Goal: Task Accomplishment & Management: Manage account settings

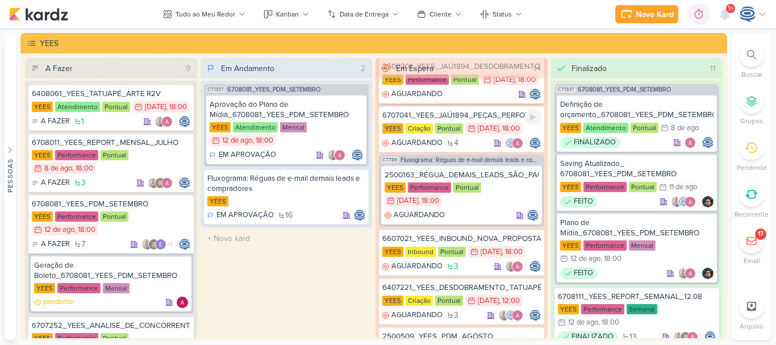
scroll to position [102, 0]
click at [472, 120] on div "6707041_YEES_JAÚ1894_PEÇAS_PERFORMANCE" at bounding box center [461, 115] width 159 height 10
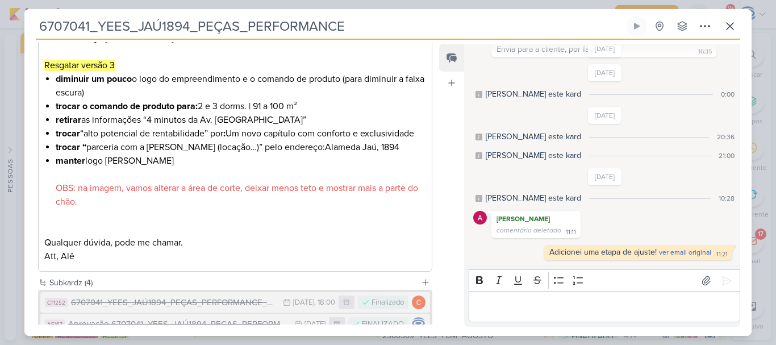
scroll to position [599, 0]
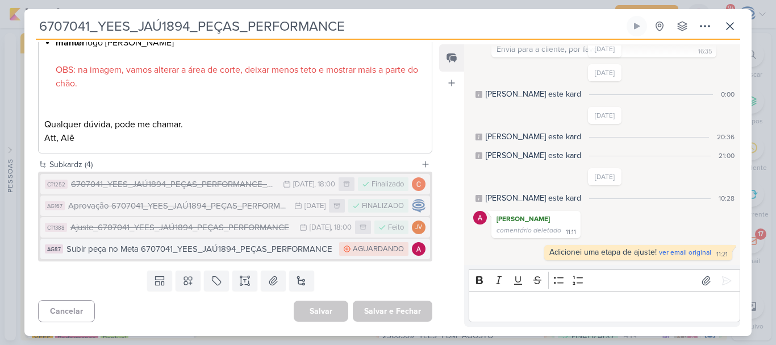
click at [195, 252] on div "Subir peça no Meta 6707041_YEES_JAÚ1894_PEÇAS_PERFORMANCE" at bounding box center [199, 249] width 267 height 13
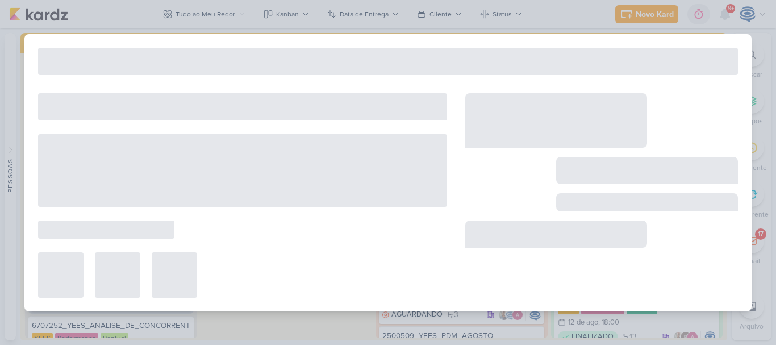
type input "Subir peça no Meta 6707041_YEES_JAÚ1894_PEÇAS_PERFORMANCE"
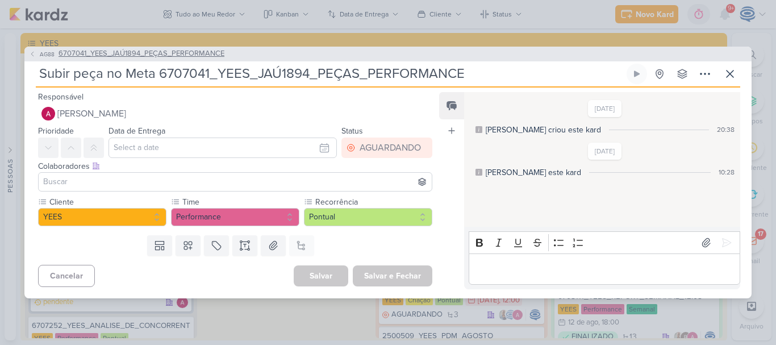
click at [149, 53] on span "6707041_YEES_JAÚ1894_PEÇAS_PERFORMANCE" at bounding box center [142, 53] width 166 height 11
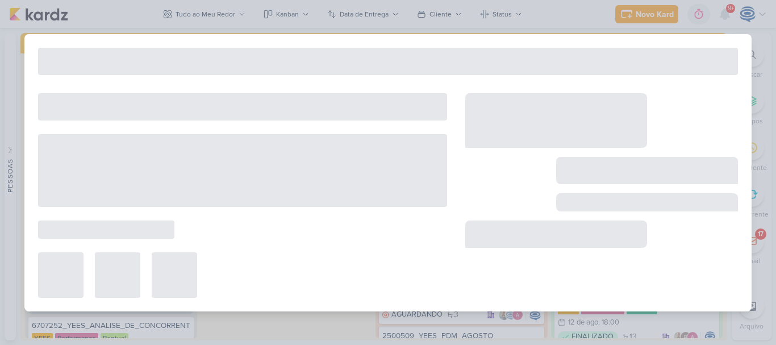
type input "6707041_YEES_JAÚ1894_PEÇAS_PERFORMANCE"
type input "23 de junho de 2025 às 18:00"
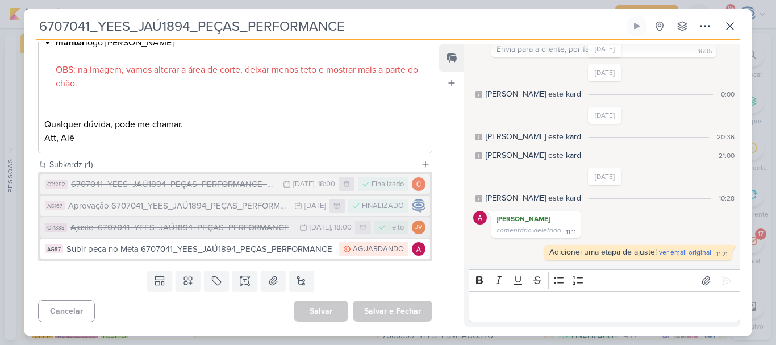
click at [237, 230] on div "Ajuste_6707041_YEES_JAÚ1894_PEÇAS_PERFORMANCE" at bounding box center [181, 227] width 223 height 13
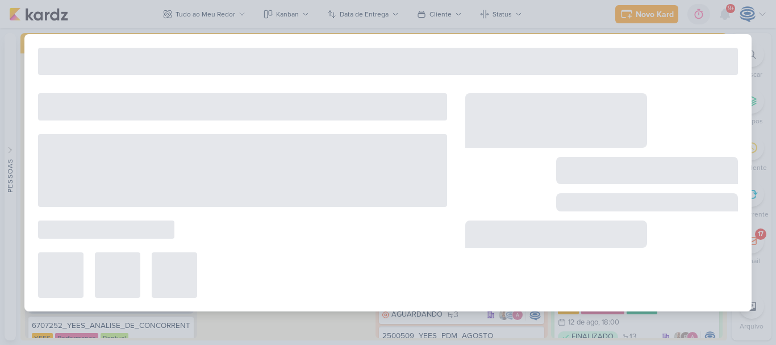
type input "Ajuste_6707041_YEES_JAÚ1894_PEÇAS_PERFORMANCE"
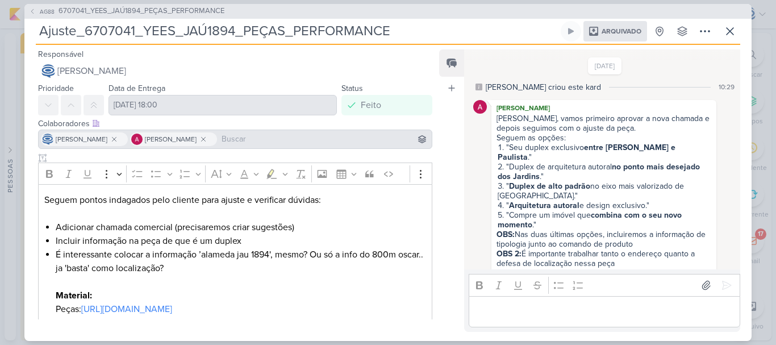
scroll to position [502, 0]
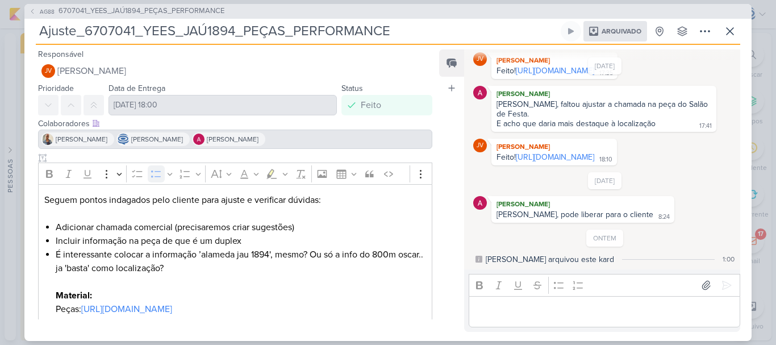
click at [237, 230] on li "Adicionar chamada comercial (precisaremos criar sugestões)" at bounding box center [241, 227] width 371 height 14
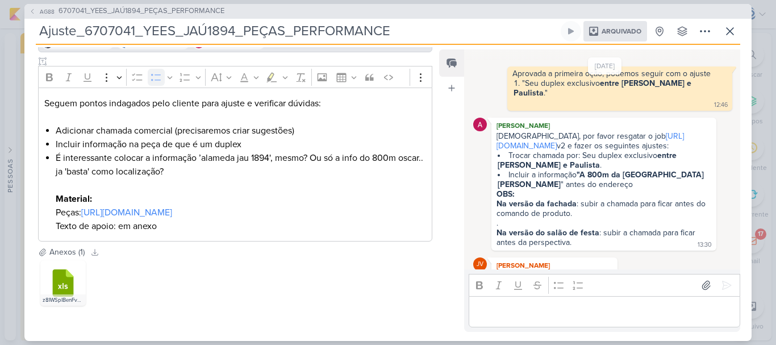
scroll to position [278, 0]
drag, startPoint x: 98, startPoint y: 144, endPoint x: 224, endPoint y: 156, distance: 126.7
click at [224, 156] on li "É interessante colocar a informação ’alameda jau 1894', mesmo? Ou só a info do …" at bounding box center [241, 192] width 371 height 82
click at [227, 172] on li "É interessante colocar a informação ’alameda jau 1894', mesmo? Ou só a info do …" at bounding box center [241, 192] width 371 height 82
drag, startPoint x: 126, startPoint y: 89, endPoint x: 261, endPoint y: 79, distance: 136.2
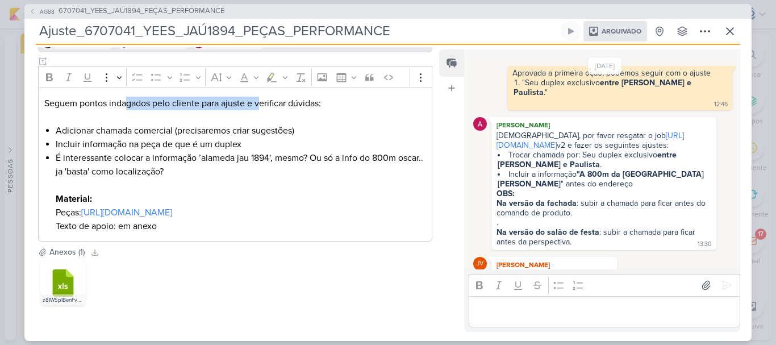
click at [261, 88] on div "Seguem pontos indagados pelo cliente para ajuste e verificar dúvidas: Adicionar…" at bounding box center [235, 165] width 394 height 154
click at [103, 10] on span "6707041_YEES_JAÚ1894_PEÇAS_PERFORMANCE" at bounding box center [142, 11] width 166 height 11
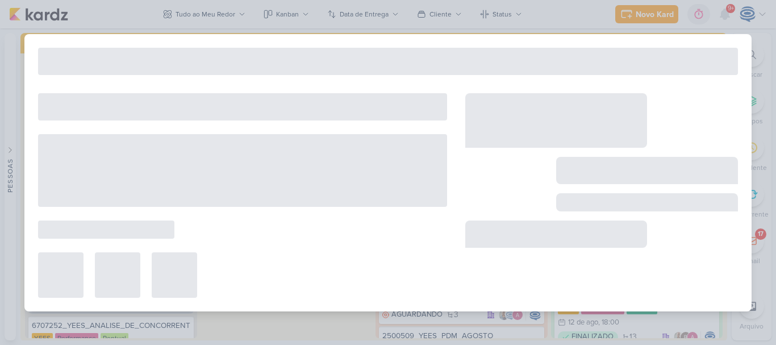
type input "6707041_YEES_JAÚ1894_PEÇAS_PERFORMANCE"
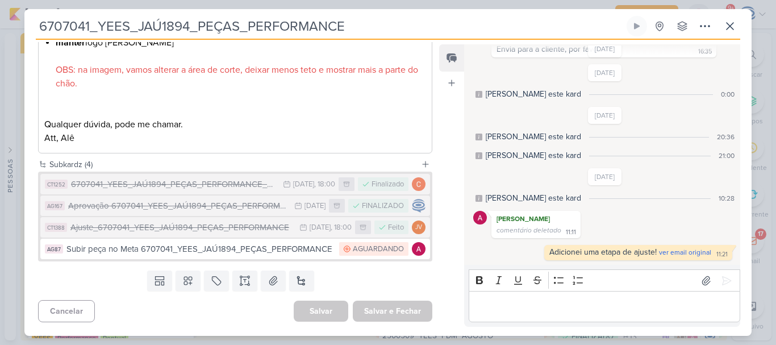
scroll to position [599, 0]
click at [296, 280] on button at bounding box center [301, 281] width 25 height 20
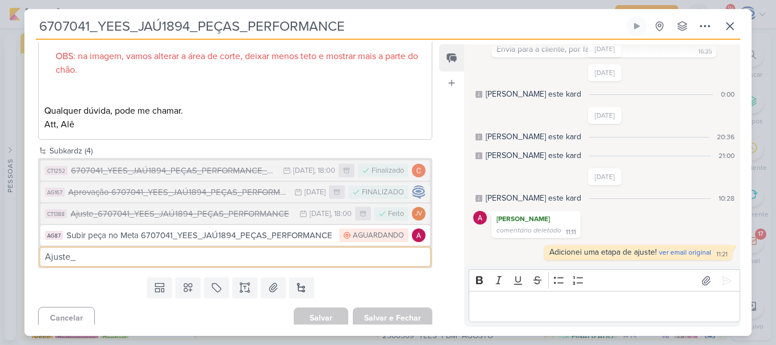
paste input "6707041_YEES_JAÚ1894_PEÇAS_PERFORMANCE"
type input "Ajuste_6707041_YEES_JAÚ1894_PEÇAS_PERFORMANCE_v3"
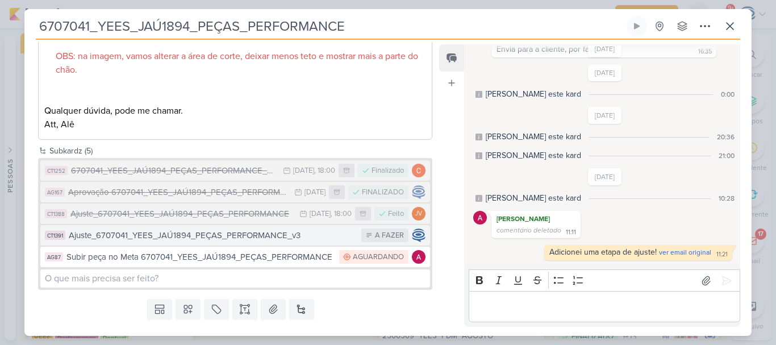
click at [302, 242] on div "Ajuste_6707041_YEES_JAÚ1894_PEÇAS_PERFORMANCE_v3" at bounding box center [212, 235] width 287 height 13
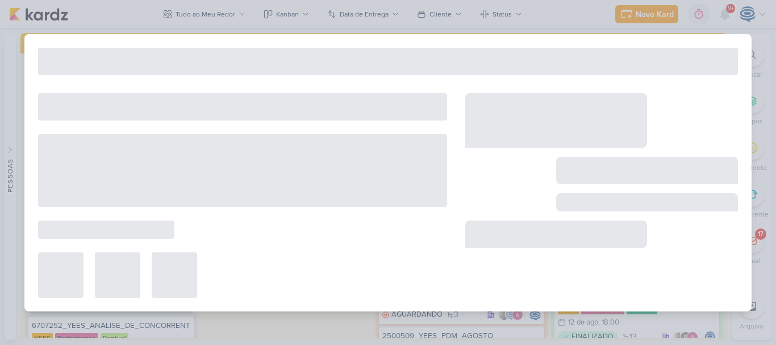
type input "Ajuste_6707041_YEES_JAÚ1894_PEÇAS_PERFORMANCE_v3"
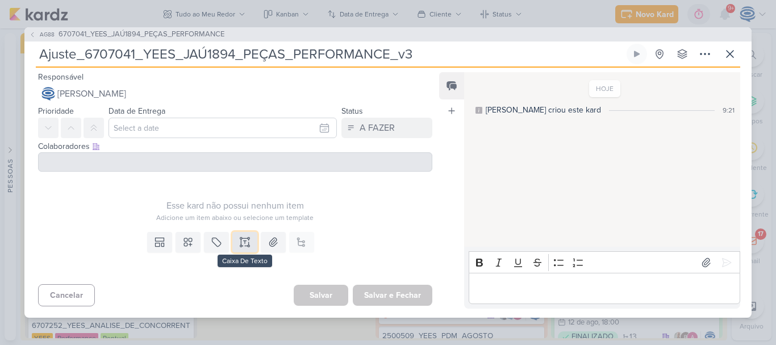
click at [245, 243] on icon at bounding box center [245, 242] width 0 height 3
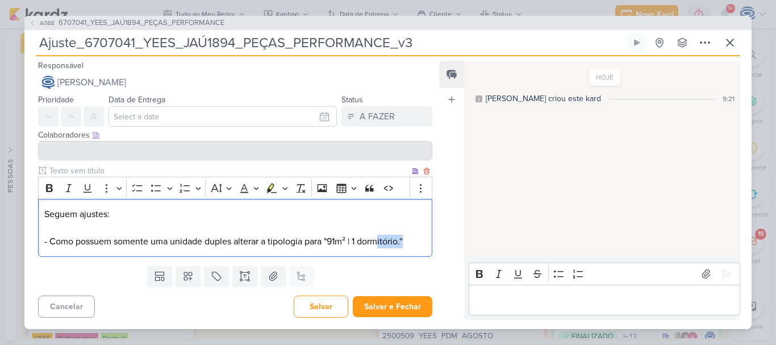
drag, startPoint x: 407, startPoint y: 239, endPoint x: 381, endPoint y: 243, distance: 27.0
click at [381, 243] on p "Seguem ajustes: - Como possuem somente uma unidade duples alterar a tipologia p…" at bounding box center [235, 227] width 382 height 41
click at [381, 243] on span "91m² | 1 dormitório.''" at bounding box center [365, 241] width 76 height 11
drag, startPoint x: 402, startPoint y: 242, endPoint x: 330, endPoint y: 250, distance: 72.6
click at [330, 250] on div "Seguem ajustes: - Como possuem somente uma unidade duples alterar a tipologia p…" at bounding box center [235, 228] width 394 height 59
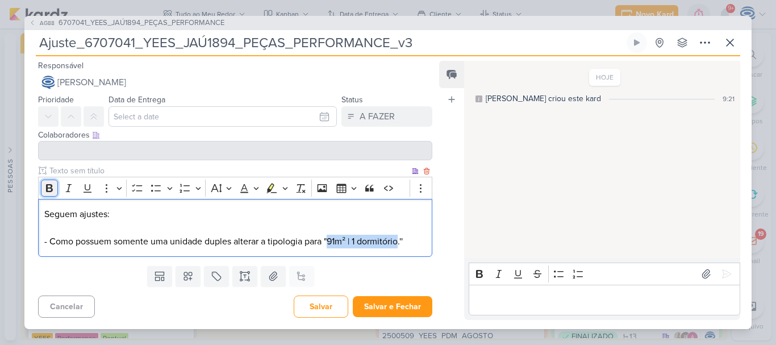
click at [51, 186] on icon "Editor toolbar" at bounding box center [49, 188] width 7 height 8
click at [414, 240] on p "Seguem ajustes: - Como possuem somente uma unidade duples alterar a tipologia p…" at bounding box center [235, 227] width 382 height 41
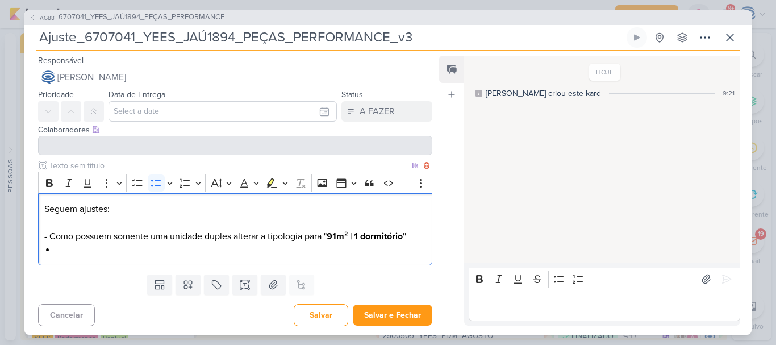
click at [45, 239] on p "Seguem ajustes: - Como possuem somente uma unidade duples alterar a tipologia p…" at bounding box center [235, 222] width 382 height 41
click at [158, 180] on icon "Editor toolbar" at bounding box center [156, 183] width 10 height 7
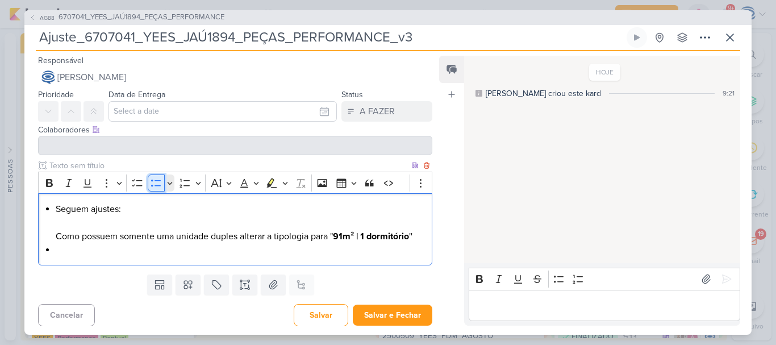
click at [153, 184] on icon "Editor toolbar" at bounding box center [156, 182] width 11 height 11
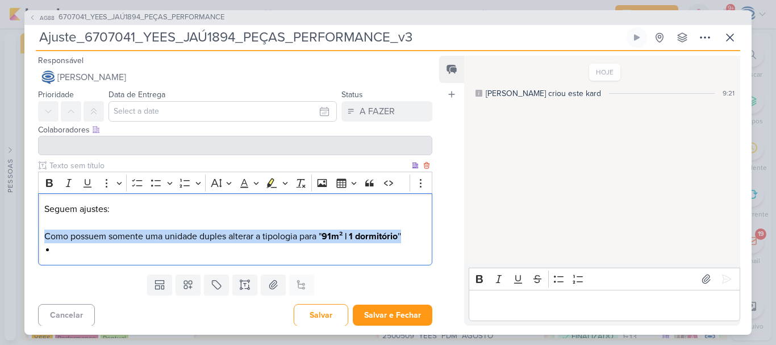
drag, startPoint x: 43, startPoint y: 237, endPoint x: 410, endPoint y: 237, distance: 367.1
click at [410, 237] on div "Seguem ajustes: Como possuem somente uma unidade duples alterar a tipologia par…" at bounding box center [235, 229] width 394 height 72
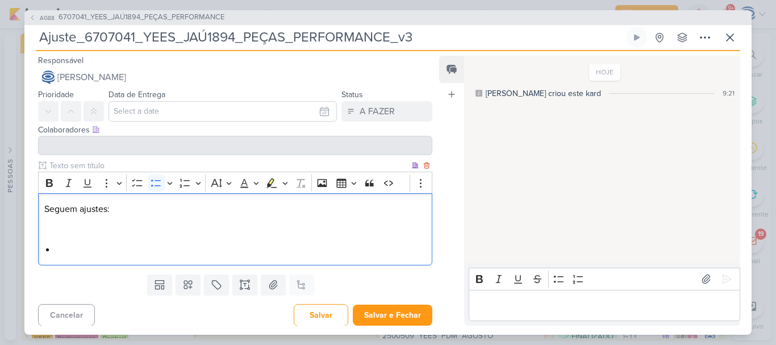
click at [159, 244] on li "Editor editing area: main" at bounding box center [241, 250] width 371 height 14
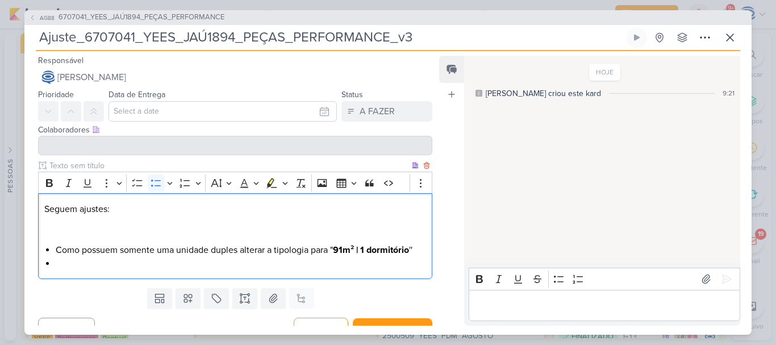
click at [123, 229] on p "Seguem ajustes:" at bounding box center [235, 222] width 382 height 41
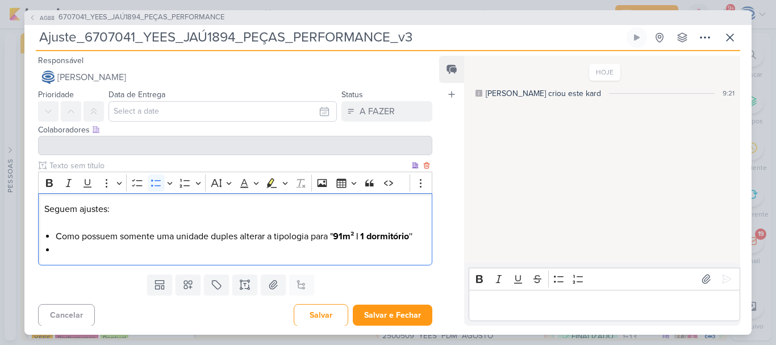
click at [238, 239] on li "Como possuem somente uma unidade duples alterar a tipologia para " 91m² | 1 dor…" at bounding box center [241, 237] width 371 height 14
click at [156, 250] on li "Editor editing area: main" at bounding box center [241, 250] width 371 height 14
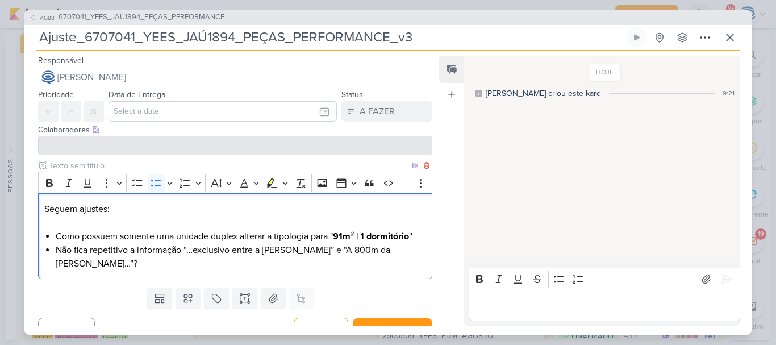
click at [372, 254] on span "Não fica repetitivo a informação “…exclusivo entre a Oscar Freire” e “A 800m da…" at bounding box center [223, 256] width 335 height 25
click at [342, 261] on li "Não fica repetitivo a informação “…exclusivo entre a Oscar Freire” e “A 800m da…" at bounding box center [241, 256] width 371 height 27
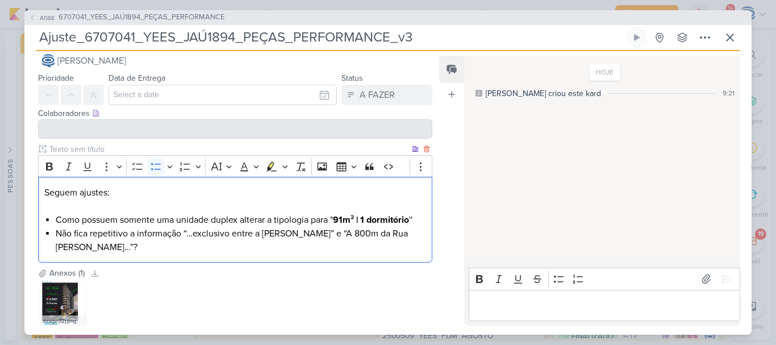
click at [178, 249] on li "Não fica repetitivo a informação “…exclusivo entre a Oscar Freire” e “A 800m da…" at bounding box center [241, 240] width 371 height 27
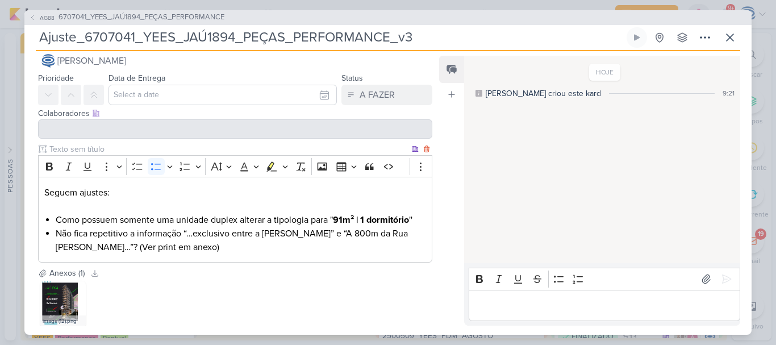
scroll to position [83, 0]
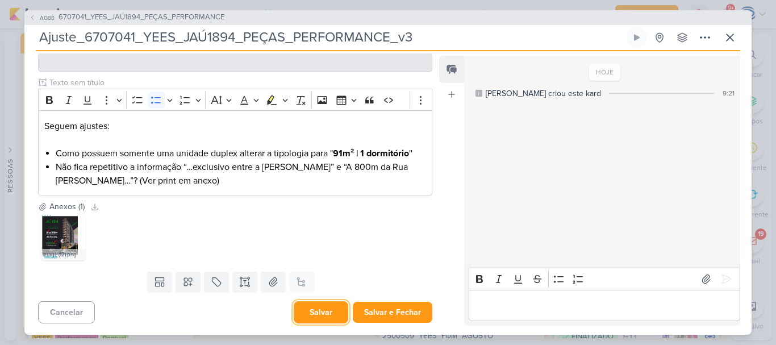
click at [309, 311] on button "Salvar" at bounding box center [321, 312] width 55 height 22
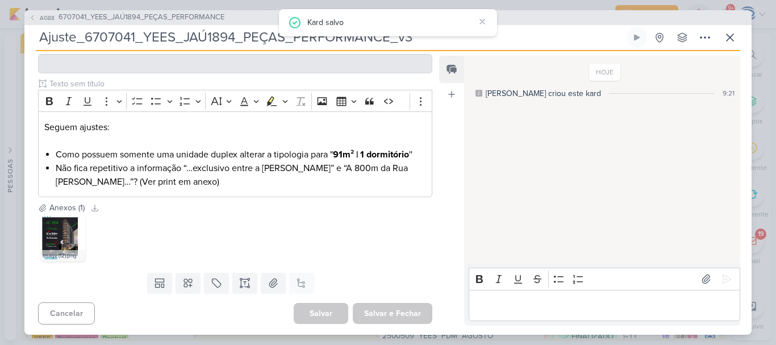
scroll to position [0, 0]
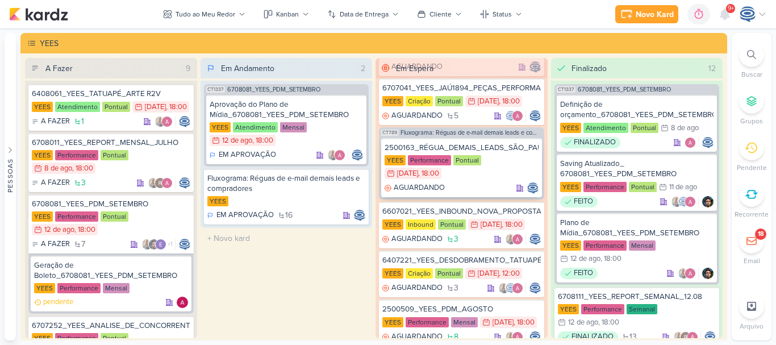
scroll to position [69, 0]
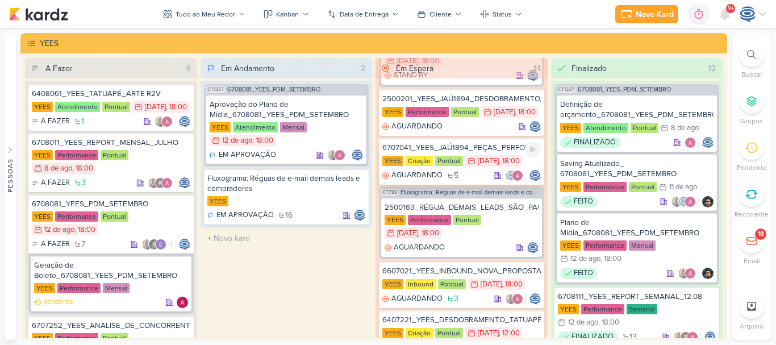
click at [476, 165] on div "6707041_YEES_JAÚ1894_PEÇAS_PERFORMANCE YEES Criação Pontual 23/6 23 de jun , 18…" at bounding box center [461, 161] width 165 height 47
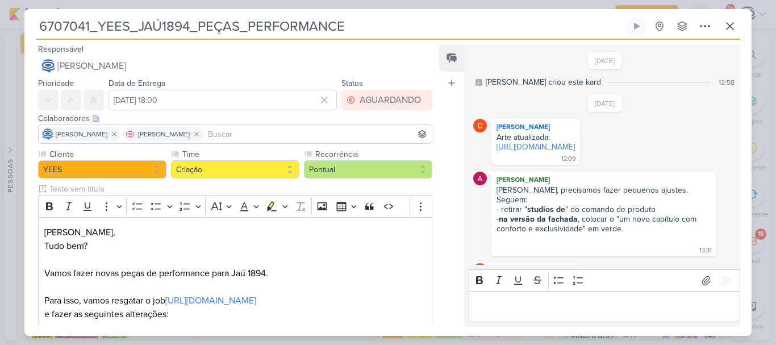
scroll to position [413, 0]
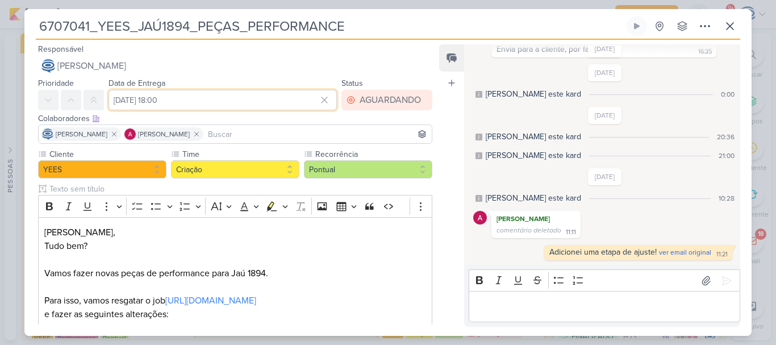
click at [183, 97] on input "23 de junho de 2025 às 18:00" at bounding box center [223, 100] width 228 height 20
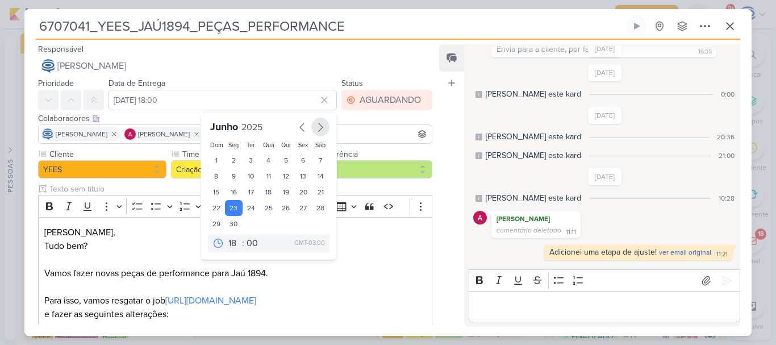
click at [315, 127] on icon "button" at bounding box center [321, 127] width 14 height 14
click at [314, 128] on icon "button" at bounding box center [321, 127] width 14 height 14
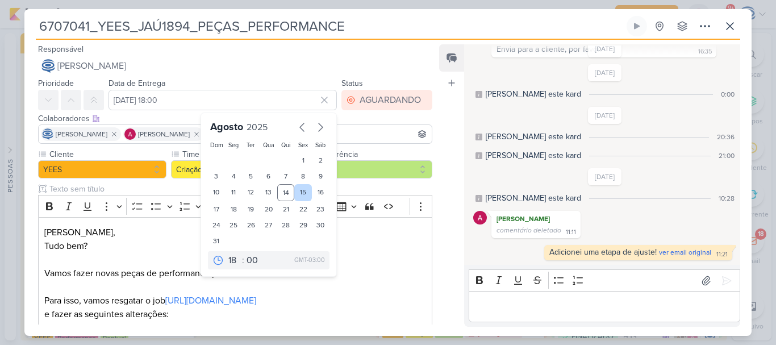
click at [300, 190] on div "15" at bounding box center [303, 192] width 18 height 17
type input "15 de agosto de 2025 às 18:00"
click at [395, 237] on p "Oi Carlos," at bounding box center [235, 233] width 382 height 14
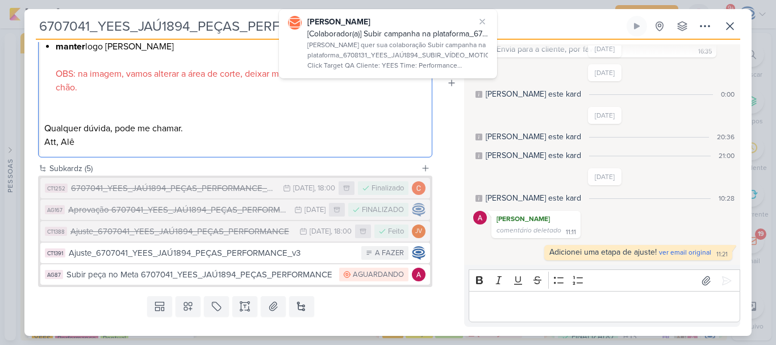
scroll to position [621, 0]
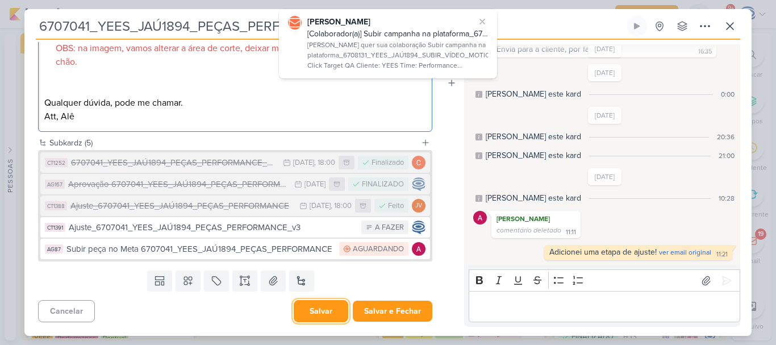
click at [307, 310] on button "Salvar" at bounding box center [321, 311] width 55 height 22
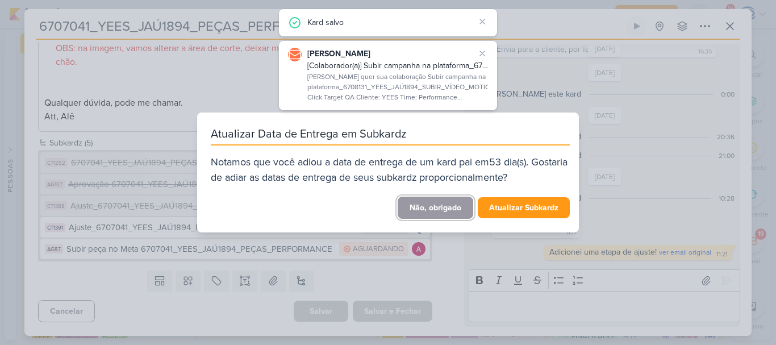
click at [440, 205] on button "Não, obrigado" at bounding box center [436, 208] width 76 height 22
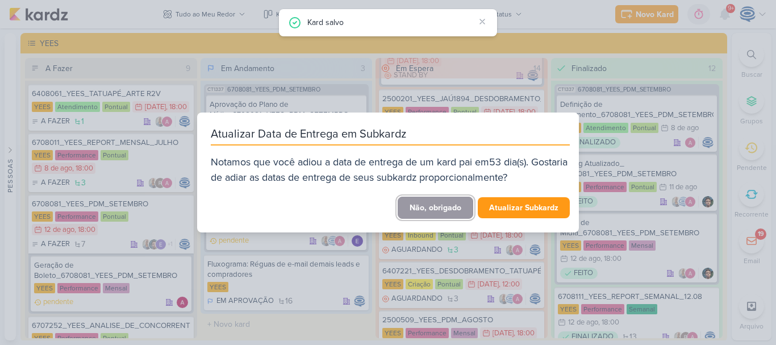
click at [450, 209] on button "Não, obrigado" at bounding box center [436, 208] width 76 height 22
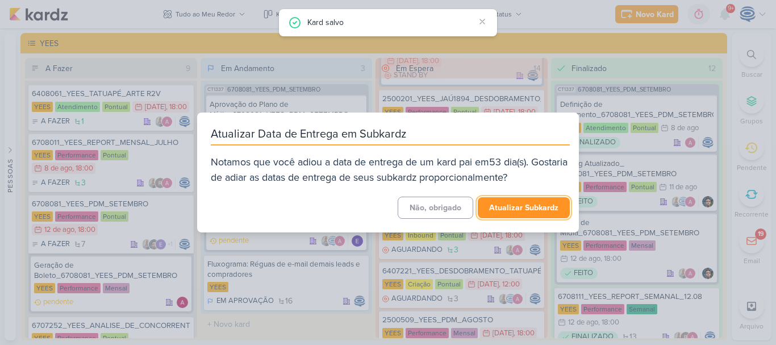
click at [535, 212] on button "Atualizar Subkardz" at bounding box center [524, 207] width 92 height 21
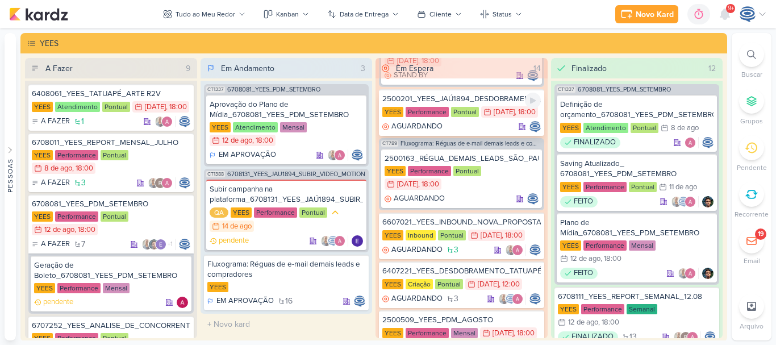
click at [497, 119] on div "YEES Performance Pontual 28/5 28 de mai , 18:00" at bounding box center [461, 112] width 159 height 13
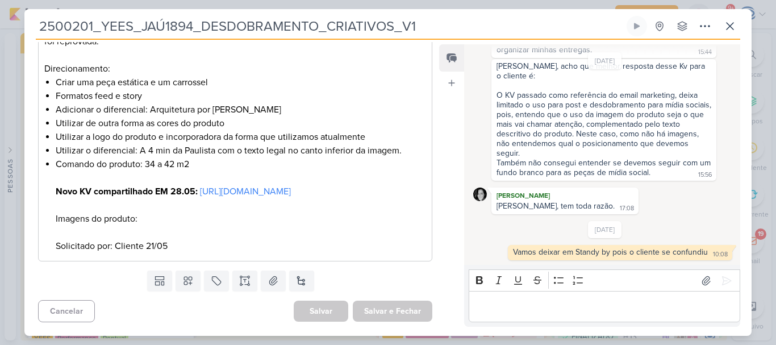
scroll to position [0, 0]
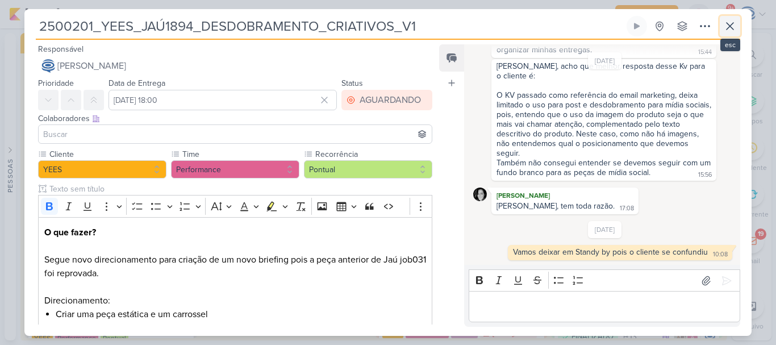
click at [727, 29] on icon at bounding box center [730, 26] width 7 height 7
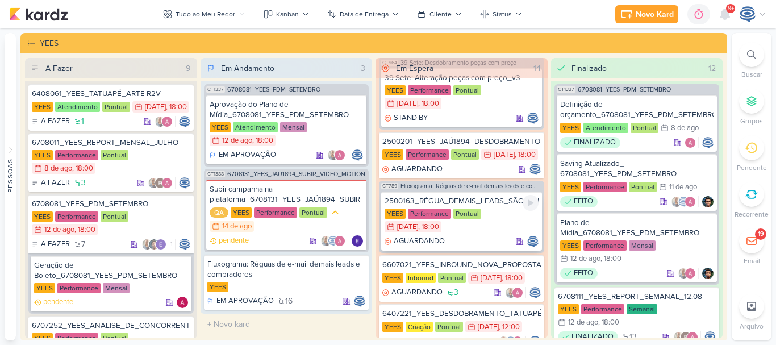
scroll to position [22, 0]
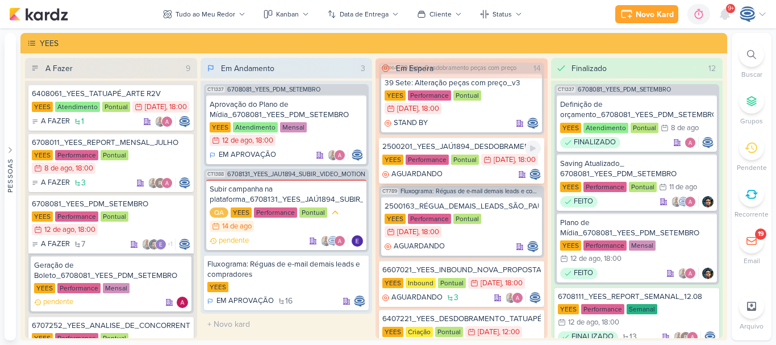
click at [495, 148] on div "2500201_YEES_JAÚ1894_DESDOBRAMENTO_CRIATIVOS_V1" at bounding box center [461, 147] width 159 height 10
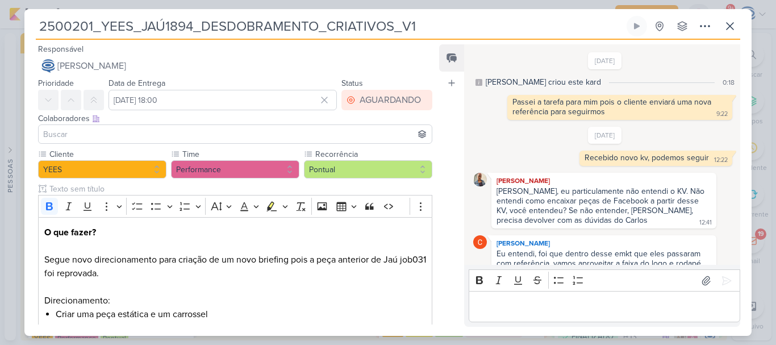
scroll to position [431, 0]
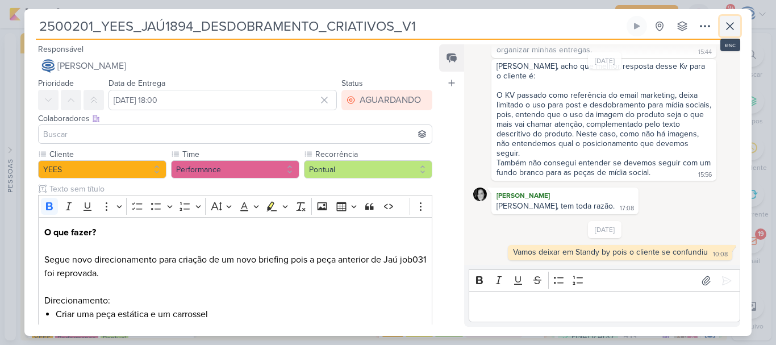
click at [721, 26] on button at bounding box center [730, 26] width 20 height 20
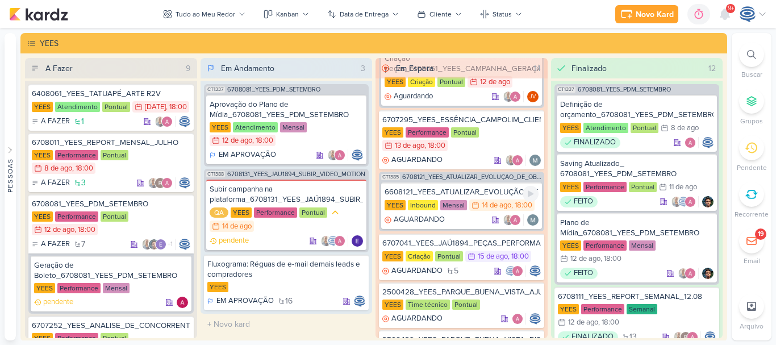
scroll to position [672, 0]
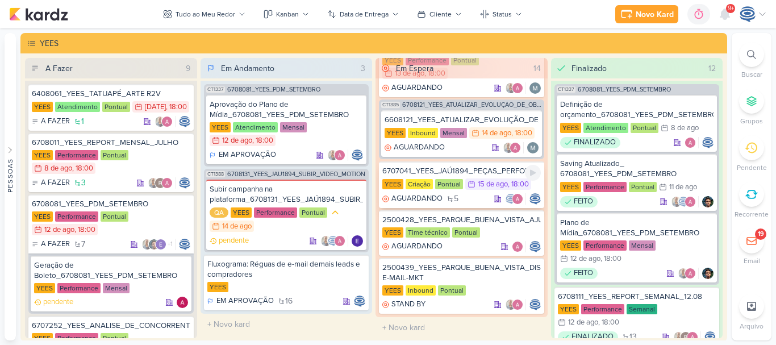
click at [472, 205] on div "6707041_YEES_JAÚ1894_PEÇAS_PERFORMANCE YEES Criação Pontual 15/8 15 de ago , 18…" at bounding box center [461, 184] width 165 height 47
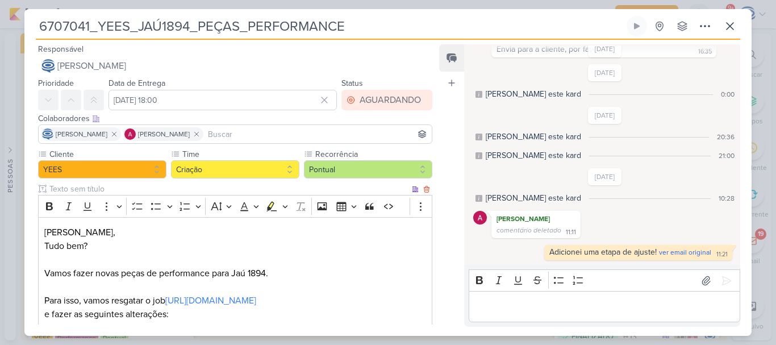
scroll to position [621, 0]
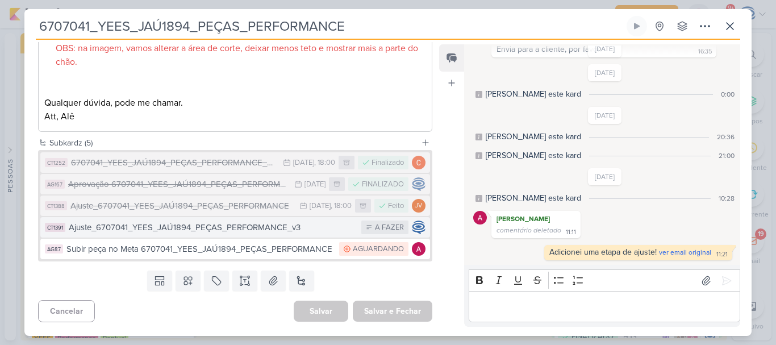
click at [219, 233] on div "Ajuste_6707041_YEES_JAÚ1894_PEÇAS_PERFORMANCE_v3" at bounding box center [212, 227] width 287 height 13
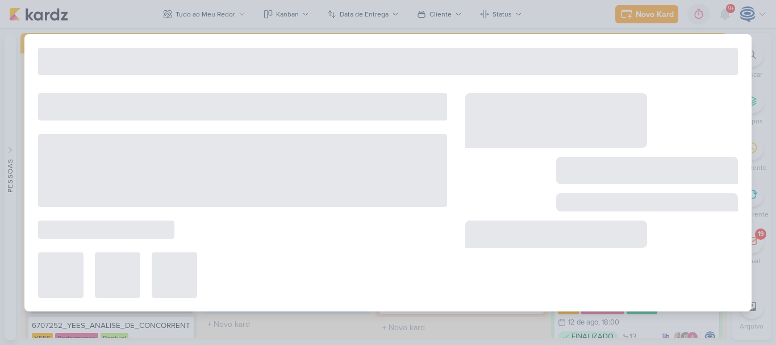
type input "Ajuste_6707041_YEES_JAÚ1894_PEÇAS_PERFORMANCE_v3"
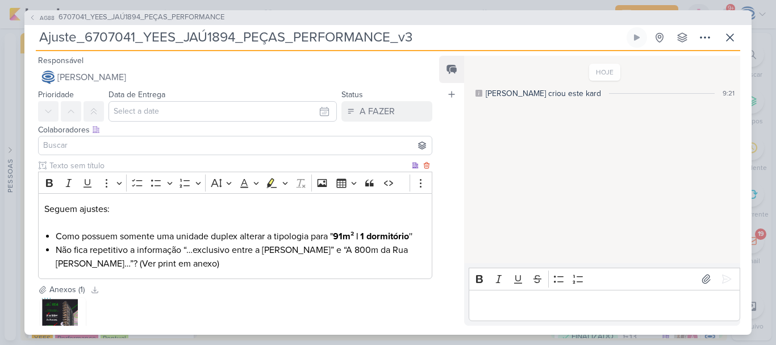
scroll to position [3, 0]
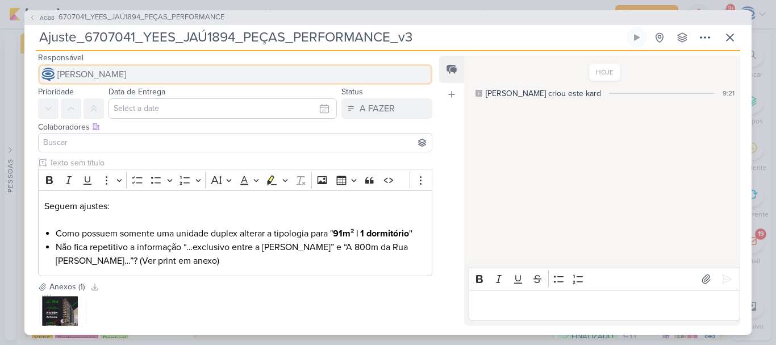
click at [126, 72] on span "[PERSON_NAME]" at bounding box center [91, 75] width 69 height 14
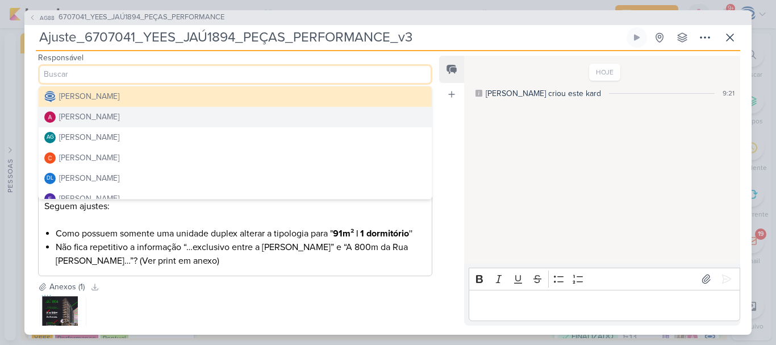
click at [138, 119] on button "Alessandra Gomes" at bounding box center [235, 117] width 393 height 20
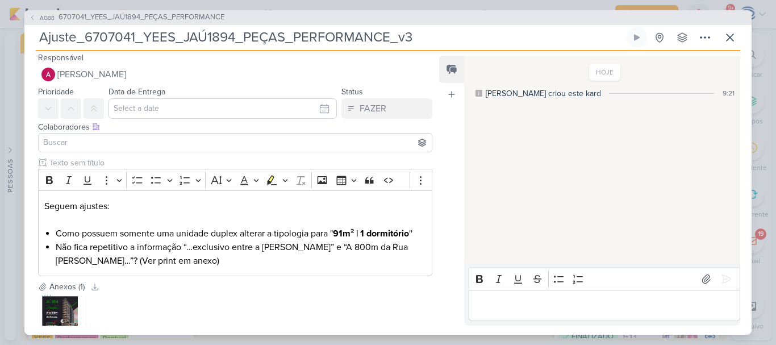
click at [135, 147] on input at bounding box center [235, 143] width 389 height 14
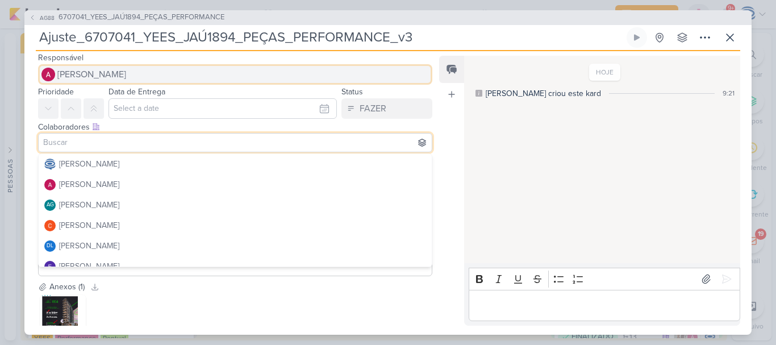
click at [135, 80] on button "Alessandra Gomes" at bounding box center [235, 74] width 394 height 20
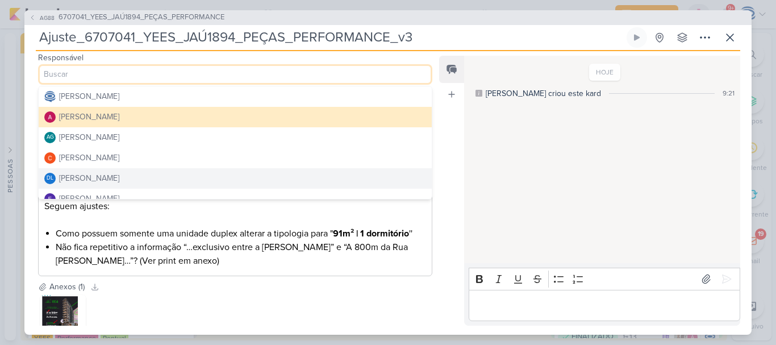
scroll to position [134, 0]
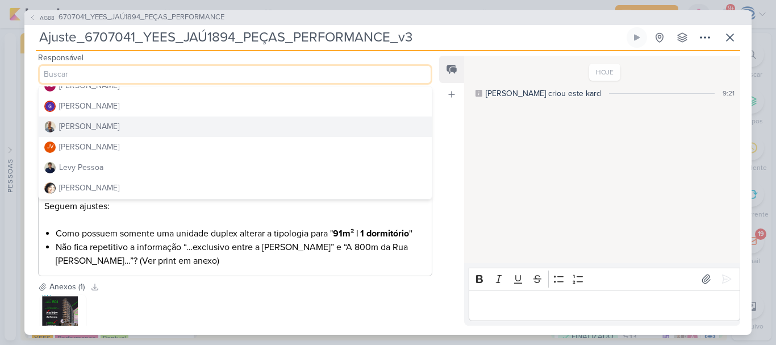
click at [123, 132] on button "[PERSON_NAME]" at bounding box center [235, 126] width 393 height 20
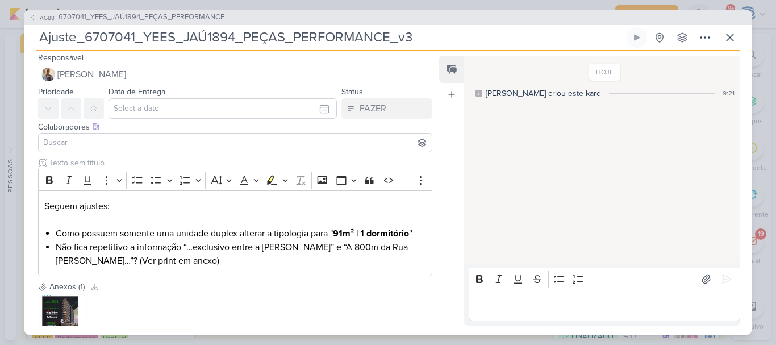
click at [117, 146] on input at bounding box center [235, 143] width 389 height 14
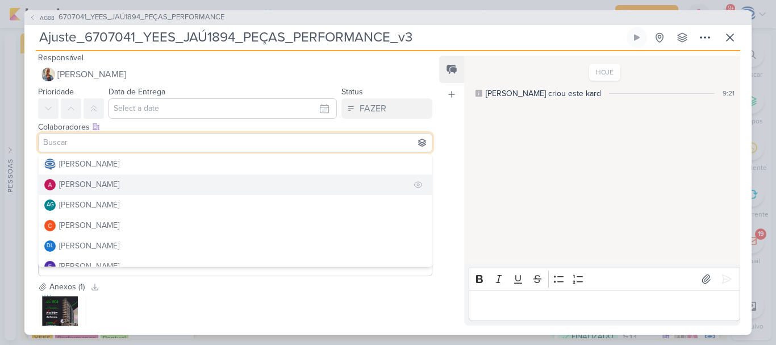
click at [86, 188] on div "Alessandra Gomes" at bounding box center [89, 184] width 60 height 12
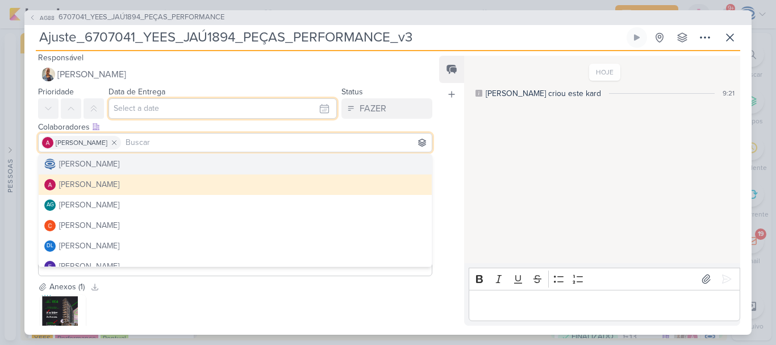
click at [159, 103] on input "text" at bounding box center [223, 108] width 228 height 20
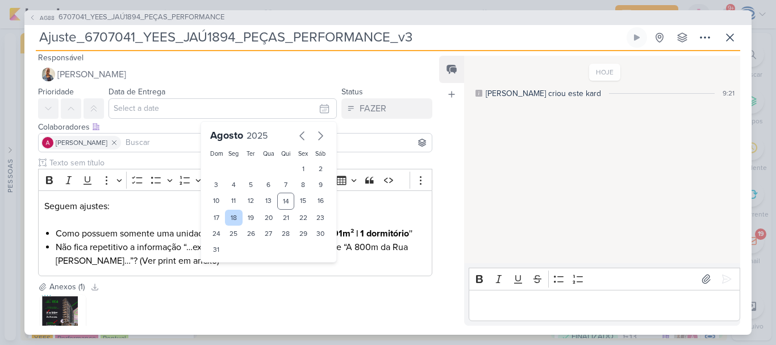
click at [226, 218] on div "18" at bounding box center [234, 218] width 18 height 16
type input "18 de agosto de 2025 às 23:59"
click at [226, 270] on select "00 01 02 03 04 05 06 07 08 09 10 11 12 13 14 15 16 17 18 19 20 21 22 23" at bounding box center [234, 269] width 16 height 14
select select "18"
click at [226, 262] on select "00 01 02 03 04 05 06 07 08 09 10 11 12 13 14 15 16 17 18 19 20 21 22 23" at bounding box center [234, 269] width 16 height 14
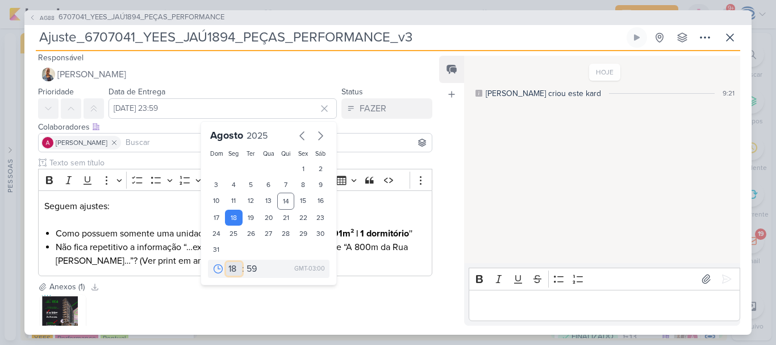
type input "18 de agosto de 2025 às 18:59"
click at [246, 265] on select "00 05 10 15 20 25 30 35 40 45 50 55 59" at bounding box center [252, 269] width 16 height 14
select select "0"
click at [244, 262] on select "00 05 10 15 20 25 30 35 40 45 50 55 59" at bounding box center [252, 269] width 16 height 14
type input "18 de agosto de 2025 às 18:00"
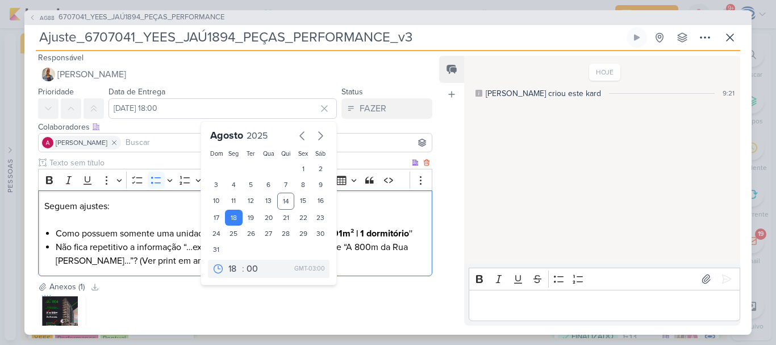
click at [365, 265] on li "Não fica repetitivo a informação “…exclusivo entre a Oscar Freire” e “A 800m da…" at bounding box center [241, 253] width 371 height 27
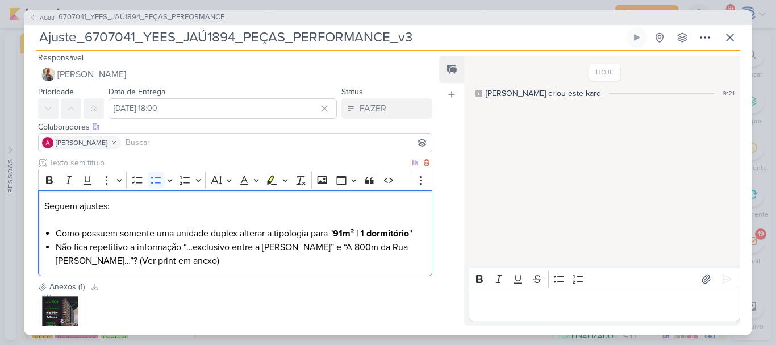
scroll to position [83, 0]
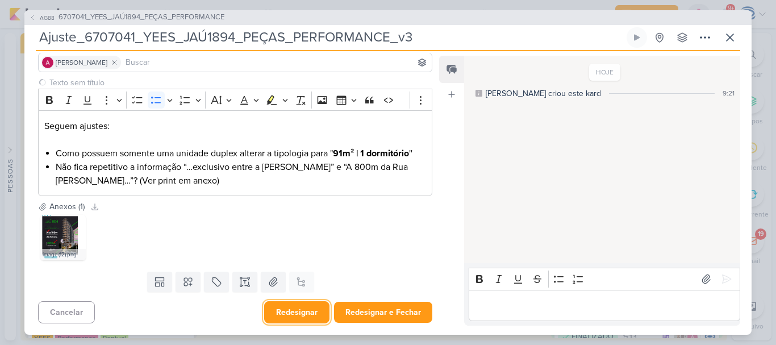
click at [290, 317] on button "Redesignar" at bounding box center [296, 312] width 65 height 22
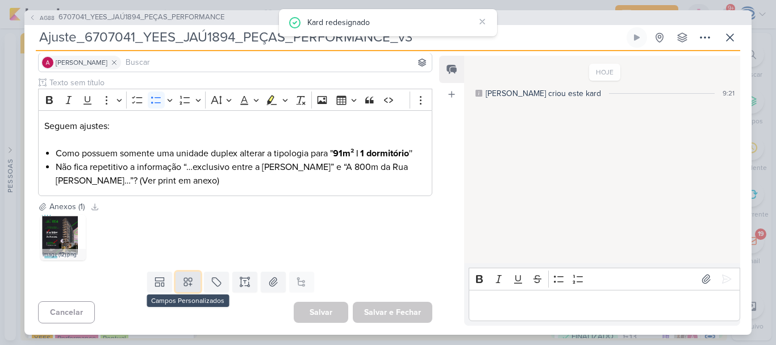
click at [191, 284] on icon at bounding box center [187, 281] width 11 height 11
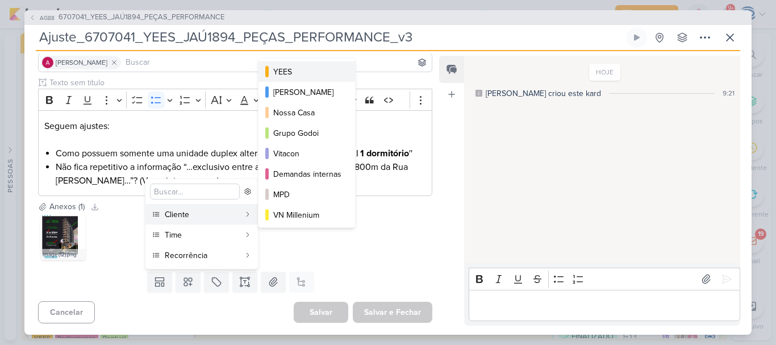
click at [287, 72] on div "YEES" at bounding box center [307, 72] width 68 height 12
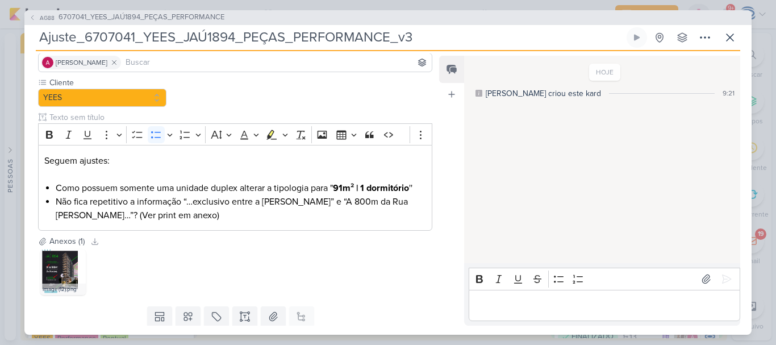
click at [185, 303] on div "Templates Campos Personalizados Cliente YEES MPD" at bounding box center [230, 317] width 413 height 30
click at [185, 312] on icon at bounding box center [187, 316] width 11 height 11
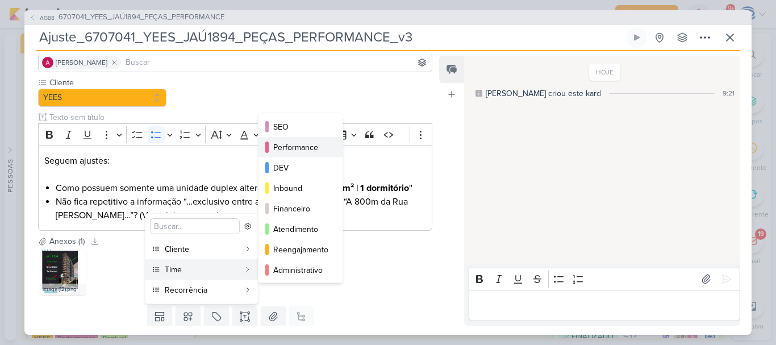
click at [323, 146] on div "Performance" at bounding box center [301, 148] width 56 height 12
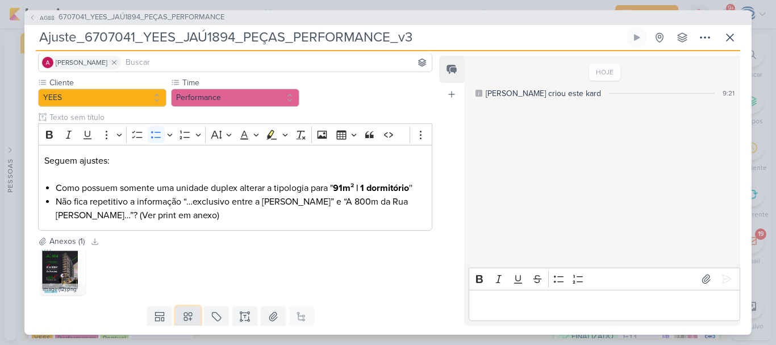
click at [185, 312] on icon at bounding box center [187, 316] width 11 height 11
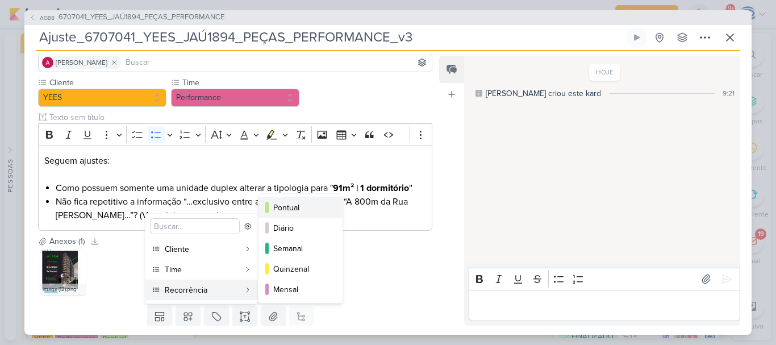
click at [292, 200] on button "Pontual" at bounding box center [301, 207] width 84 height 20
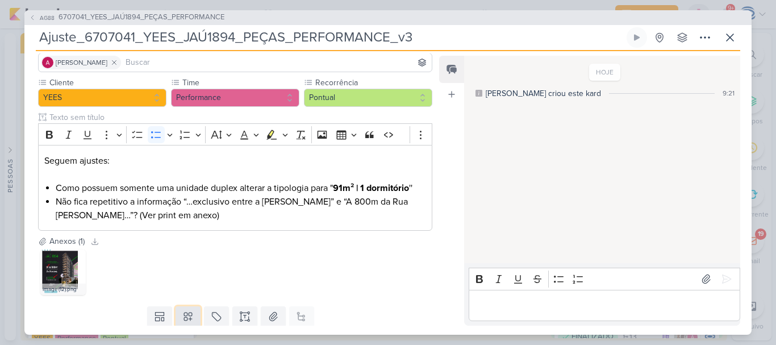
click at [188, 324] on button at bounding box center [188, 316] width 25 height 20
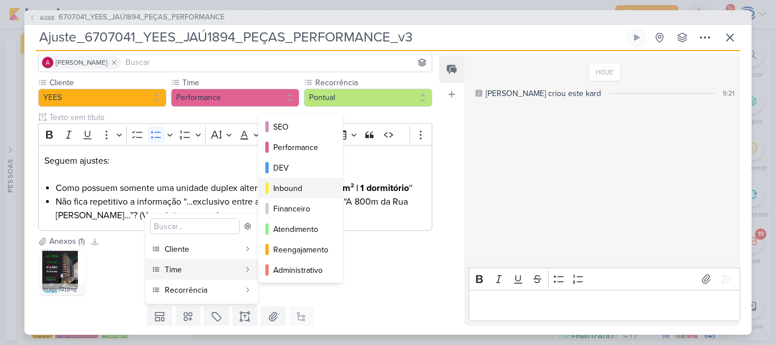
click at [284, 189] on div "Inbound" at bounding box center [301, 188] width 56 height 12
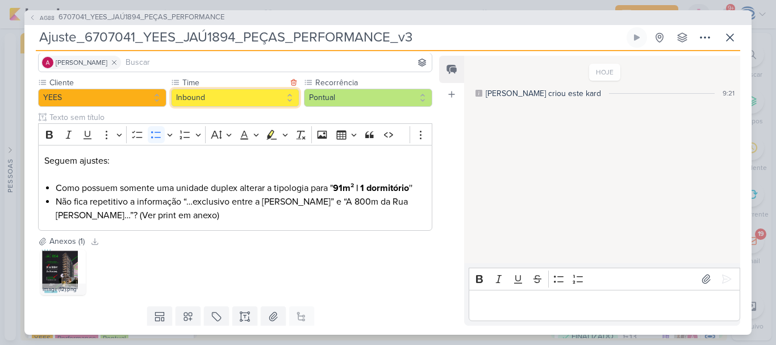
click at [247, 105] on button "Inbound" at bounding box center [235, 98] width 128 height 18
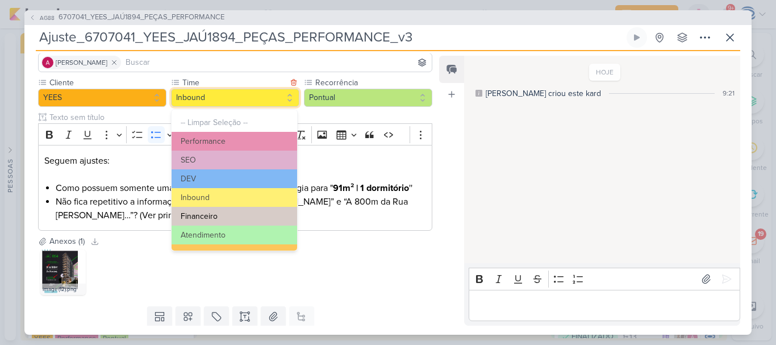
scroll to position [128, 0]
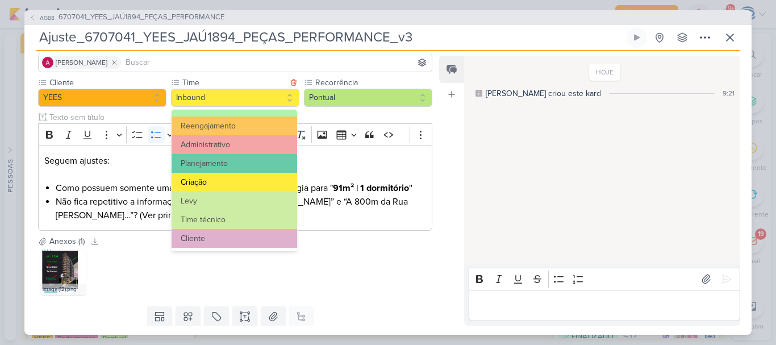
click at [234, 185] on button "Criação" at bounding box center [235, 182] width 126 height 19
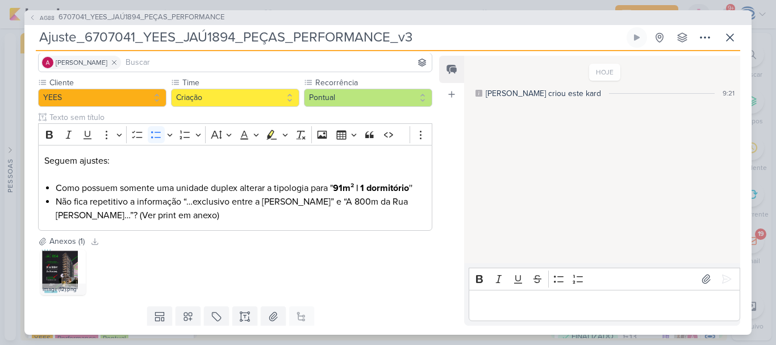
click at [344, 258] on div "image (12).png" at bounding box center [235, 272] width 394 height 50
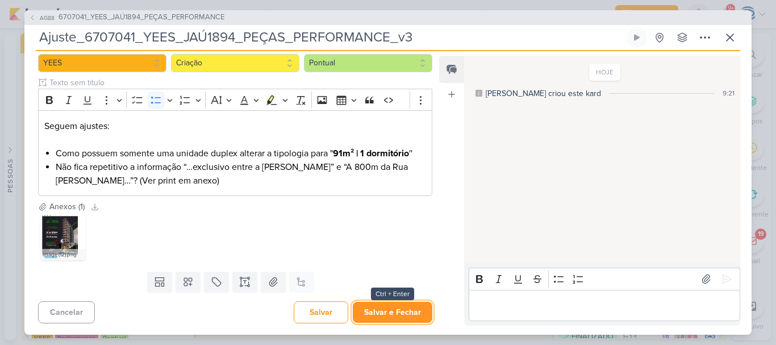
click at [397, 316] on button "Salvar e Fechar" at bounding box center [393, 312] width 80 height 21
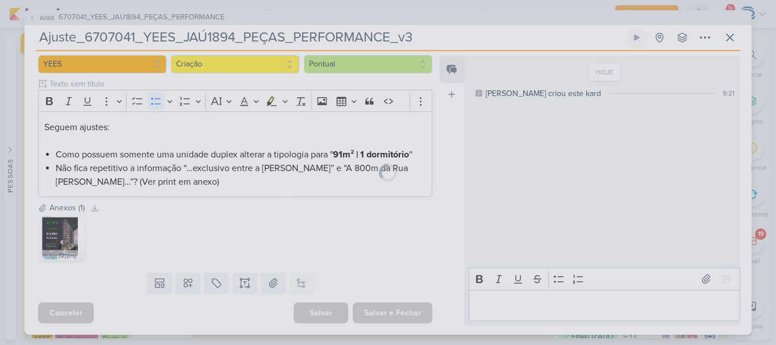
scroll to position [116, 0]
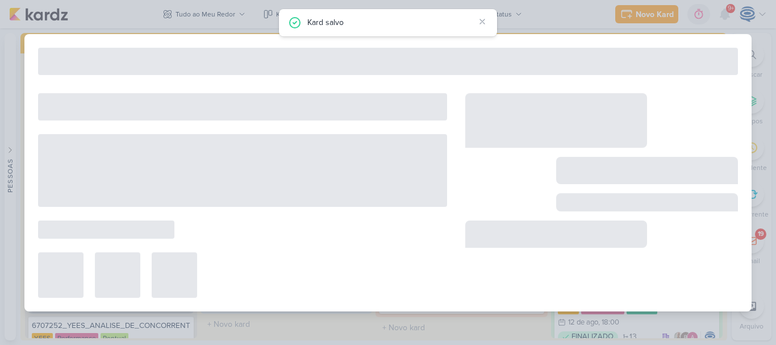
type input "6707041_YEES_JAÚ1894_PEÇAS_PERFORMANCE"
type input "15 de agosto de 2025 às 18:00"
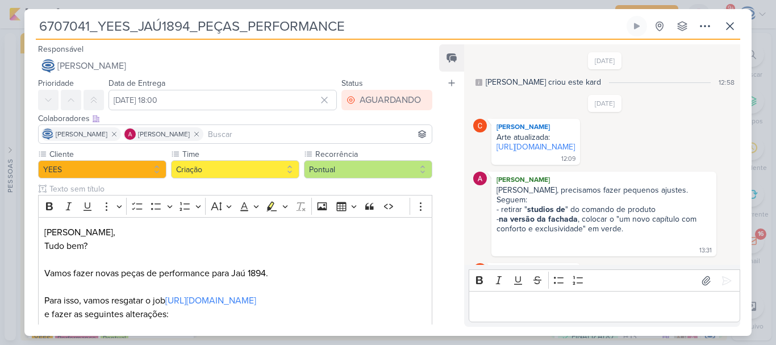
scroll to position [413, 0]
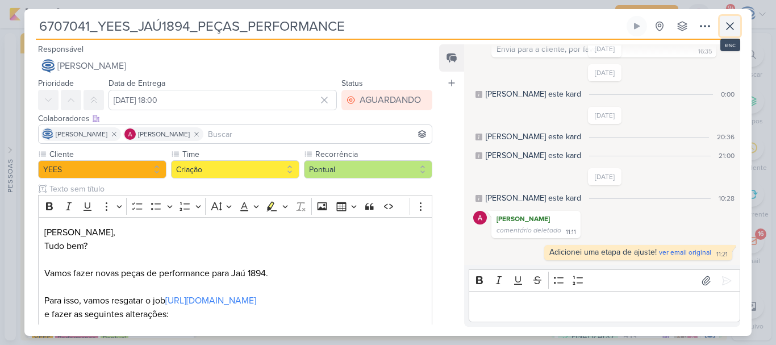
click at [729, 24] on icon at bounding box center [730, 26] width 7 height 7
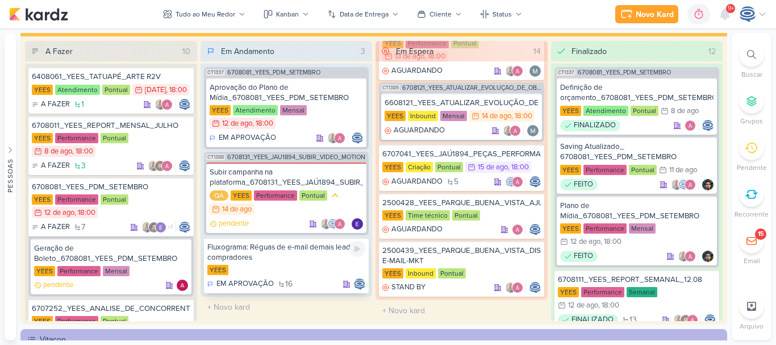
scroll to position [0, 0]
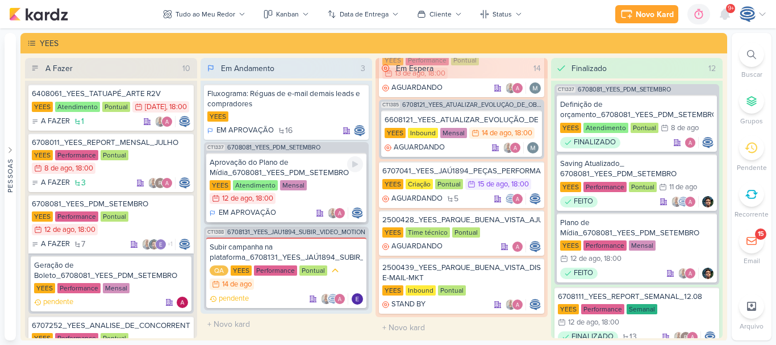
click at [319, 169] on div "Aprovação do Plano de Mídia_6708081_YEES_PDM_SETEMBRO" at bounding box center [287, 167] width 154 height 20
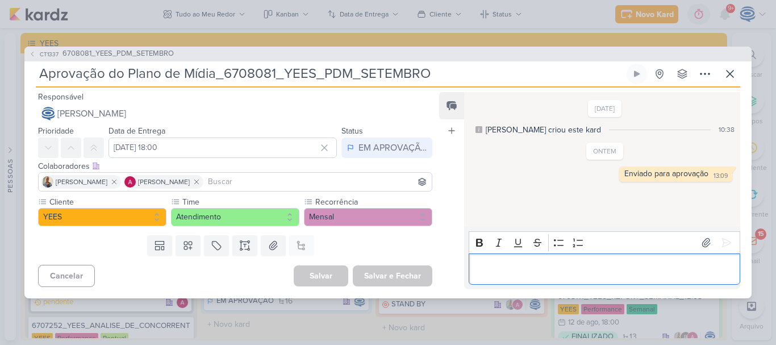
click at [497, 268] on p "Editor editing area: main" at bounding box center [605, 269] width 260 height 14
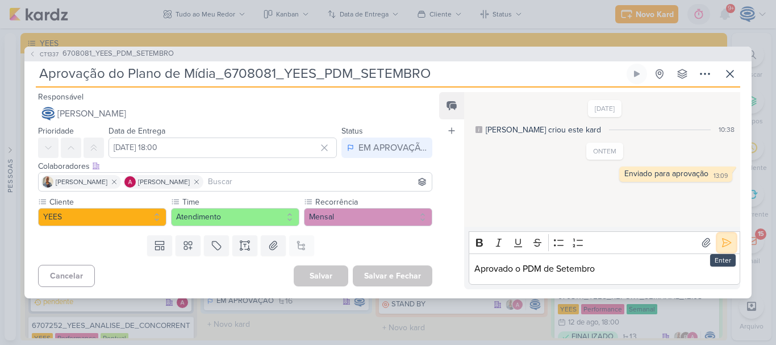
click at [722, 241] on icon at bounding box center [726, 242] width 11 height 11
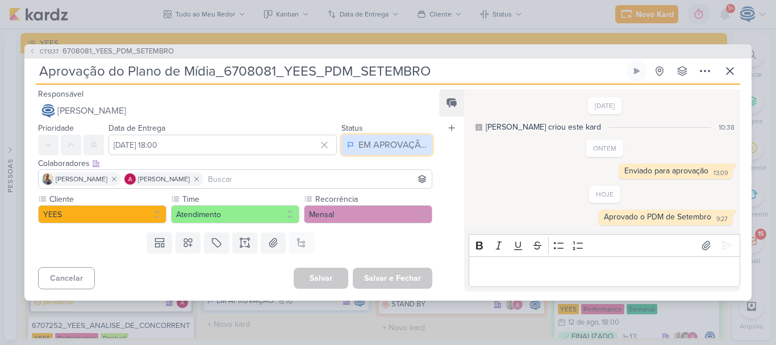
click at [392, 152] on div "EM APROVAÇÃO" at bounding box center [393, 145] width 68 height 14
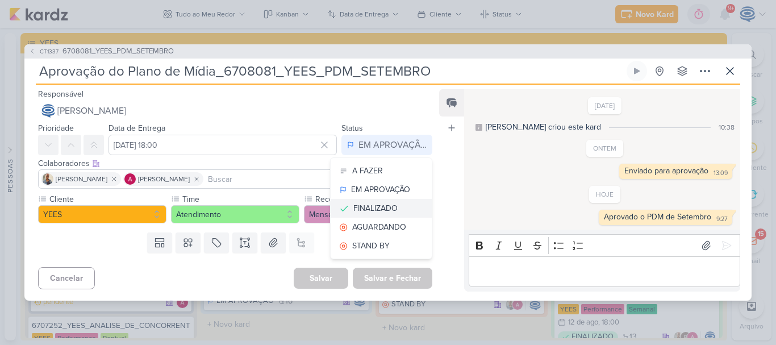
click at [380, 211] on div "FINALIZADO" at bounding box center [375, 208] width 44 height 12
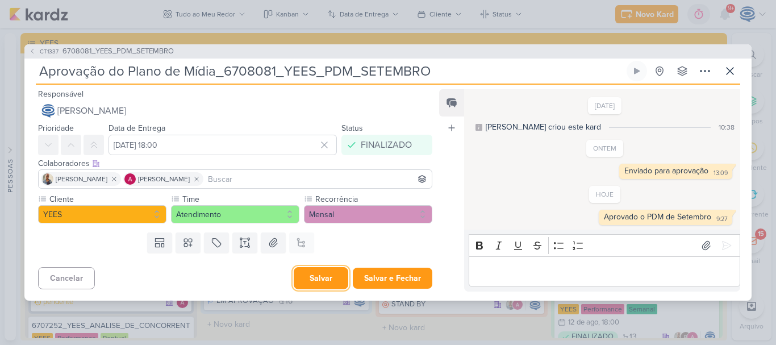
click at [305, 277] on button "Salvar" at bounding box center [321, 278] width 55 height 22
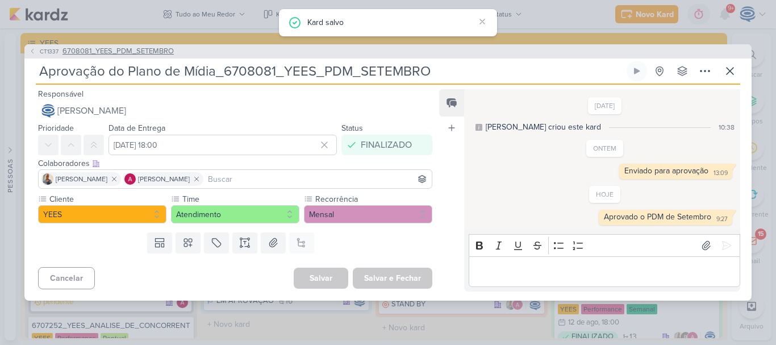
click at [103, 47] on span "6708081_YEES_PDM_SETEMBRO" at bounding box center [118, 51] width 111 height 11
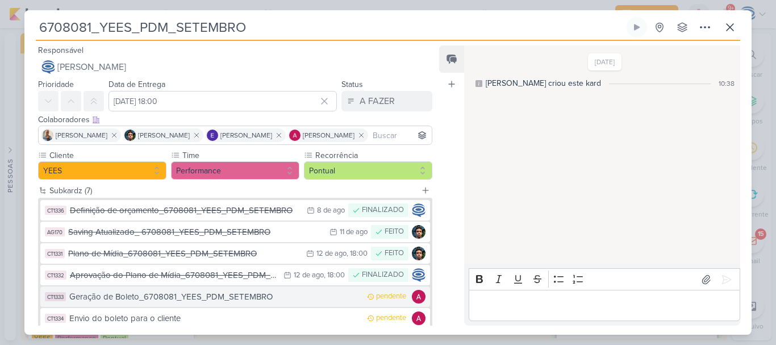
click at [214, 297] on div "Geração de Boleto_6708081_YEES_PDM_SETEMBRO" at bounding box center [215, 296] width 292 height 13
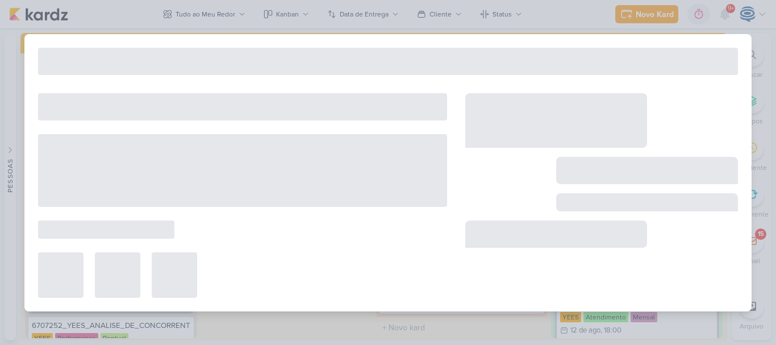
type input "Geração de Boleto_6708081_YEES_PDM_SETEMBRO"
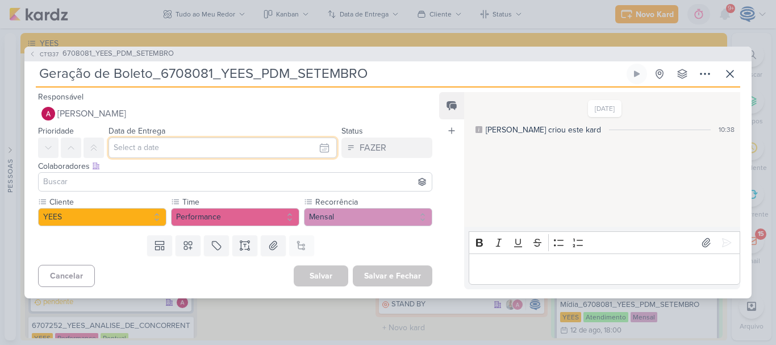
click at [159, 149] on input "text" at bounding box center [223, 148] width 228 height 20
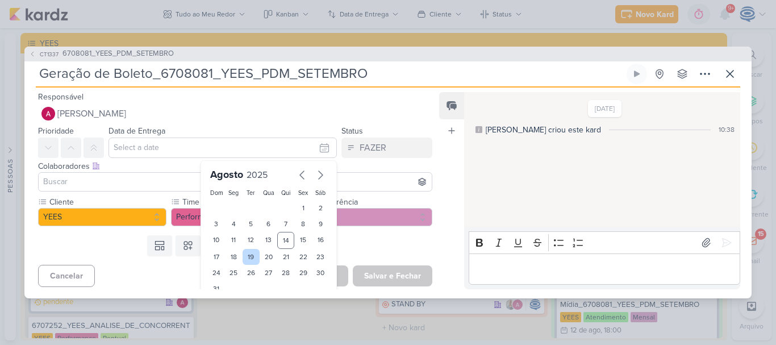
click at [245, 258] on div "19" at bounding box center [252, 257] width 18 height 16
type input "19 de agosto de 2025 às 23:59"
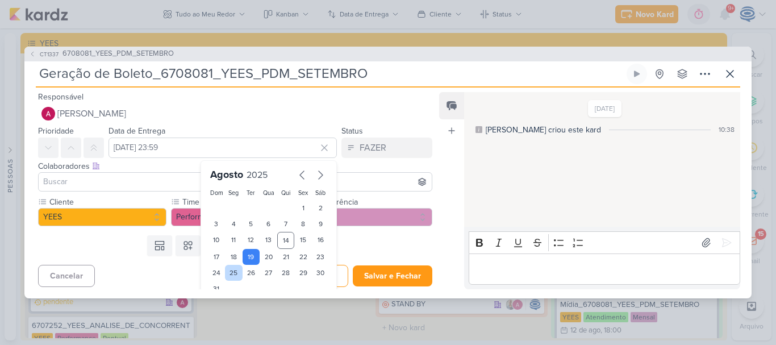
scroll to position [35, 0]
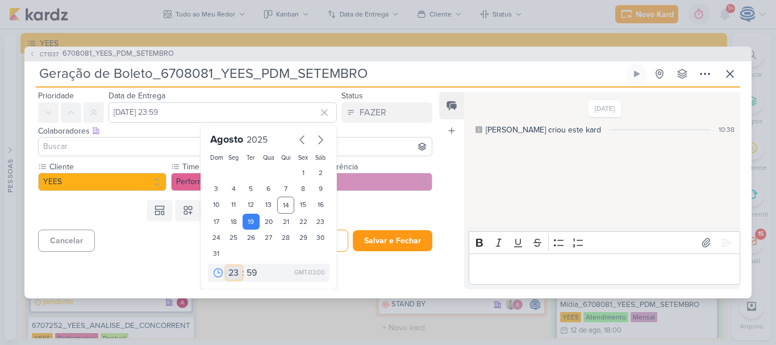
click at [228, 272] on select "00 01 02 03 04 05 06 07 08 09 10 11 12 13 14 15 16 17 18 19 20 21 22 23" at bounding box center [234, 273] width 16 height 14
select select "10"
click at [226, 266] on select "00 01 02 03 04 05 06 07 08 09 10 11 12 13 14 15 16 17 18 19 20 21 22 23" at bounding box center [234, 273] width 16 height 14
type input "19 de agosto de 2025 às 10:59"
click at [231, 49] on div "CT1337 6708081_YEES_PDM_SETEMBRO" at bounding box center [387, 54] width 727 height 15
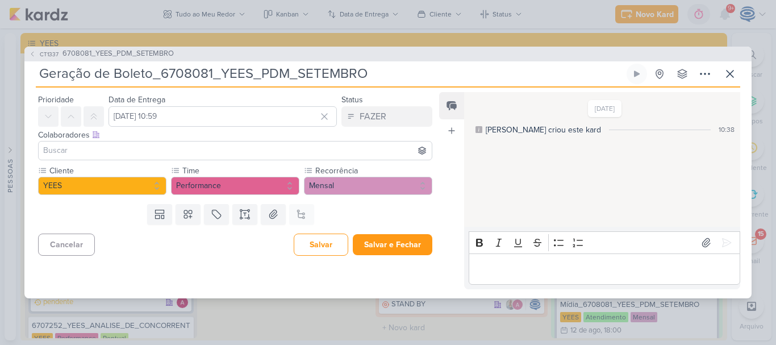
scroll to position [0, 0]
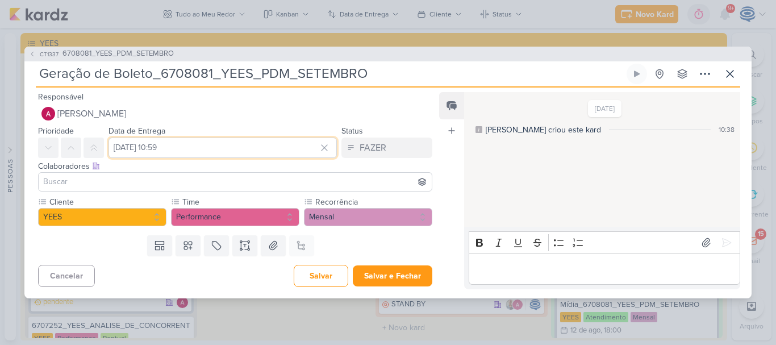
click at [213, 149] on input "19 de agosto de 2025 às 10:59" at bounding box center [223, 148] width 228 height 20
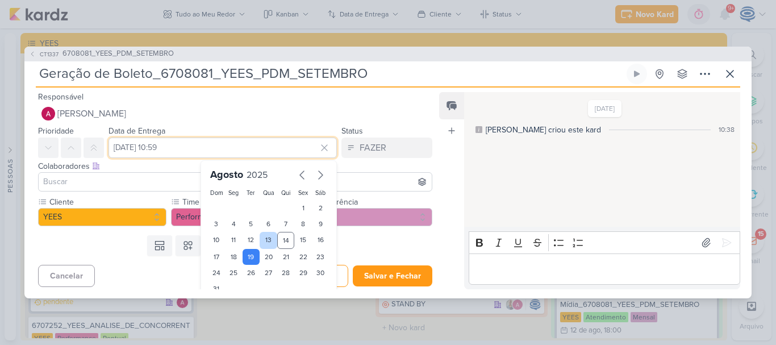
scroll to position [35, 0]
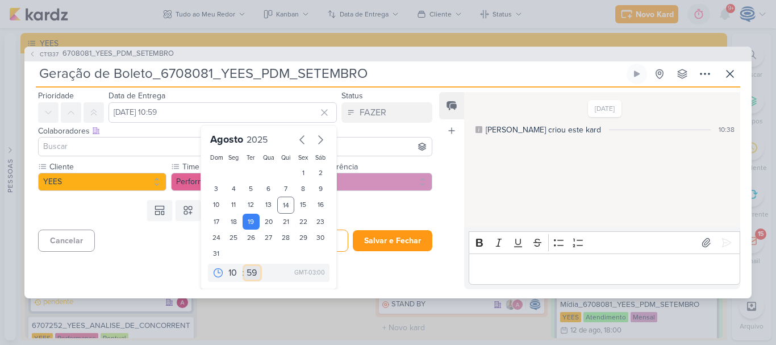
click at [247, 268] on select "00 05 10 15 20 25 30 35 40 45 50 55 59" at bounding box center [252, 273] width 16 height 14
select select "0"
click at [244, 266] on select "00 05 10 15 20 25 30 35 40 45 50 55 59" at bounding box center [252, 273] width 16 height 14
type input "19 de agosto de 2025 às 10:00"
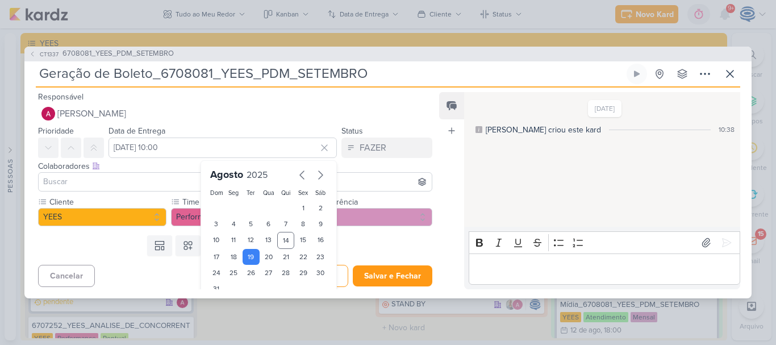
click at [123, 180] on input at bounding box center [235, 182] width 389 height 14
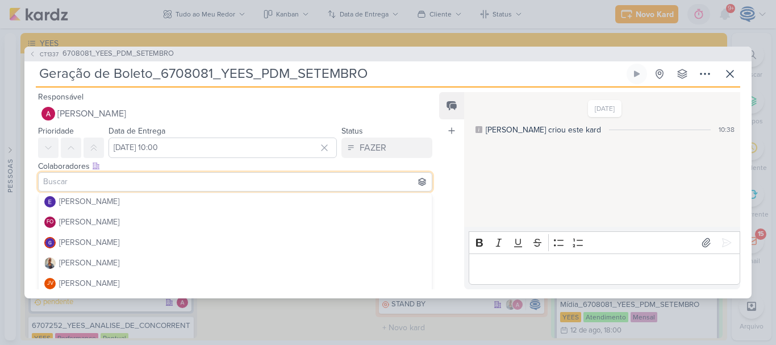
scroll to position [134, 0]
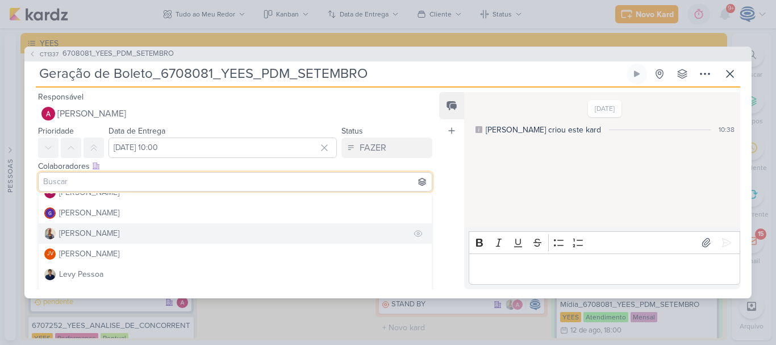
click at [92, 239] on div "[PERSON_NAME]" at bounding box center [89, 233] width 60 height 12
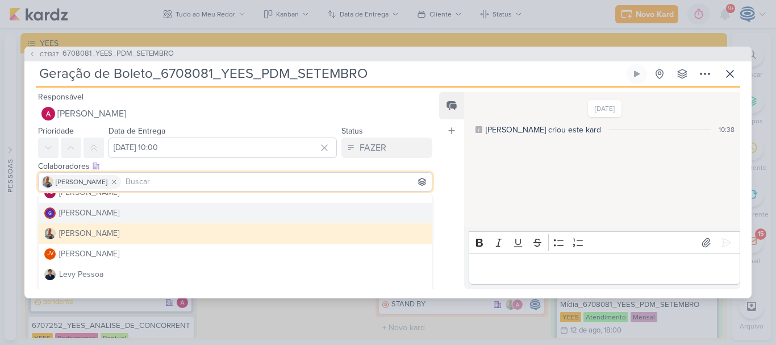
click at [318, 161] on div "Colaboradores Este kard pode ser visível a usuários da sua organização Este kar…" at bounding box center [235, 166] width 394 height 12
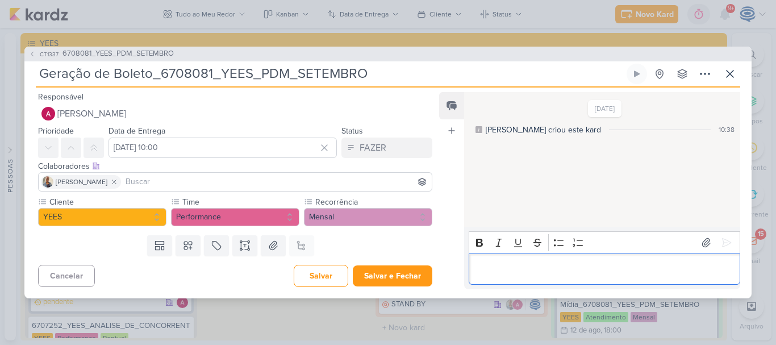
click at [485, 265] on p "Editor editing area: main" at bounding box center [605, 269] width 260 height 14
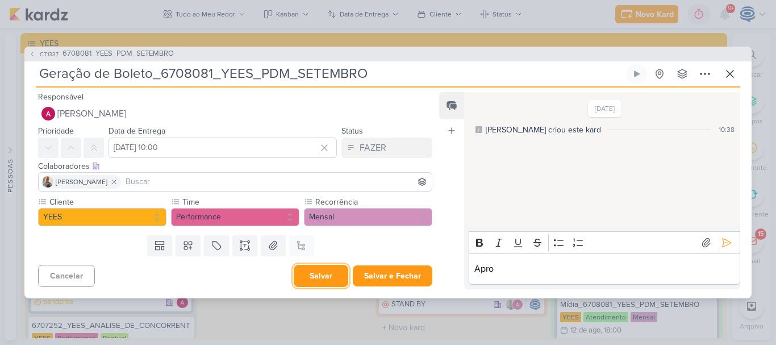
click at [314, 277] on button "Salvar" at bounding box center [321, 276] width 55 height 22
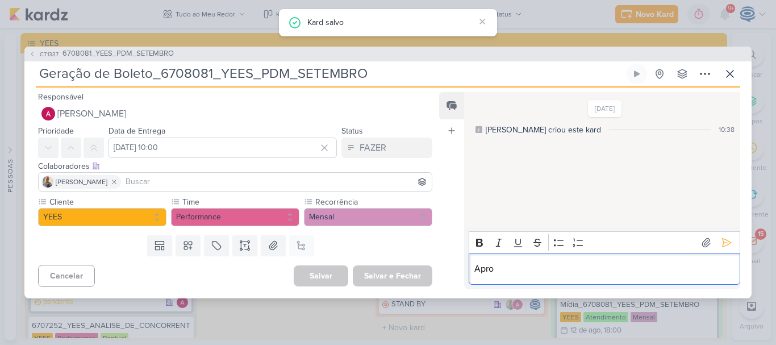
click at [530, 264] on p "Apro" at bounding box center [605, 269] width 260 height 14
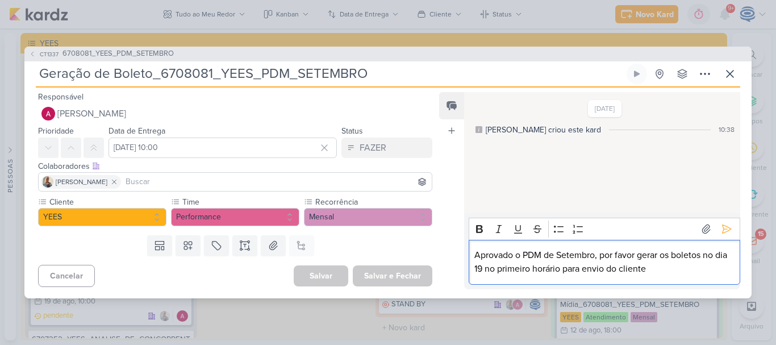
click at [526, 264] on p "Aprovado o PDM de Setembro, por favor gerar os boletos no dia 19 no primeiro ho…" at bounding box center [605, 261] width 260 height 27
click at [672, 269] on p "Aprovado o PDM de Setembro, por favor gerar os boletos no dia 19 no primeiro ho…" at bounding box center [605, 261] width 260 height 27
click at [717, 264] on p "Aprovado o PDM de Setembro, por favor gerar os boletos no dia 19 no primeiro ho…" at bounding box center [605, 261] width 260 height 27
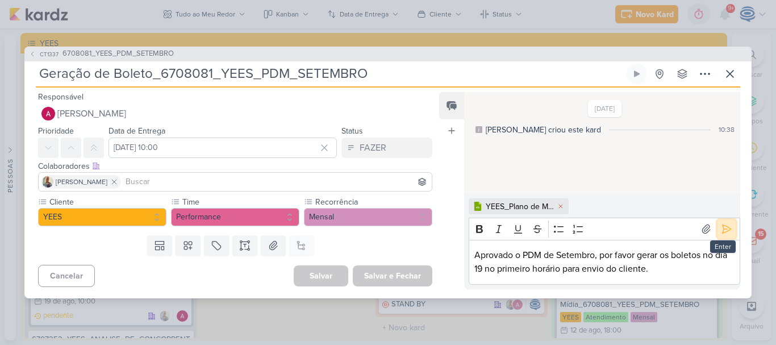
click at [723, 229] on icon at bounding box center [726, 228] width 11 height 11
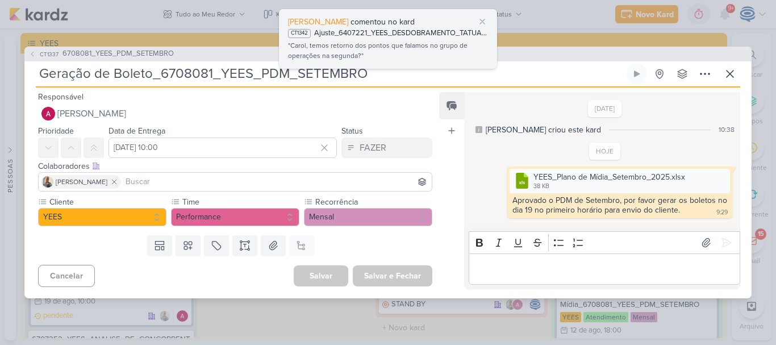
click at [388, 55] on div ""Carol, temos retorno dos pontos que falamos no grupo de operações na segunda?"" at bounding box center [388, 51] width 200 height 22
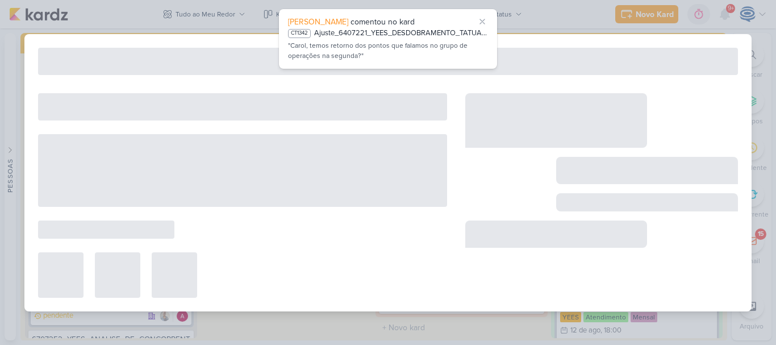
type input "Ajuste_6407221_YEES_DESDOBRAMENTO_TATUAPÉ_RENDA_V3"
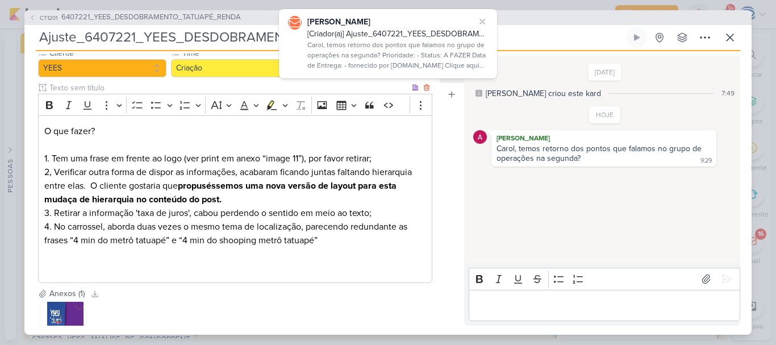
scroll to position [113, 0]
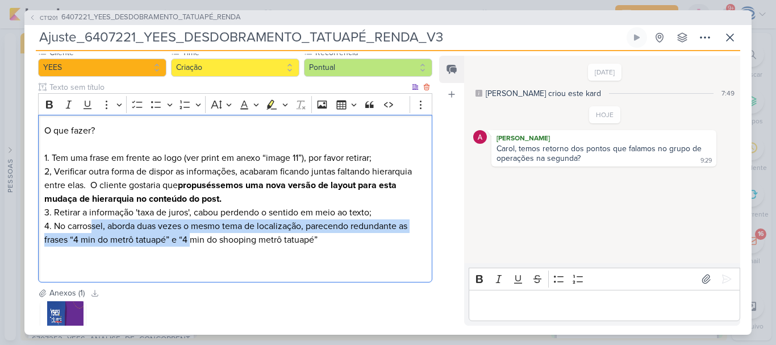
drag, startPoint x: 93, startPoint y: 230, endPoint x: 190, endPoint y: 239, distance: 97.6
click at [190, 239] on p "2, Verificar outra forma de dispor as informações, acabaram ficando juntas falt…" at bounding box center [235, 206] width 382 height 82
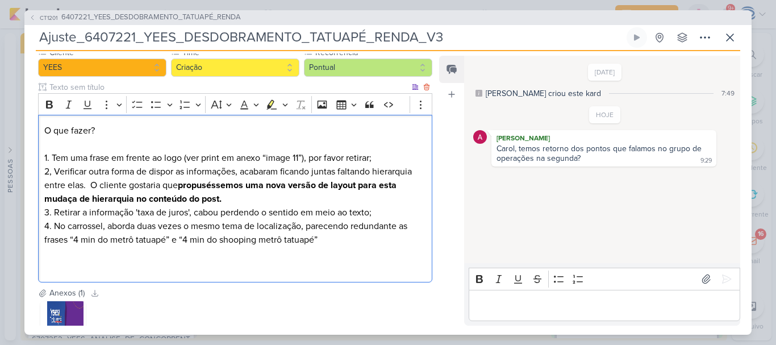
click at [346, 242] on p "2, Verificar outra forma de dispor as informações, acabaram ficando juntas falt…" at bounding box center [235, 206] width 382 height 82
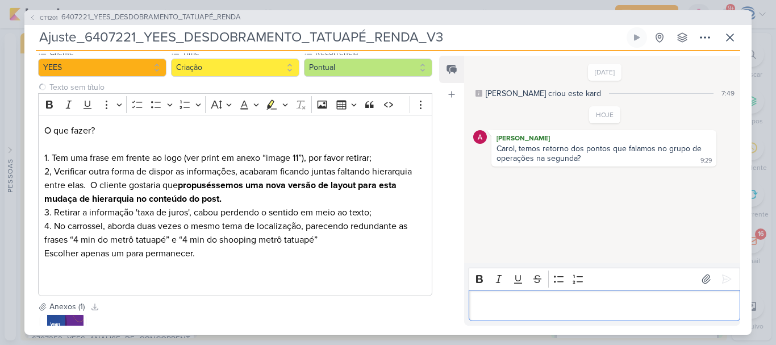
click at [507, 303] on p "Editor editing area: main" at bounding box center [605, 305] width 260 height 14
click at [723, 276] on icon at bounding box center [726, 278] width 11 height 11
drag, startPoint x: 136, startPoint y: 33, endPoint x: 81, endPoint y: 41, distance: 55.7
click at [81, 41] on input "Ajuste_6407221_YEES_DESDOBRAMENTO_TATUAPÉ_RENDA_V3" at bounding box center [330, 37] width 589 height 20
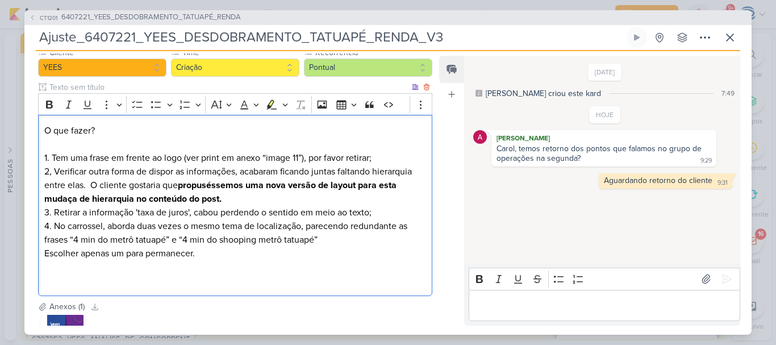
drag, startPoint x: 67, startPoint y: 242, endPoint x: 342, endPoint y: 242, distance: 274.5
click at [342, 242] on p "2, Verificar outra forma de dispor as informações, acabaram ficando juntas falt…" at bounding box center [235, 212] width 382 height 95
copy p "“4 min do metrô tatuapé” e “4 min do shooping metrô tatuapé”"
click at [195, 213] on p "2, Verificar outra forma de dispor as informações, acabaram ficando juntas falt…" at bounding box center [235, 212] width 382 height 95
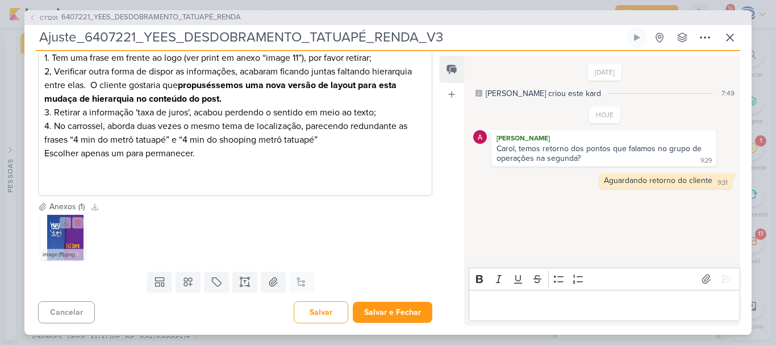
click at [72, 234] on img at bounding box center [62, 237] width 45 height 45
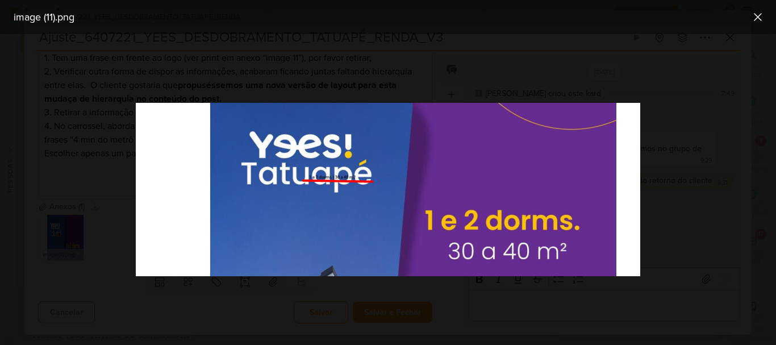
click at [480, 85] on div at bounding box center [388, 189] width 776 height 311
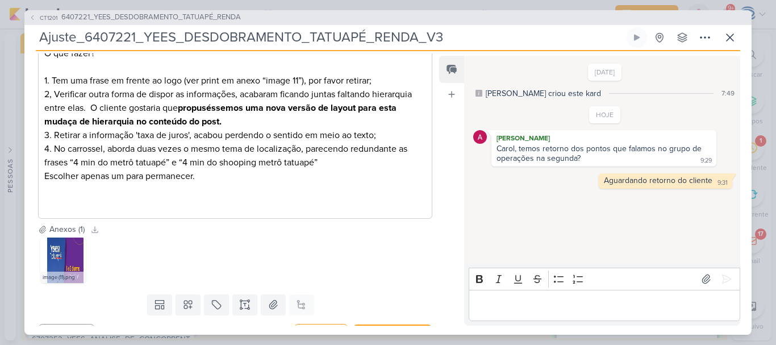
scroll to position [190, 0]
click at [730, 40] on icon at bounding box center [730, 38] width 14 height 14
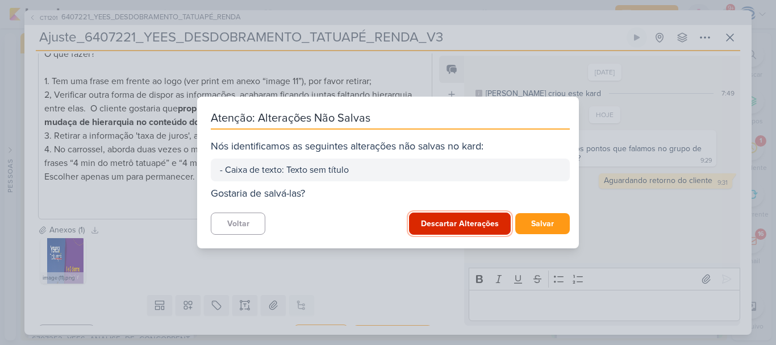
click at [482, 225] on button "Descartar Alterações" at bounding box center [460, 224] width 102 height 22
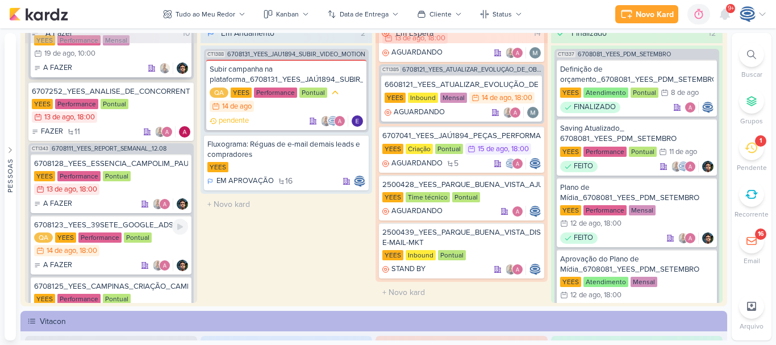
scroll to position [211, 0]
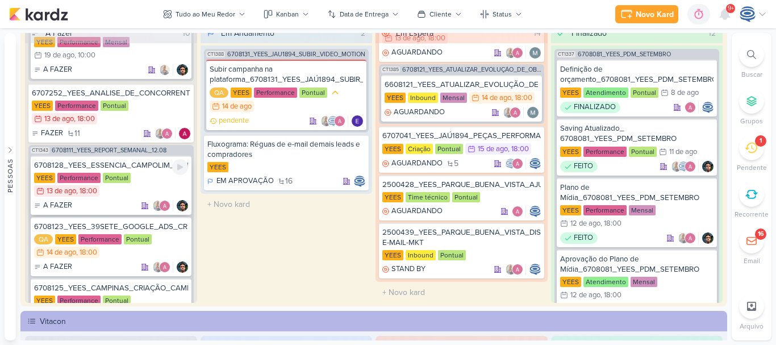
click at [143, 187] on div "YEES Performance Pontual 13/8 13 de ago , 18:00" at bounding box center [111, 185] width 154 height 25
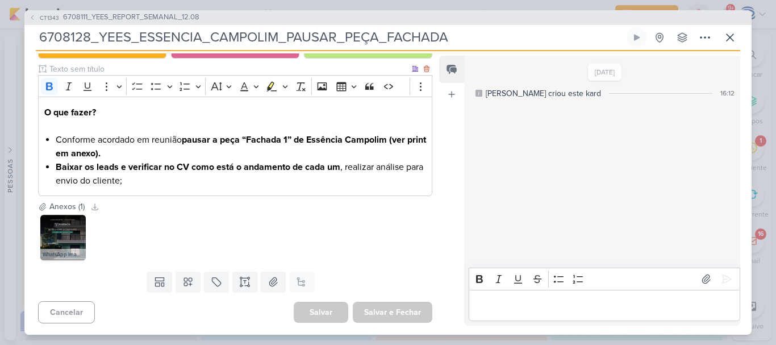
scroll to position [0, 0]
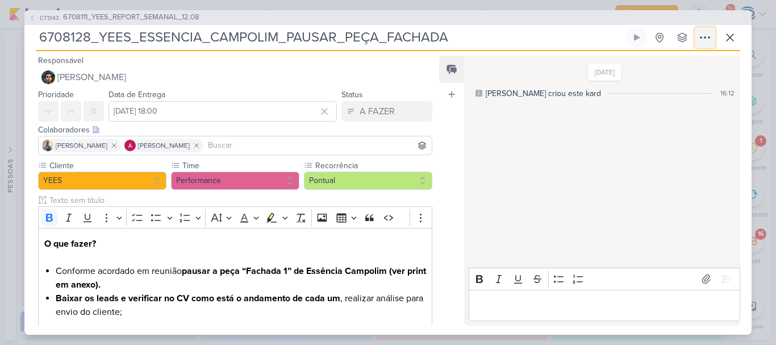
click at [708, 38] on icon at bounding box center [705, 38] width 14 height 14
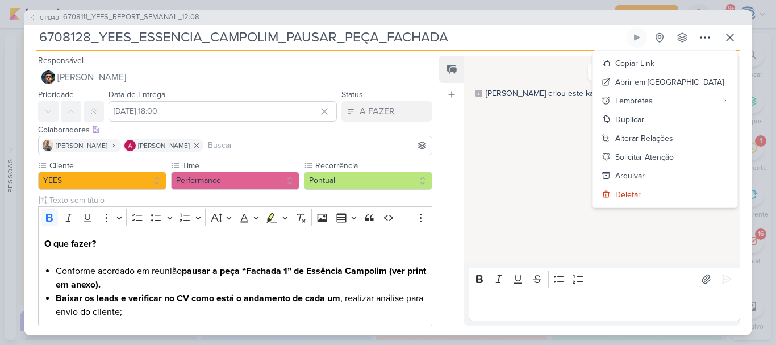
click at [471, 212] on div "12/8/25 Caroline criou este kard 16:12" at bounding box center [601, 160] width 275 height 207
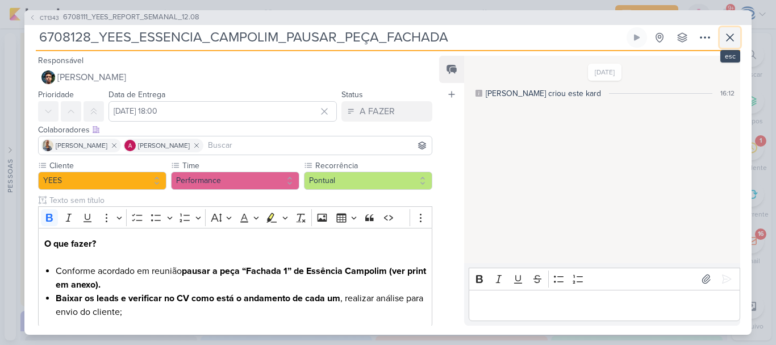
click at [733, 38] on icon at bounding box center [730, 38] width 14 height 14
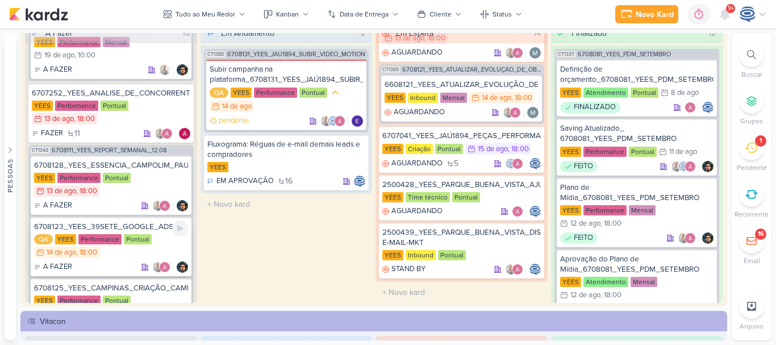
scroll to position [636, 0]
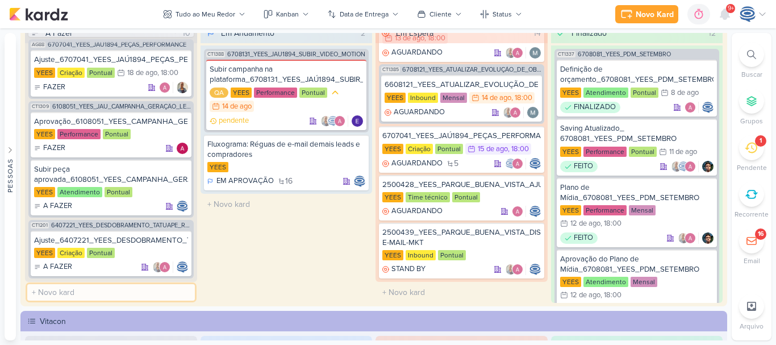
click at [89, 291] on input "text" at bounding box center [111, 292] width 168 height 16
paste input "6708141_YEES_ESSENCIA_CAMPOLIM_PMAX_OFFLINE"
type input "6708141_YEES_ESSENCIA_CAMPOLIM_PMAX_OFFLINE"
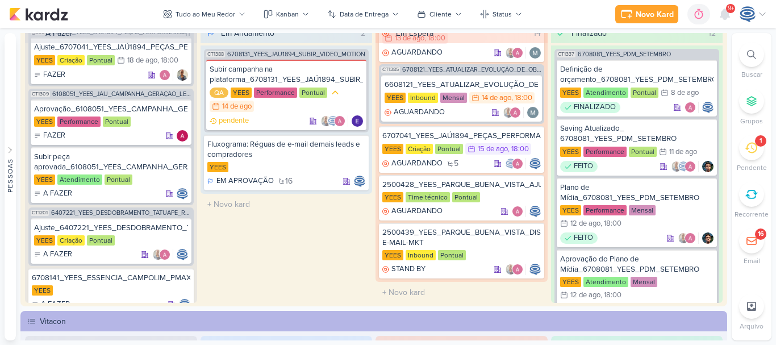
click at [225, 301] on div "Em Andamento 2 CT1388 6708131_YEES_JAÚ1894_SUBIR_VÍDEO_MOTION Subir campanha na…" at bounding box center [287, 163] width 172 height 280
click at [144, 297] on div "YEES" at bounding box center [111, 290] width 159 height 11
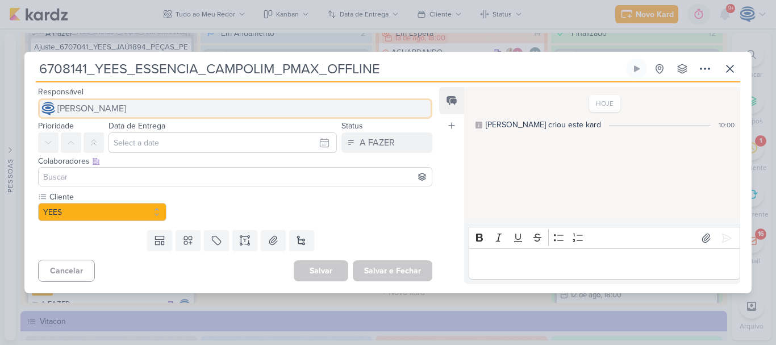
click at [126, 110] on span "[PERSON_NAME]" at bounding box center [91, 109] width 69 height 14
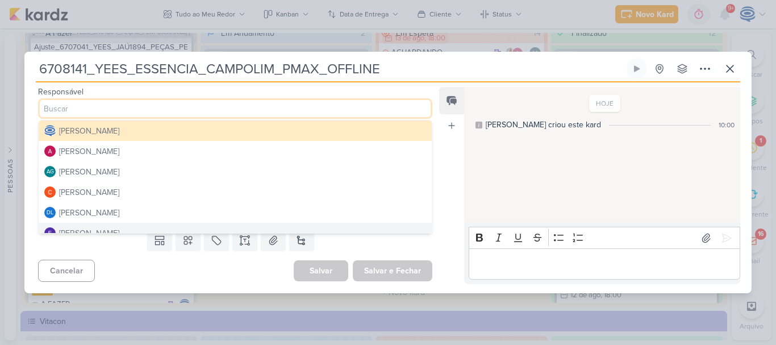
scroll to position [100, 0]
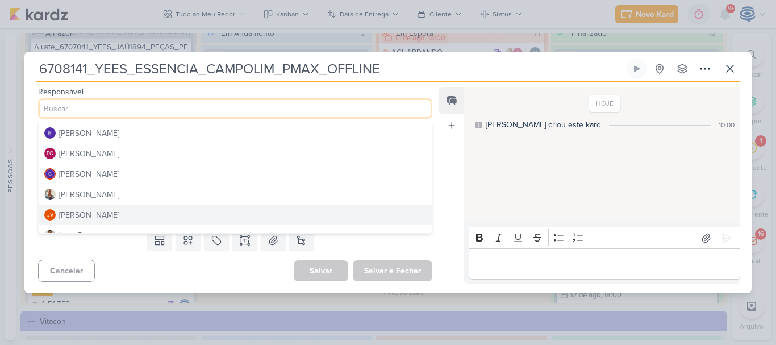
click at [105, 205] on button "JV Joney Viana" at bounding box center [235, 215] width 393 height 20
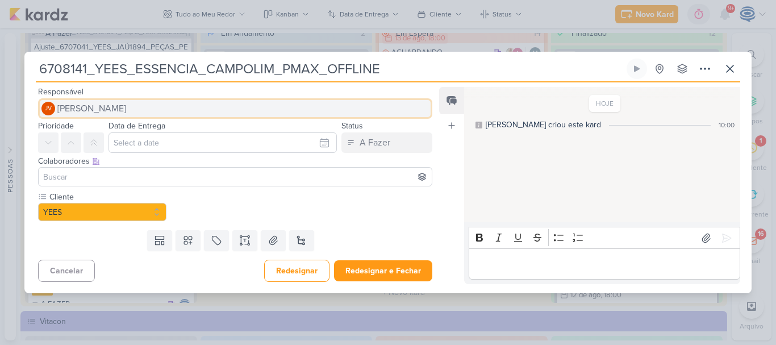
click at [114, 106] on button "JV Joney Viana" at bounding box center [235, 108] width 394 height 20
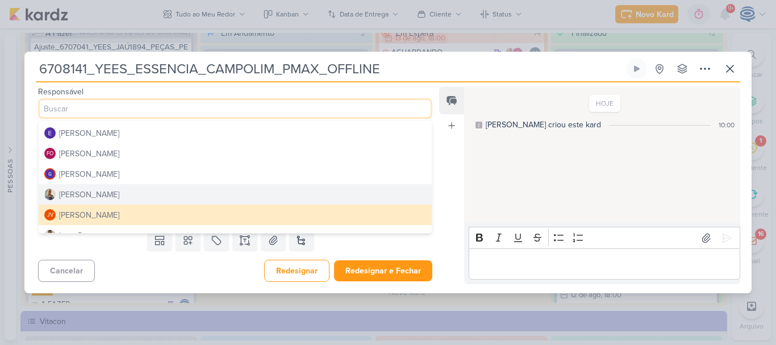
click at [100, 195] on button "[PERSON_NAME]" at bounding box center [235, 194] width 393 height 20
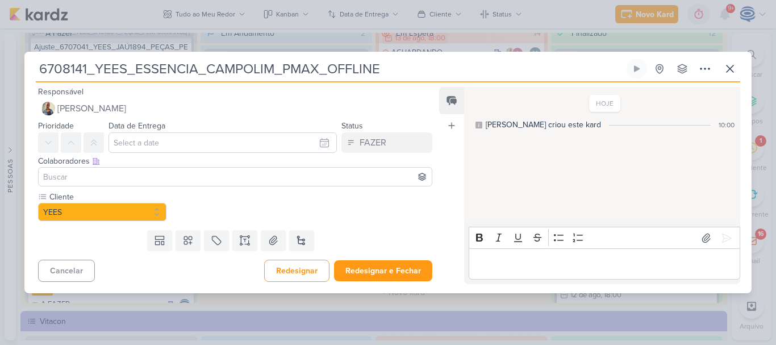
click at [108, 176] on input at bounding box center [235, 177] width 389 height 14
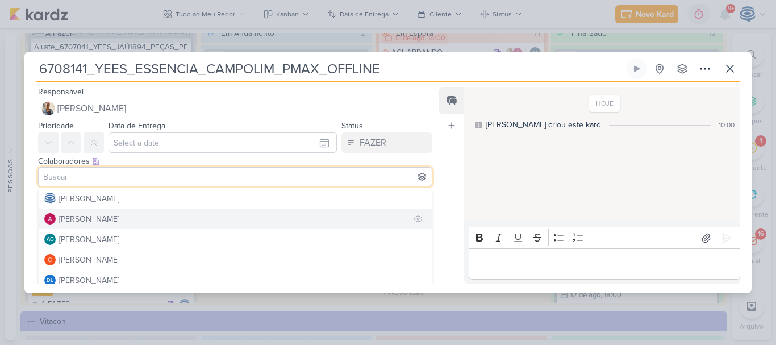
click at [86, 218] on div "Alessandra Gomes" at bounding box center [89, 219] width 60 height 12
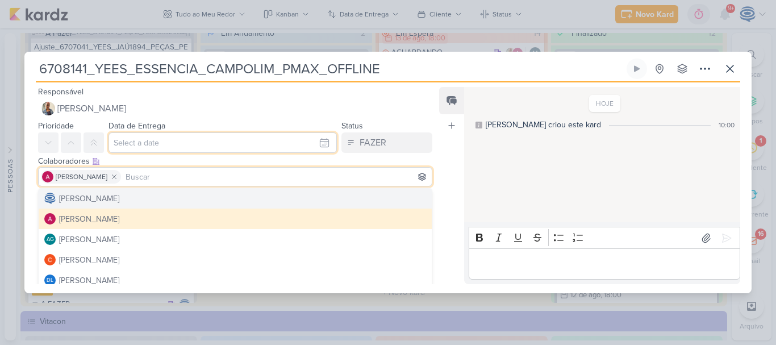
click at [161, 148] on input "text" at bounding box center [223, 142] width 228 height 20
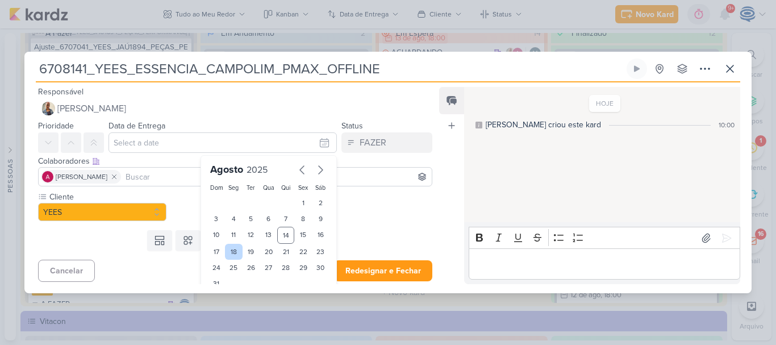
click at [233, 252] on div "18" at bounding box center [234, 252] width 18 height 16
type input "18 de agosto de 2025 às 23:59"
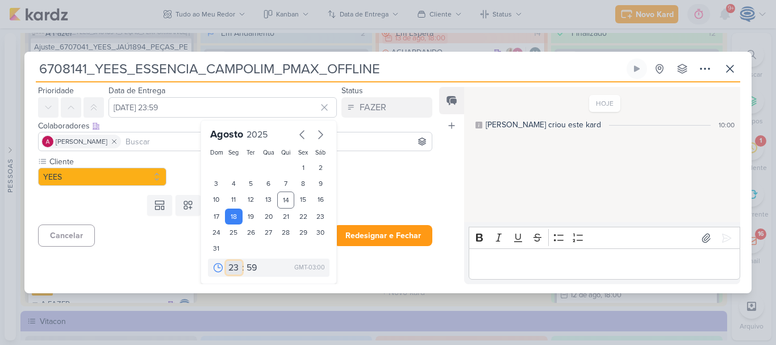
click at [231, 265] on select "00 01 02 03 04 05 06 07 08 09 10 11 12 13 14 15 16 17 18 19 20 21 22 23" at bounding box center [234, 268] width 16 height 14
select select "18"
click at [226, 261] on select "00 01 02 03 04 05 06 07 08 09 10 11 12 13 14 15 16 17 18 19 20 21 22 23" at bounding box center [234, 268] width 16 height 14
type input "18 de agosto de 2025 às 18:59"
click at [253, 268] on select "00 05 10 15 20 25 30 35 40 45 50 55 59" at bounding box center [252, 268] width 16 height 14
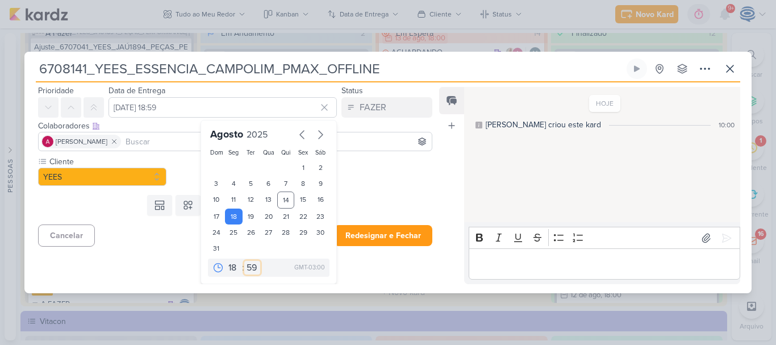
select select "0"
click at [244, 261] on select "00 05 10 15 20 25 30 35 40 45 50 55 59" at bounding box center [252, 268] width 16 height 14
type input "18 de agosto de 2025 às 18:00"
click at [190, 203] on icon at bounding box center [188, 205] width 8 height 8
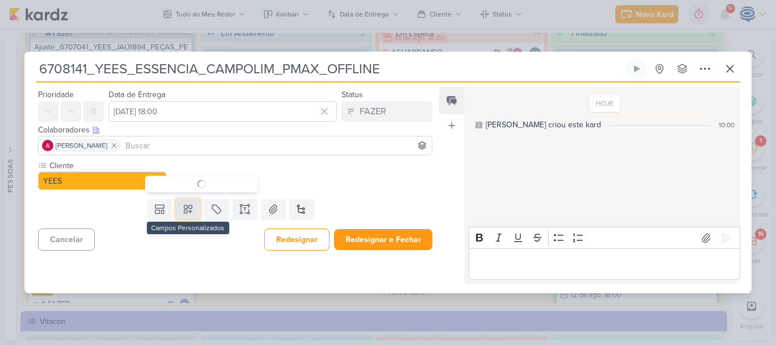
scroll to position [0, 0]
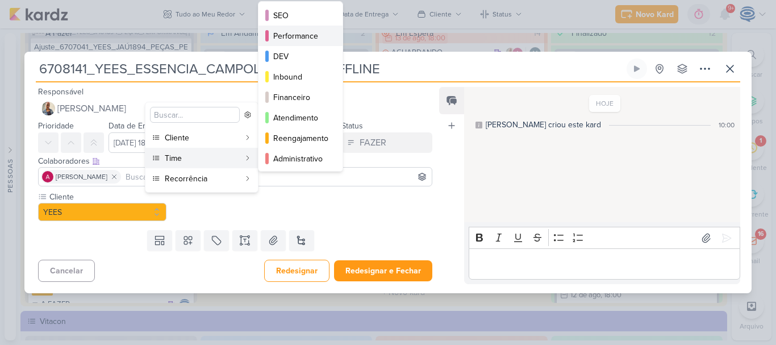
click at [289, 26] on button "Performance" at bounding box center [301, 36] width 84 height 20
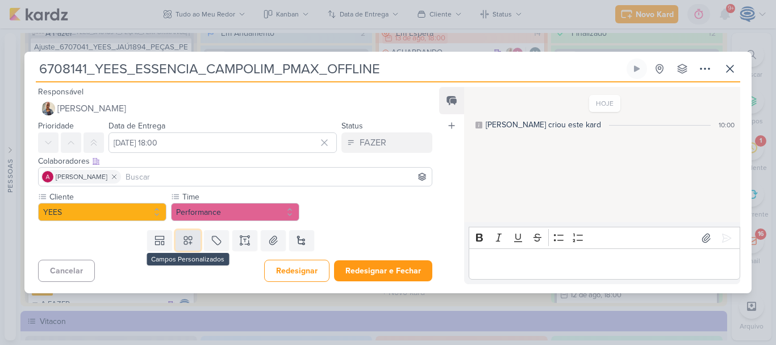
click at [186, 243] on icon at bounding box center [188, 240] width 8 height 8
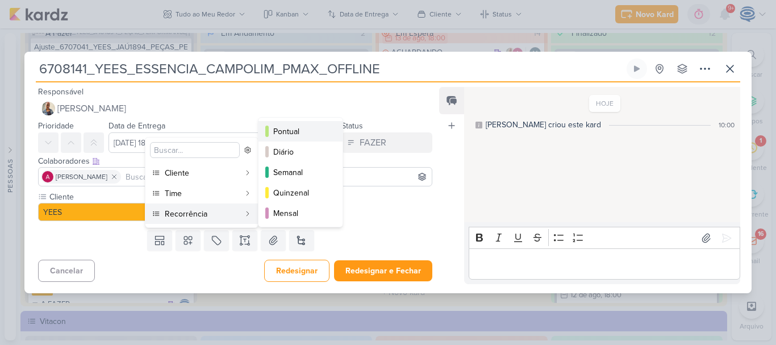
click at [285, 132] on div "Pontual" at bounding box center [301, 132] width 56 height 12
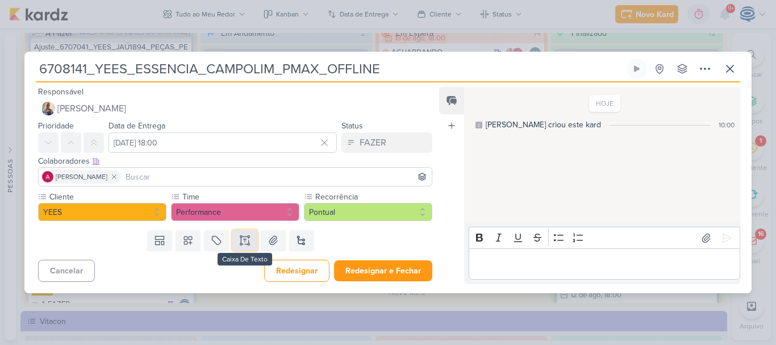
click at [245, 239] on icon at bounding box center [245, 240] width 0 height 3
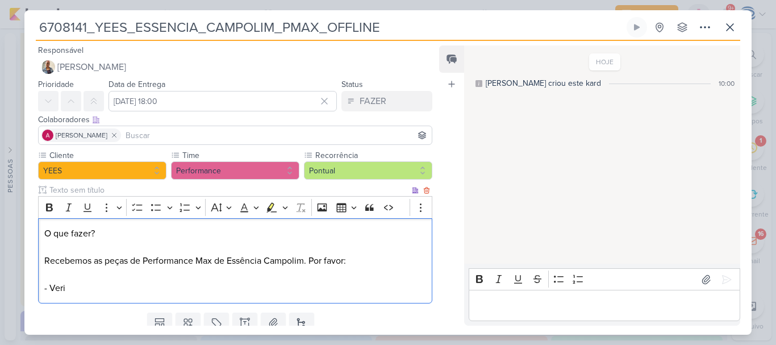
click at [88, 294] on p "O que fazer? ⁠⁠⁠⁠⁠⁠⁠Recebemos as peças de Performance Max de Essência Campolim.…" at bounding box center [235, 261] width 382 height 68
click at [149, 288] on p "O que fazer? Recebemos as peças de Performance Max de Essência Campolim. Por fa…" at bounding box center [235, 261] width 382 height 68
click at [257, 291] on p "O que fazer? Recebemos as peças de Performance Max de Essência Campolim. Por fa…" at bounding box center [235, 261] width 382 height 68
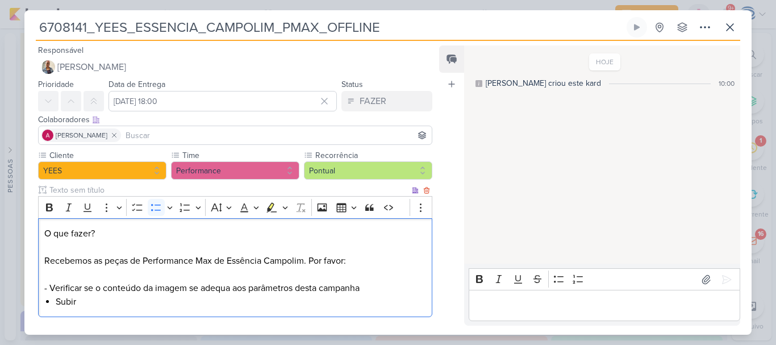
click at [45, 285] on p "O que fazer? Recebemos as peças de Performance Max de Essência Campolim. Por fa…" at bounding box center [235, 261] width 382 height 68
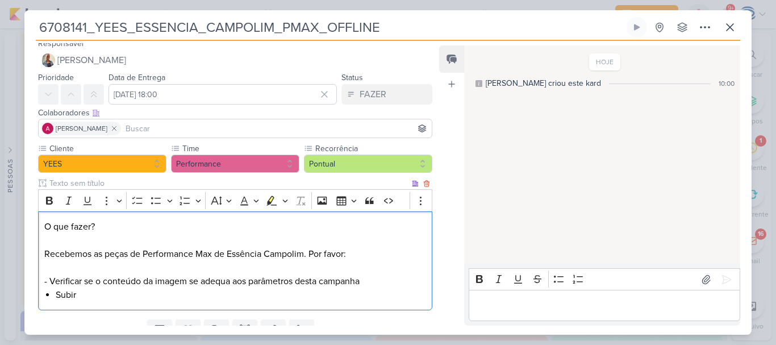
drag, startPoint x: 45, startPoint y: 285, endPoint x: 371, endPoint y: 289, distance: 325.7
click at [371, 289] on div "O que fazer? Recebemos as peças de Performance Max de Essência Campolim. Por fa…" at bounding box center [235, 260] width 394 height 99
copy div "Verificar se o conteúdo da imagem se adequa aos parâmetros desta campanha Subir"
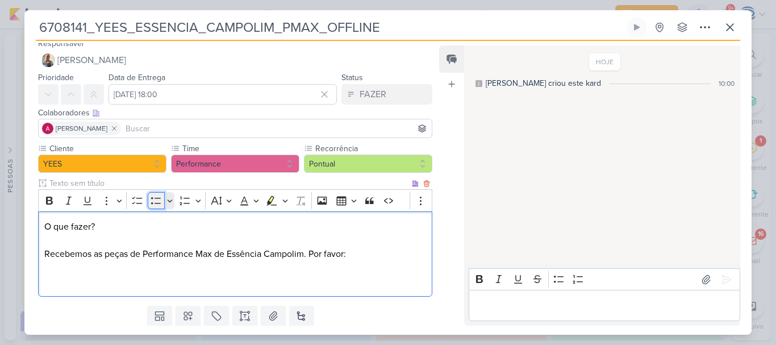
click at [152, 206] on icon "Editor toolbar" at bounding box center [156, 200] width 11 height 11
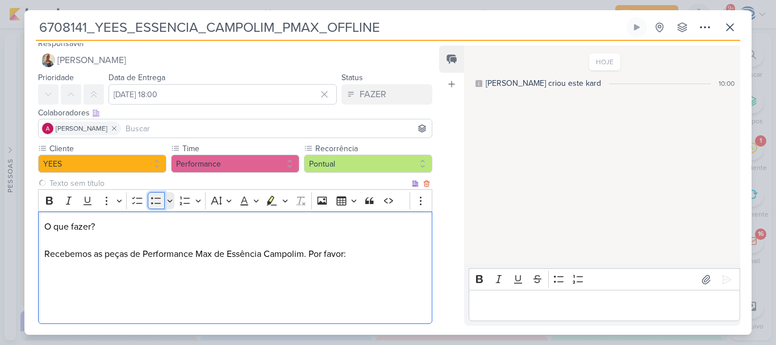
click at [152, 206] on icon "Editor toolbar" at bounding box center [156, 200] width 11 height 11
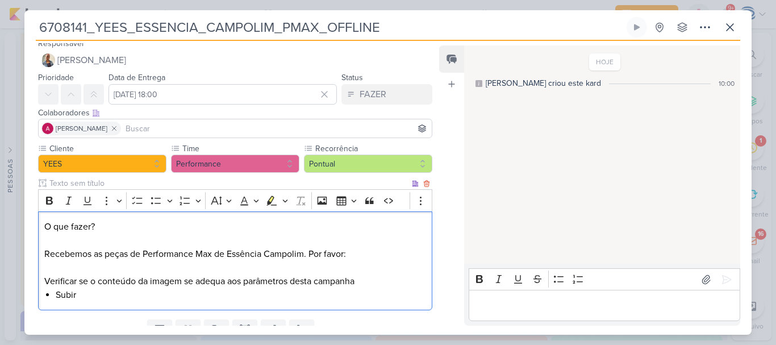
drag, startPoint x: 48, startPoint y: 284, endPoint x: 361, endPoint y: 282, distance: 313.1
click at [361, 282] on p "Verificar se o conteúdo da imagem se adequa aos parâmetros desta campanha" at bounding box center [235, 281] width 382 height 14
copy p "Verificar se o conteúdo da imagem se adequa aos parâmetros desta campanha"
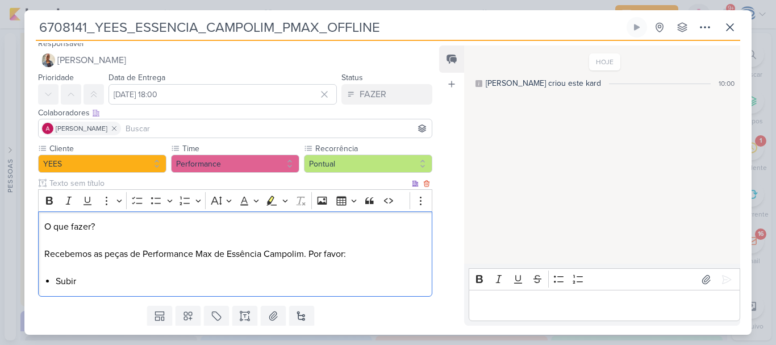
click at [53, 284] on div "O que fazer? Recebemos as peças de Performance Max de Essência Campolim. Por fa…" at bounding box center [235, 254] width 394 height 86
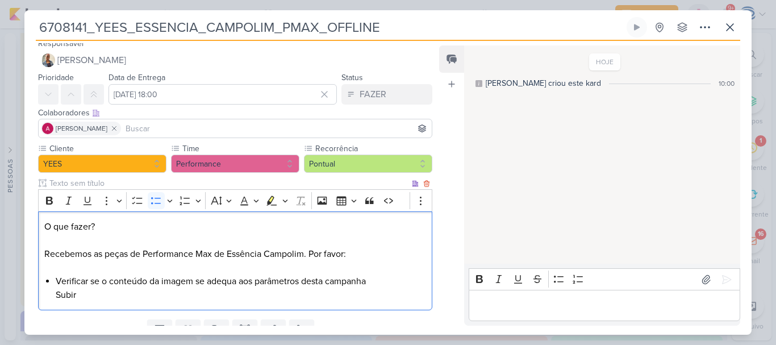
click at [53, 293] on div "O que fazer? Recebemos as peças de Performance Max de Essência Campolim. Por fa…" at bounding box center [235, 260] width 394 height 99
click at [78, 296] on li "Subir" at bounding box center [241, 295] width 371 height 14
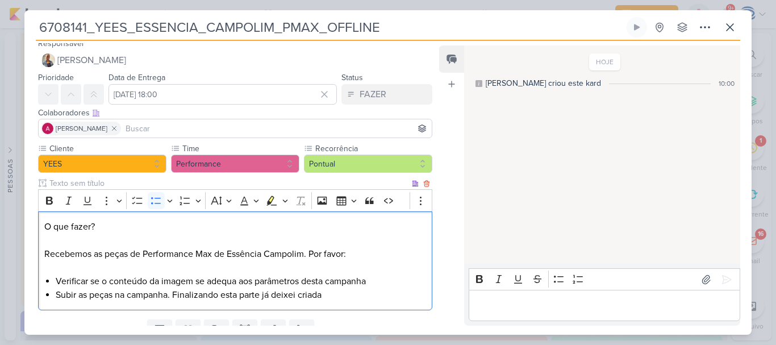
click at [176, 290] on li "Subir as peças na campanha. Finalizando esta parte já deixei criada" at bounding box center [241, 295] width 371 height 14
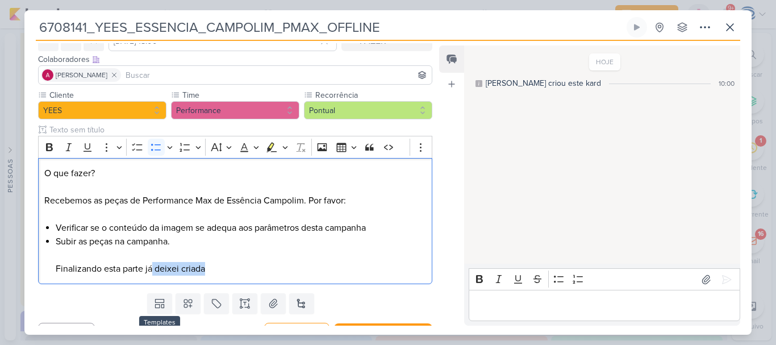
scroll to position [78, 0]
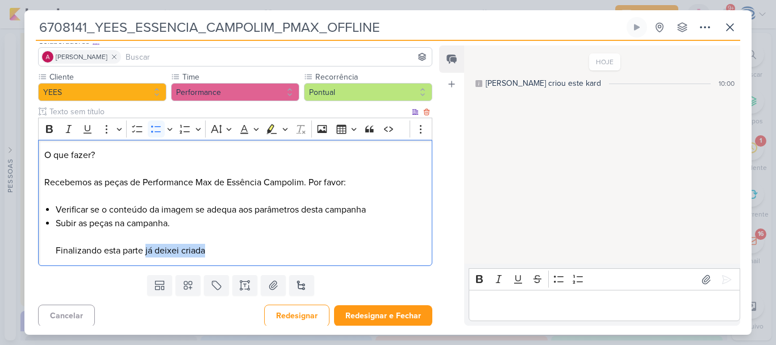
drag, startPoint x: 212, startPoint y: 322, endPoint x: 145, endPoint y: 253, distance: 96.0
click at [145, 253] on li "Subir as peças na campanha. Finalizando esta parte já deixei criada" at bounding box center [241, 237] width 371 height 41
click at [305, 185] on p "O que fazer? Recebemos as peças de Performance Max de Essência Campolim. Por fa…" at bounding box center [235, 175] width 382 height 55
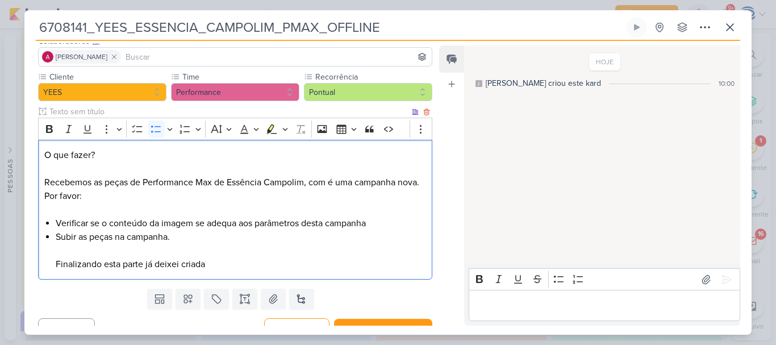
click at [220, 263] on li "Subir as peças na campanha. Finalizando esta parte já deixei criada" at bounding box center [241, 250] width 371 height 41
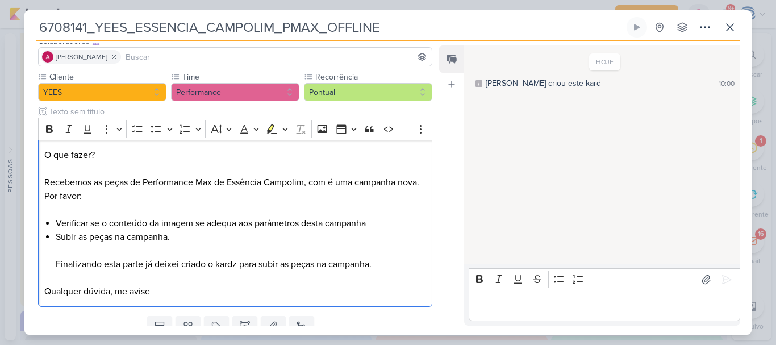
drag, startPoint x: 107, startPoint y: 151, endPoint x: 22, endPoint y: 139, distance: 86.1
click at [22, 139] on div "6708141_YEES_ESSENCIA_CAMPOLIM_PMAX_OFFLINE Criado por mim" at bounding box center [388, 172] width 776 height 345
click at [49, 131] on icon "Editor toolbar" at bounding box center [49, 128] width 11 height 11
click at [142, 172] on p "O que fazer? Recebemos as peças de Performance Max de Essência Campolim, com é …" at bounding box center [235, 182] width 382 height 68
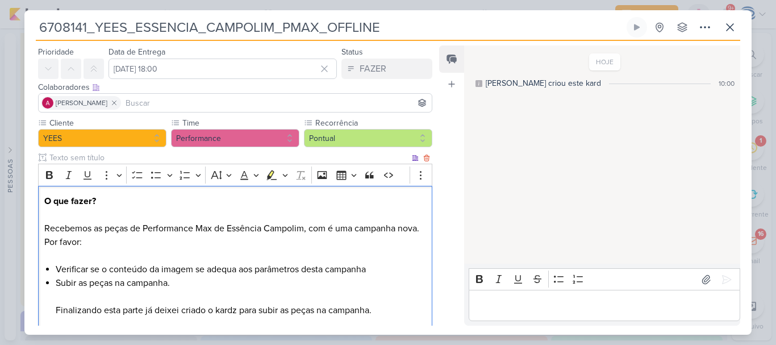
scroll to position [123, 0]
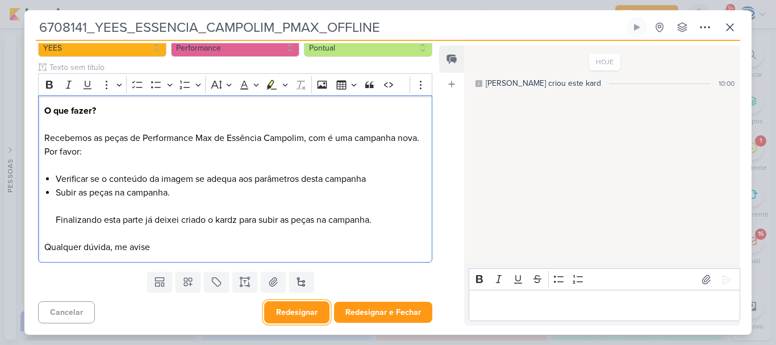
click at [295, 314] on button "Redesignar" at bounding box center [296, 312] width 65 height 22
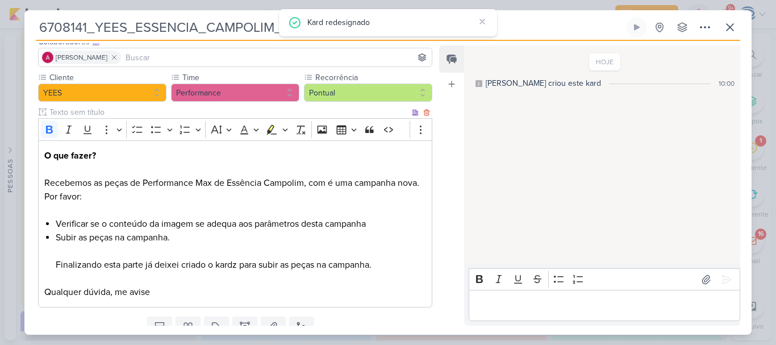
scroll to position [78, 0]
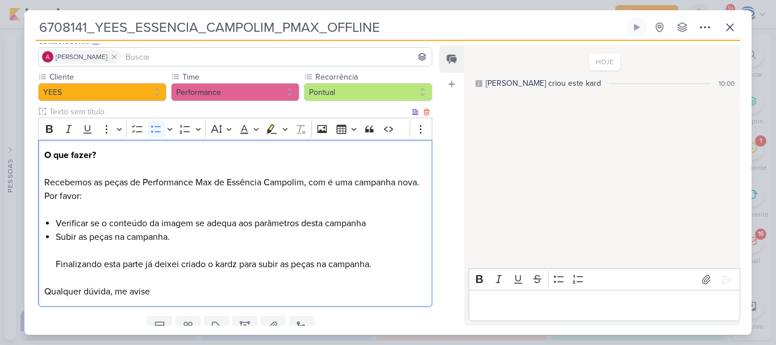
click at [278, 238] on li "Subir as peças na campanha. Finalizando esta parte já deixei criado o kardz par…" at bounding box center [241, 257] width 371 height 55
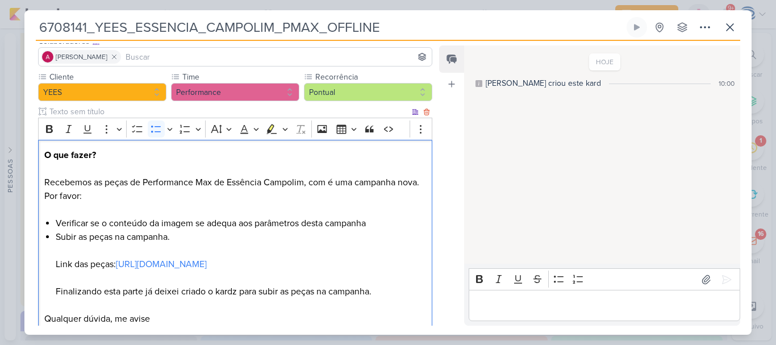
scroll to position [164, 0]
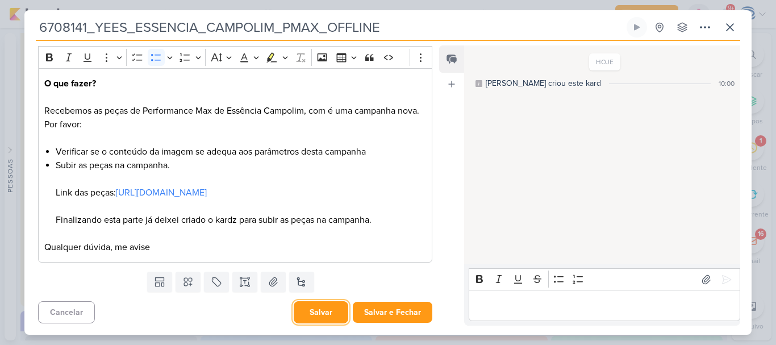
click at [311, 315] on button "Salvar" at bounding box center [321, 312] width 55 height 22
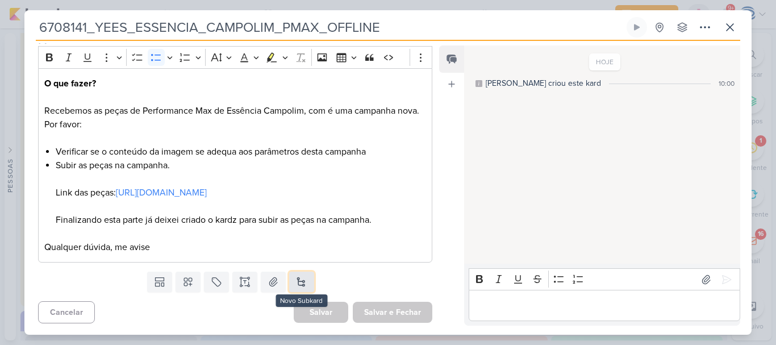
click at [306, 284] on button at bounding box center [301, 282] width 25 height 20
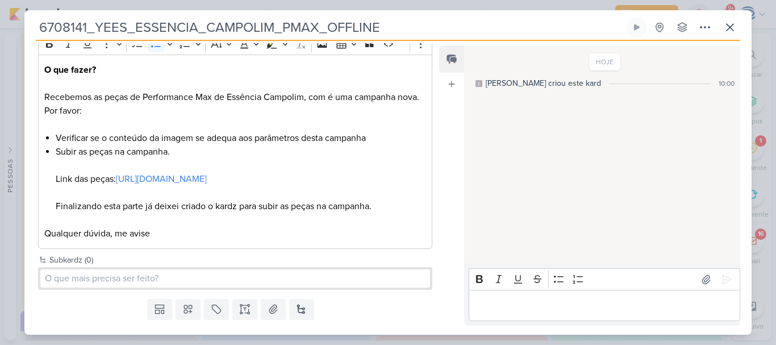
drag, startPoint x: 381, startPoint y: 24, endPoint x: 39, endPoint y: 35, distance: 341.7
click at [39, 35] on input "6708141_YEES_ESSENCIA_CAMPOLIM_PMAX_OFFLINE" at bounding box center [330, 27] width 589 height 20
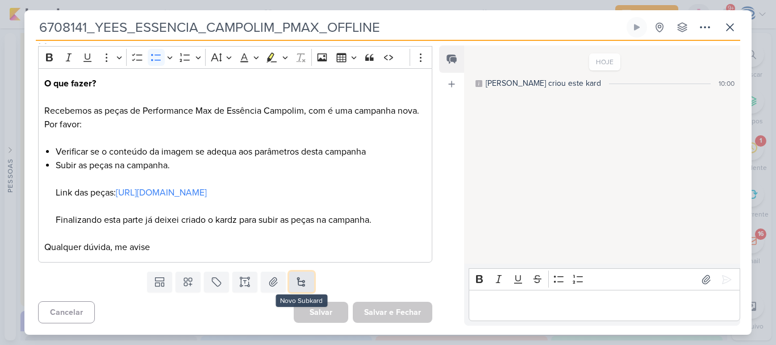
click at [305, 277] on button at bounding box center [301, 282] width 25 height 20
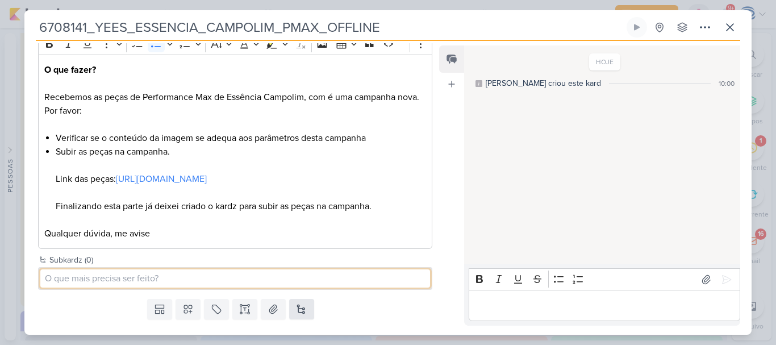
paste input "6708141_YEES_ESSENCIA_CAMPOLIM_PMAX_OFFLINE"
click at [46, 288] on input "6708141_YEES_ESSENCIA_CAMPOLIM_PMAX_OFFLINE" at bounding box center [235, 278] width 390 height 18
type input "Criação da campanha_6708141_YEES_ESSENCIA_CAMPOLIM_PMAX_OFFLINE"
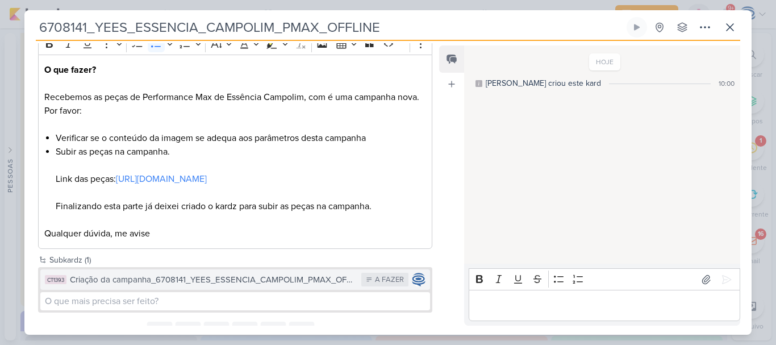
click at [275, 286] on div "Criação da campanha_6708141_YEES_ESSENCIA_CAMPOLIM_PMAX_OFFLINE" at bounding box center [213, 279] width 286 height 13
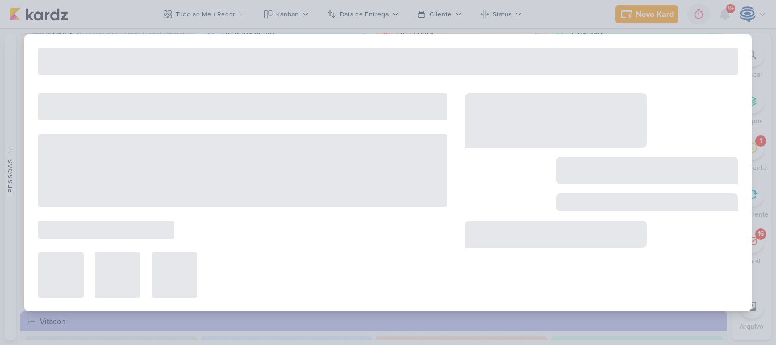
type input "Criação da campanha_6708141_YEES_ESSENCIA_CAMPOLIM_PMAX_OFFLINE"
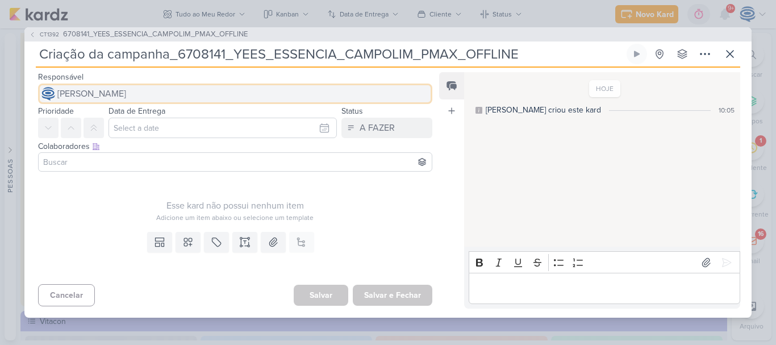
click at [126, 90] on span "[PERSON_NAME]" at bounding box center [91, 94] width 69 height 14
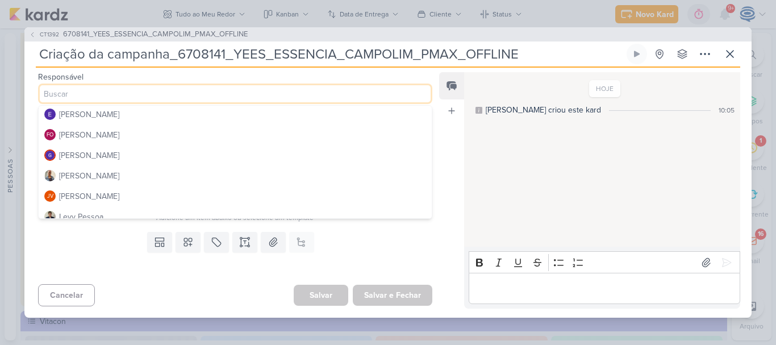
scroll to position [105, 0]
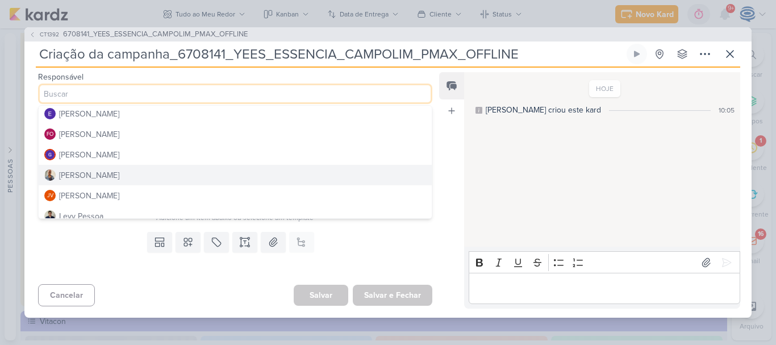
click at [118, 174] on button "[PERSON_NAME]" at bounding box center [235, 175] width 393 height 20
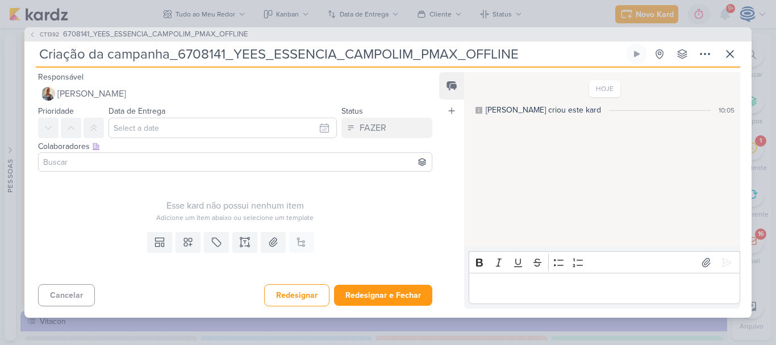
click at [126, 161] on input at bounding box center [235, 162] width 389 height 14
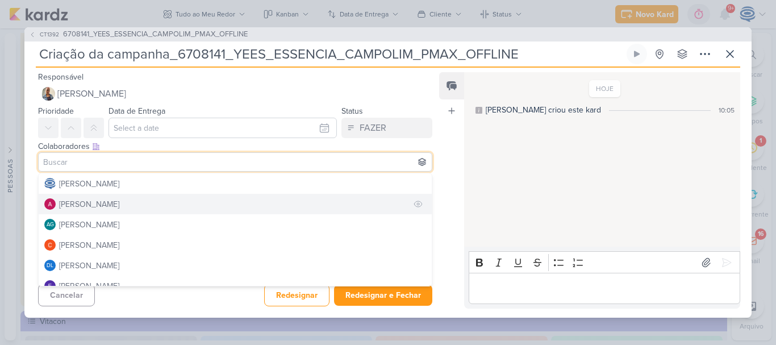
click at [106, 208] on div "Alessandra Gomes" at bounding box center [89, 204] width 60 height 12
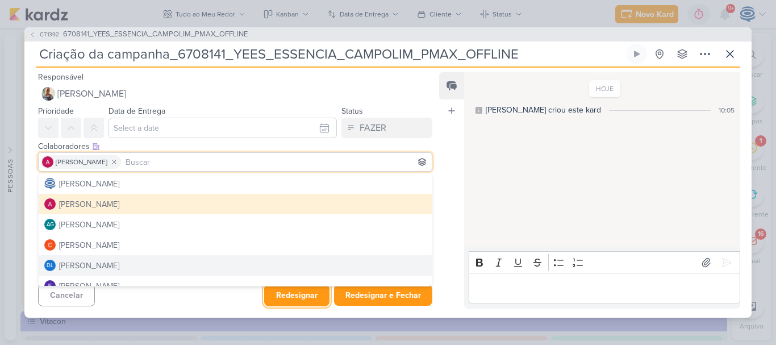
click at [296, 296] on button "Redesignar" at bounding box center [296, 295] width 65 height 22
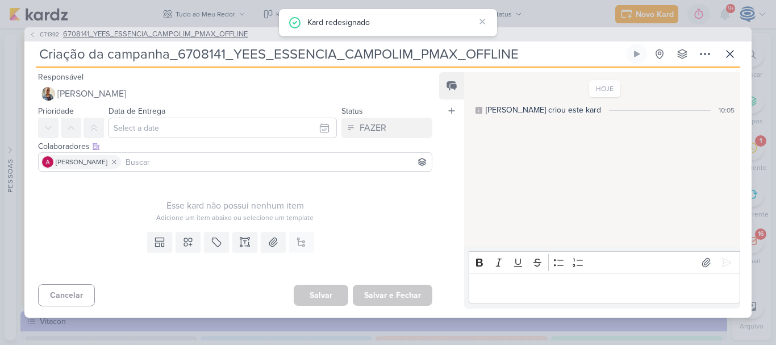
click at [209, 29] on span "6708141_YEES_ESSENCIA_CAMPOLIM_PMAX_OFFLINE" at bounding box center [155, 34] width 185 height 11
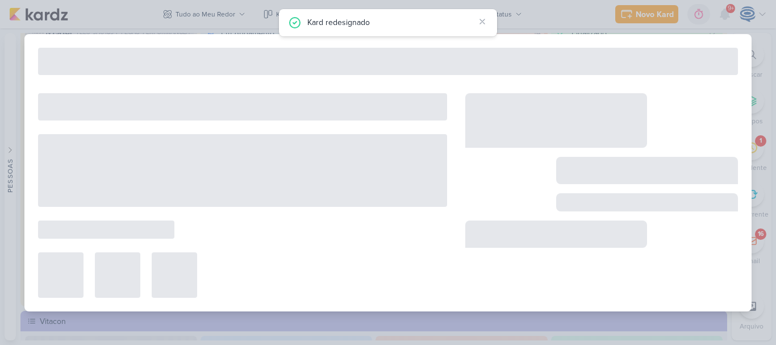
type input "6708141_YEES_ESSENCIA_CAMPOLIM_PMAX_OFFLINE"
type input "18 de agosto de 2025 às 18:00"
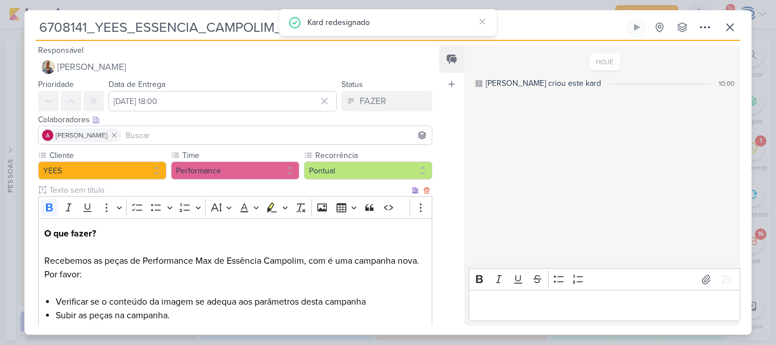
scroll to position [68, 0]
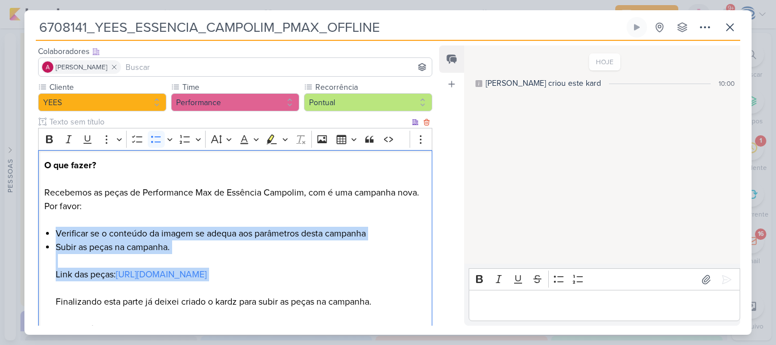
drag, startPoint x: 392, startPoint y: 292, endPoint x: 45, endPoint y: 229, distance: 351.8
click at [56, 229] on ul "Verificar se o conteúdo da imagem se adequa aos parâmetros desta campanha Subir…" at bounding box center [241, 274] width 371 height 95
copy ul "Verificar se o conteúdo da imagem se adequa aos parâmetros desta campanha Subir…"
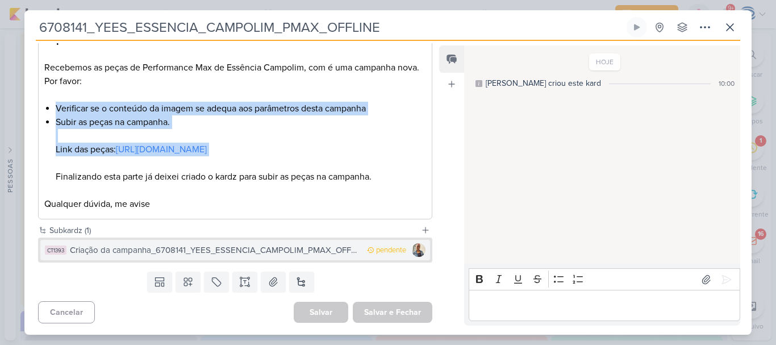
click at [286, 247] on div "Criação da campanha_6708141_YEES_ESSENCIA_CAMPOLIM_PMAX_OFFLINE" at bounding box center [216, 250] width 292 height 13
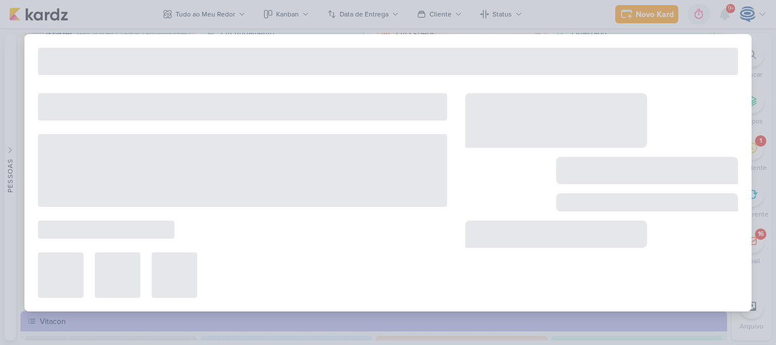
type input "Criação da campanha_6708141_YEES_ESSENCIA_CAMPOLIM_PMAX_OFFLINE"
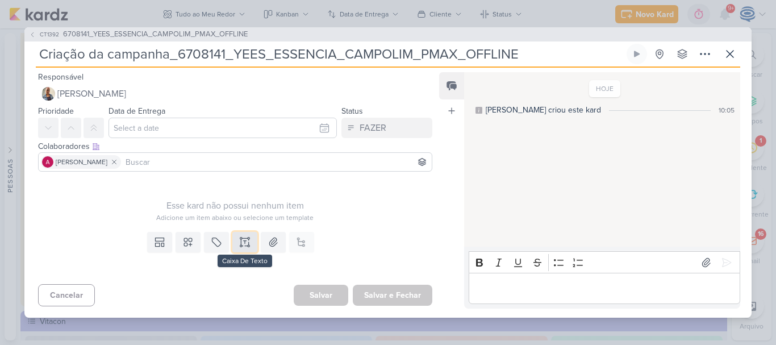
click at [241, 244] on icon at bounding box center [241, 242] width 0 height 6
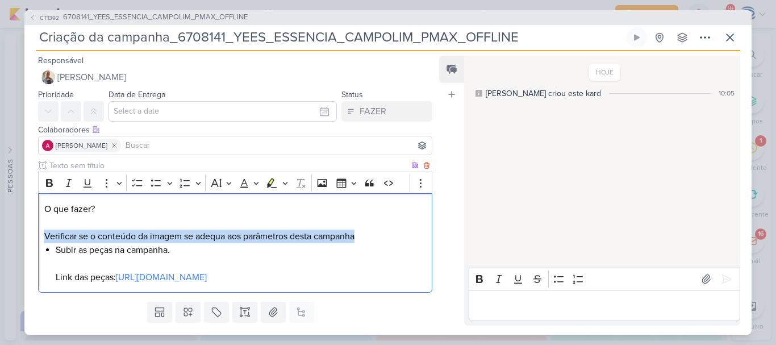
drag, startPoint x: 368, startPoint y: 239, endPoint x: 39, endPoint y: 236, distance: 329.6
click at [39, 236] on div "O que fazer? Verificar se o conteúdo da imagem se adequa aos parâmetros desta c…" at bounding box center [235, 242] width 394 height 99
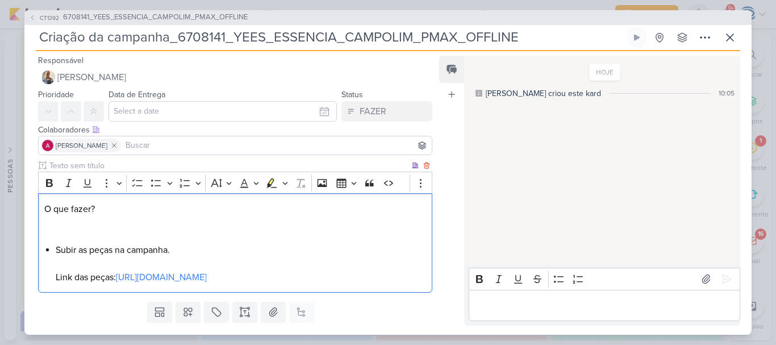
click at [60, 252] on li "Subir as peças na campanha. Link das peças: https://drive.google.com/drive/fold…" at bounding box center [241, 263] width 371 height 41
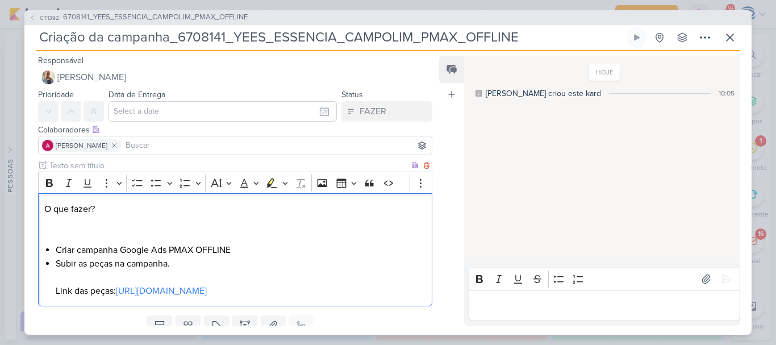
click at [56, 223] on p "O que fazer?" at bounding box center [235, 222] width 382 height 41
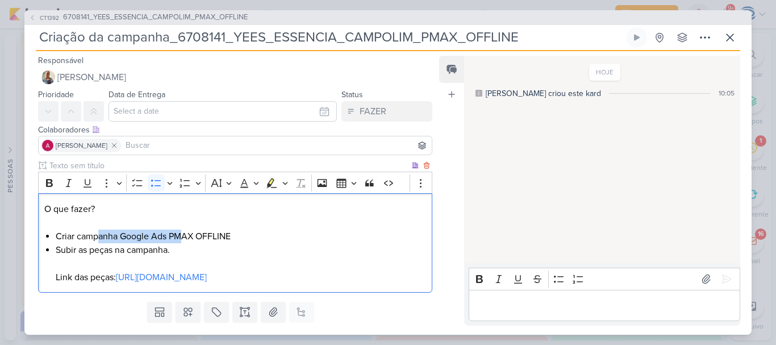
drag, startPoint x: 97, startPoint y: 242, endPoint x: 181, endPoint y: 241, distance: 84.1
click at [181, 241] on li "Criar campanha Google Ads PMAX OFFLINE" at bounding box center [241, 237] width 371 height 14
click at [185, 252] on li "Subir as peças na campanha. Link das peças: https://drive.google.com/drive/fold…" at bounding box center [241, 263] width 371 height 41
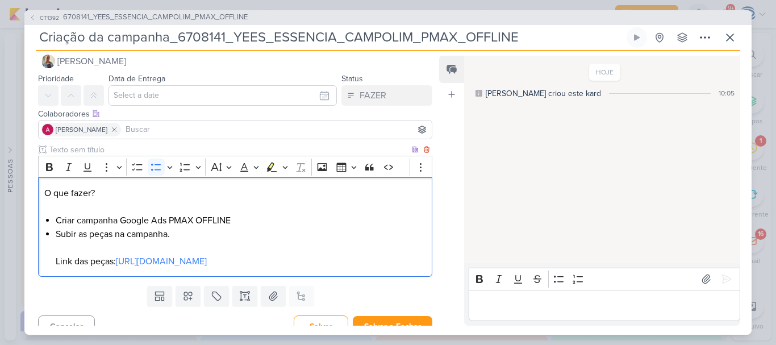
scroll to position [44, 0]
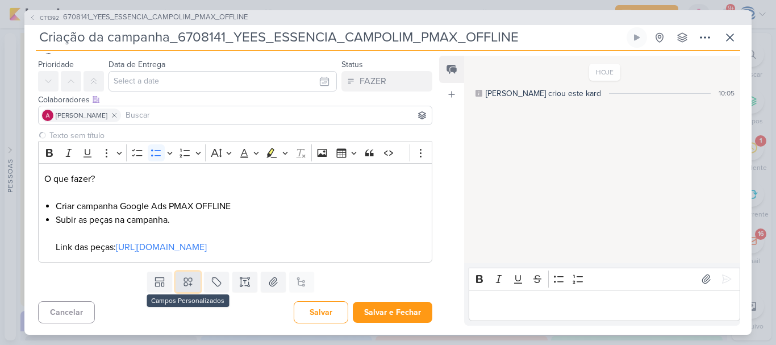
click at [184, 283] on icon at bounding box center [188, 282] width 8 height 8
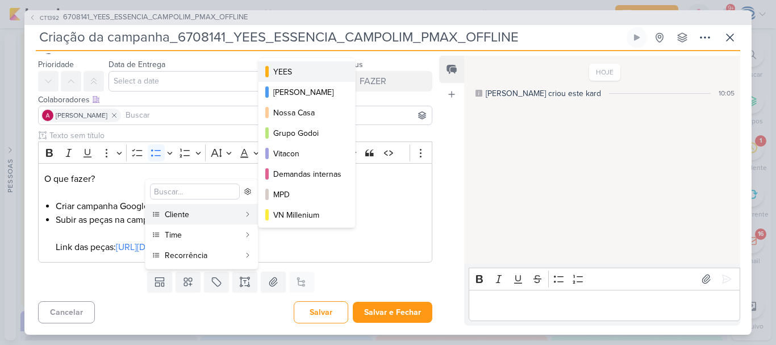
click at [305, 71] on div "YEES" at bounding box center [307, 72] width 68 height 12
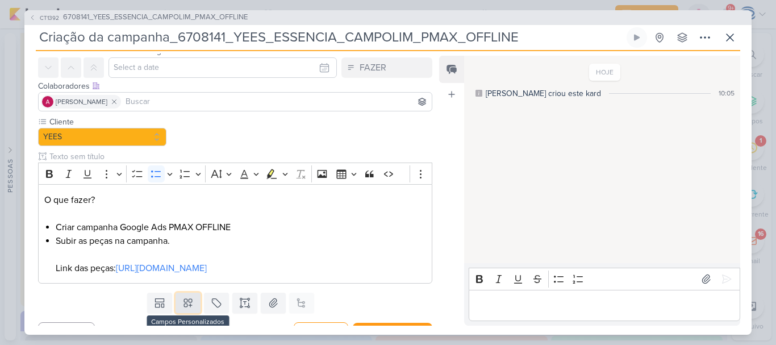
click at [185, 307] on icon at bounding box center [188, 303] width 8 height 8
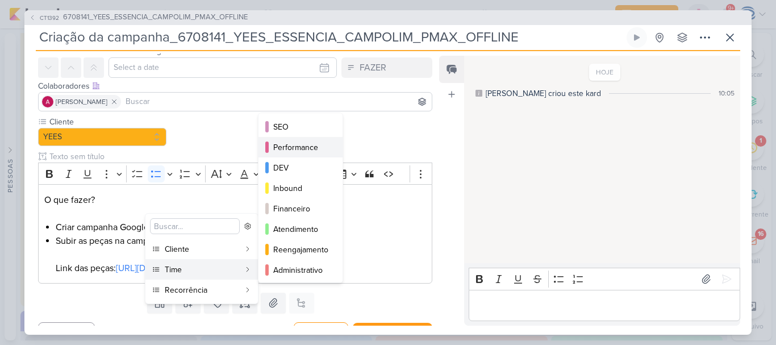
click at [296, 150] on div "Performance" at bounding box center [301, 148] width 56 height 12
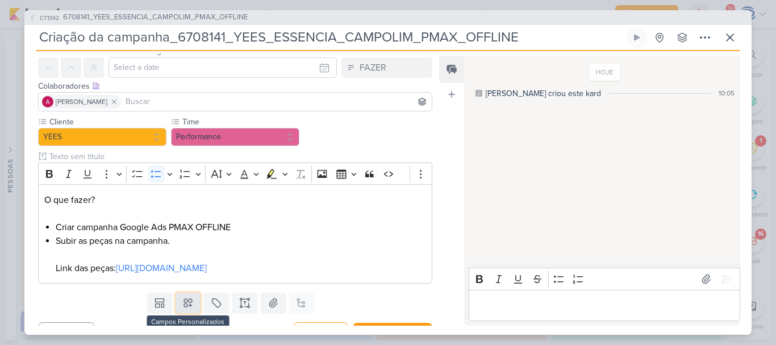
click at [187, 309] on icon at bounding box center [187, 302] width 11 height 11
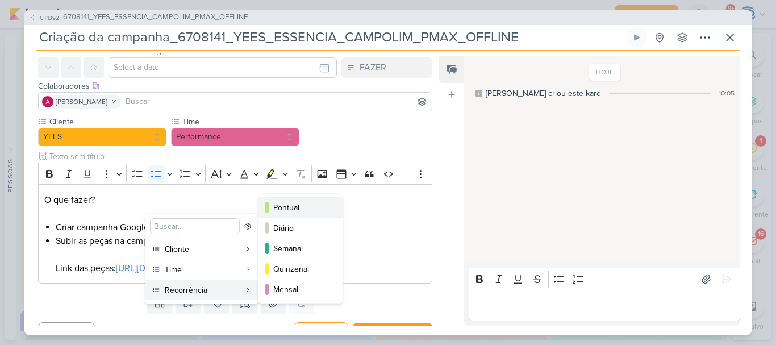
click at [294, 207] on div "Pontual" at bounding box center [301, 208] width 56 height 12
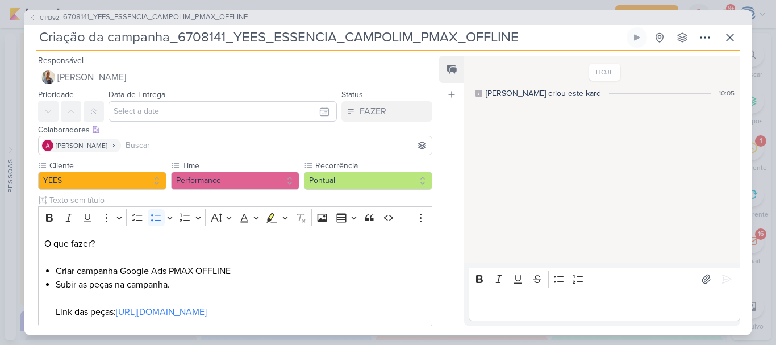
scroll to position [78, 0]
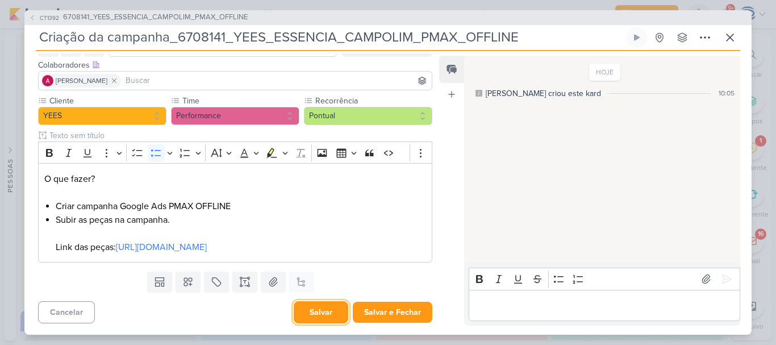
click at [312, 313] on button "Salvar" at bounding box center [321, 312] width 55 height 22
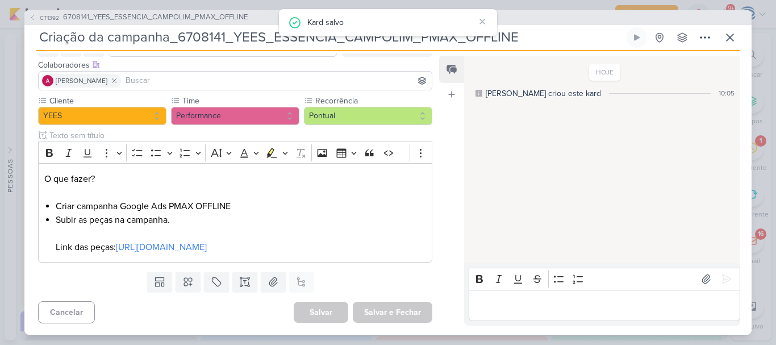
scroll to position [0, 0]
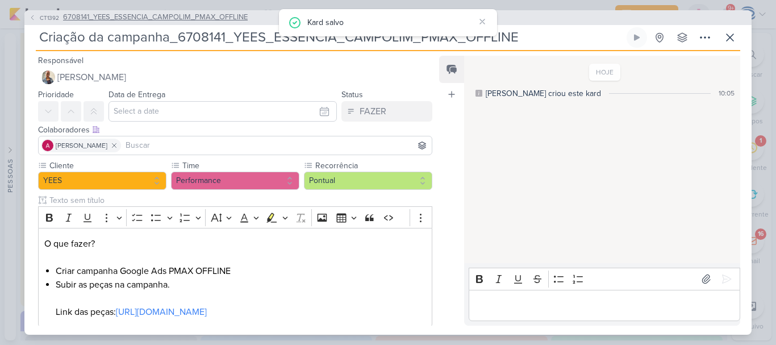
click at [144, 13] on span "6708141_YEES_ESSENCIA_CAMPOLIM_PMAX_OFFLINE" at bounding box center [155, 17] width 185 height 11
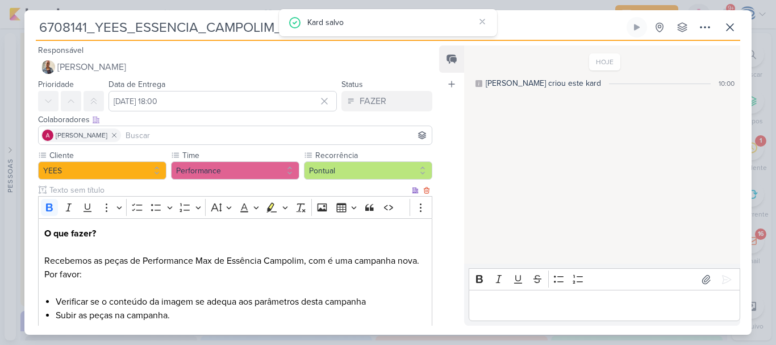
scroll to position [207, 0]
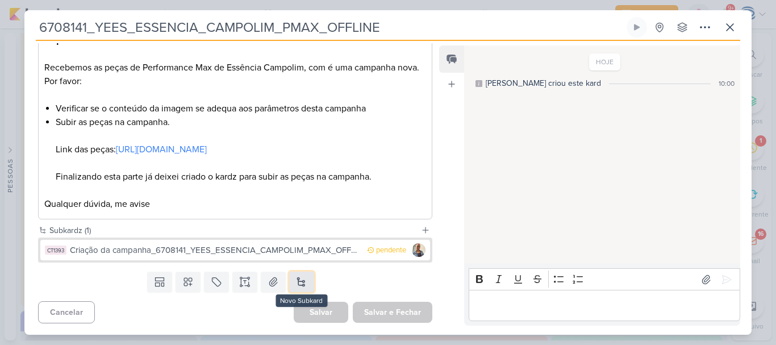
click at [303, 284] on button at bounding box center [301, 282] width 25 height 20
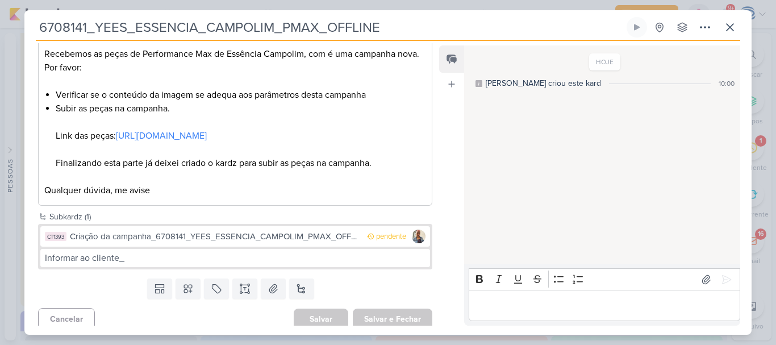
drag, startPoint x: 422, startPoint y: 28, endPoint x: 34, endPoint y: 28, distance: 388.1
click at [34, 28] on div "6708141_YEES_ESSENCIA_CAMPOLIM_PMAX_OFFLINE Criado por mim nenhum grupo disponí…" at bounding box center [387, 176] width 727 height 318
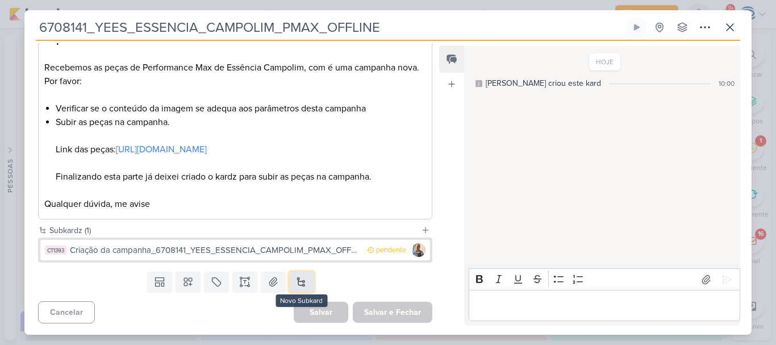
click at [307, 278] on button at bounding box center [301, 282] width 25 height 20
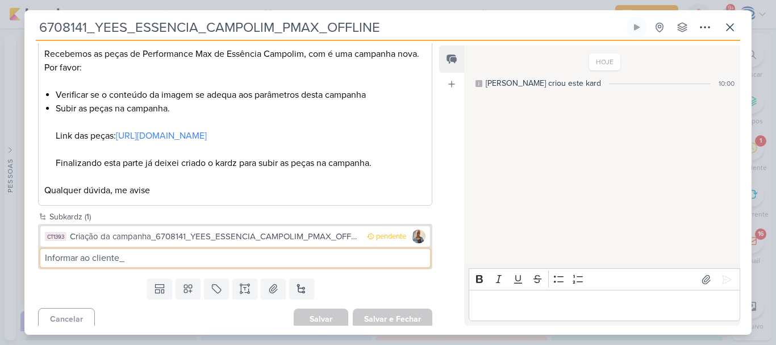
paste input "6708141_YEES_ESSENCIA_CAMPOLIM_PMAX_OFFLINE"
click at [235, 267] on input "Informar ao cliente_6708141_YEES_ESSENCIA_CAMPOLIM_PMAX_OFFLINE" at bounding box center [235, 258] width 390 height 18
type input "Informar ao cliente_6708141_YEES_ESSENCIA_CAMPOLIM_PMAX_OFFLINE"
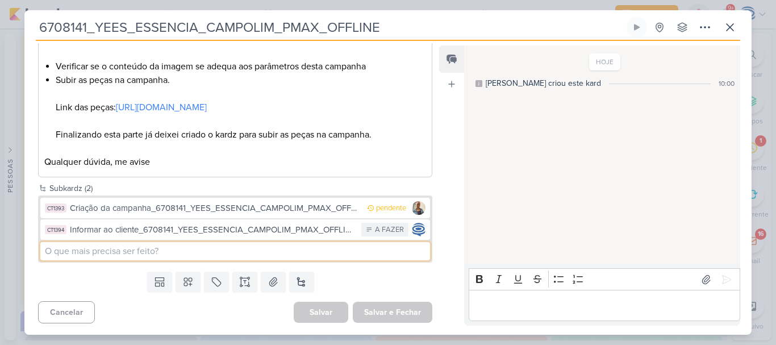
scroll to position [0, 0]
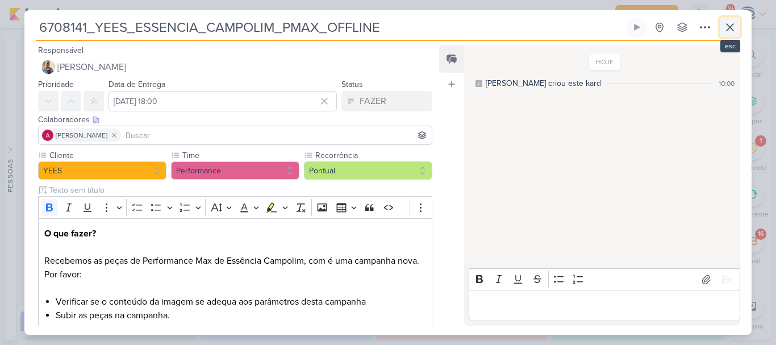
click at [731, 22] on icon at bounding box center [730, 27] width 14 height 14
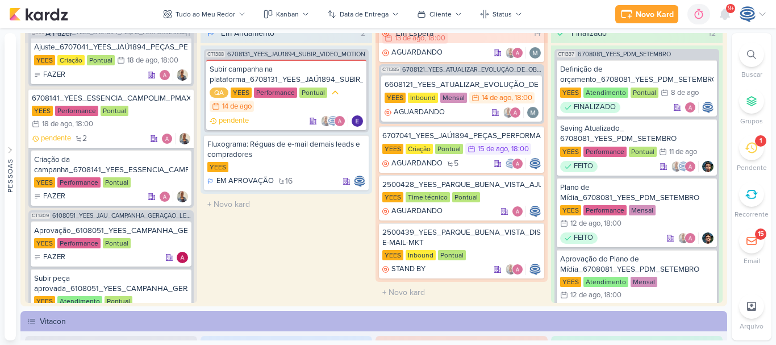
click at [748, 52] on icon at bounding box center [751, 54] width 9 height 9
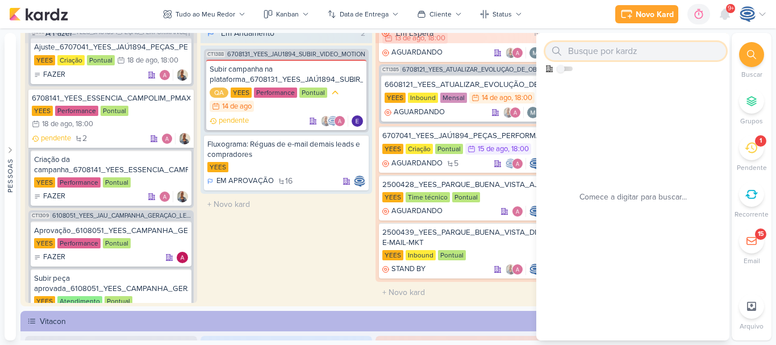
paste input "6708131"
type input "6708131"
click at [631, 79] on div "6708131 Como admin, ative para buscar em todos os kardz da organização Comece a…" at bounding box center [632, 186] width 193 height 307
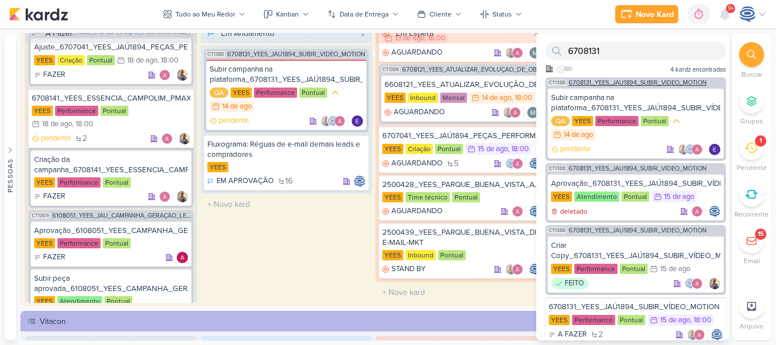
click at [635, 82] on span "6708131_YEES_JAÚ1894_SUBIR_VÍDEO_MOTION" at bounding box center [638, 83] width 138 height 6
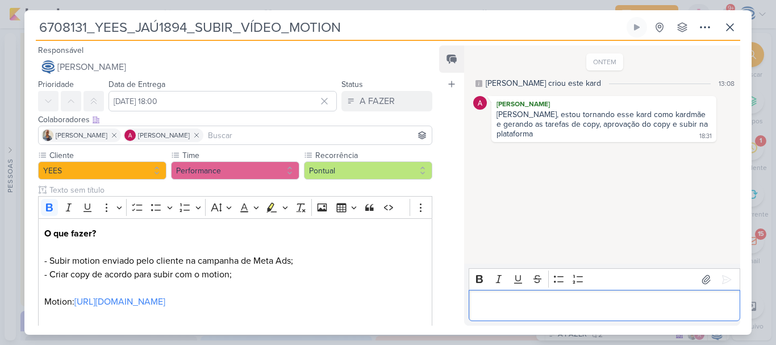
click at [554, 307] on p "Editor editing area: main" at bounding box center [605, 306] width 260 height 14
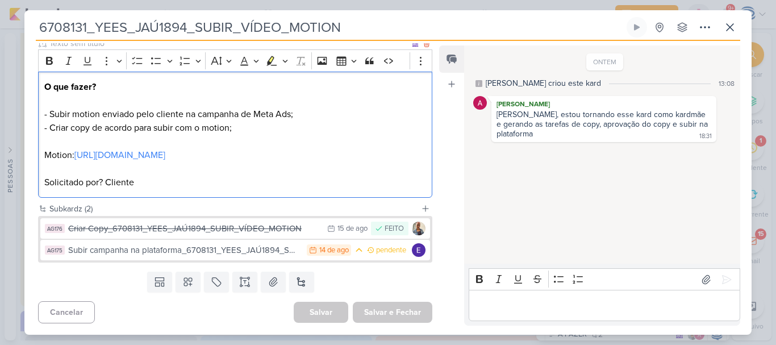
click at [267, 184] on p "Motion: https://drive.google.com/drive/folders/1ltqaxRr7FeTHuN0LD8DFk48Q8Lusz7n…" at bounding box center [235, 168] width 382 height 41
click at [290, 135] on p "Editor editing area: main" at bounding box center [235, 142] width 382 height 14
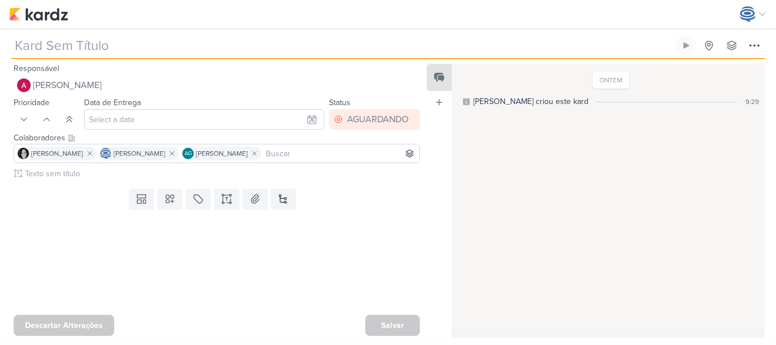
type input "Boas Práticas Performance - Um Guia para o Atendimento"
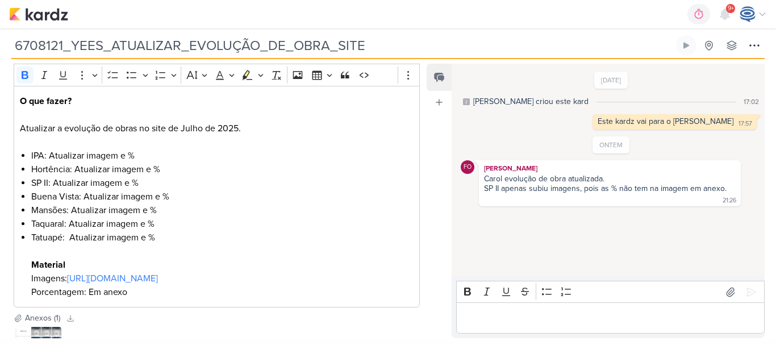
scroll to position [149, 0]
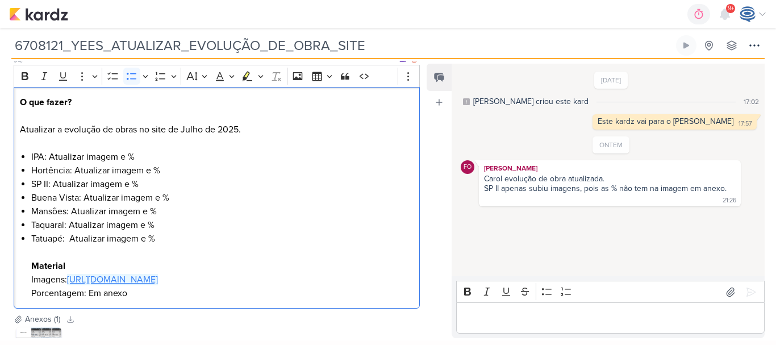
click at [158, 281] on link "https://drive.google.com/drive/folders/1HJDkr2-HRCXWBViWzUvhjlSTqX9jIz9X" at bounding box center [112, 279] width 91 height 11
click at [323, 194] on li "Buena Vista: Atualizar imagem e %" at bounding box center [222, 198] width 383 height 14
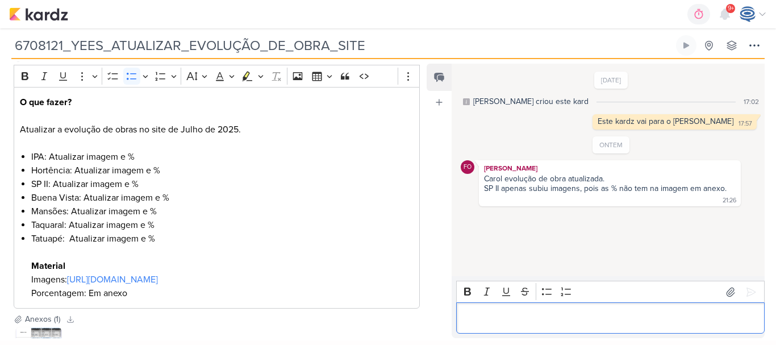
click at [542, 321] on p "Editor editing area: main" at bounding box center [611, 318] width 297 height 14
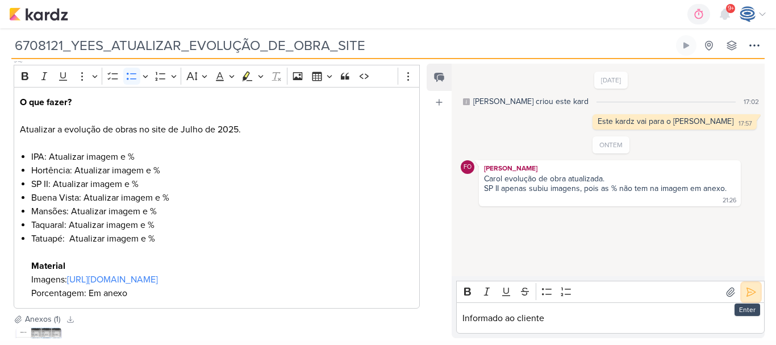
click at [747, 289] on icon at bounding box center [751, 291] width 11 height 11
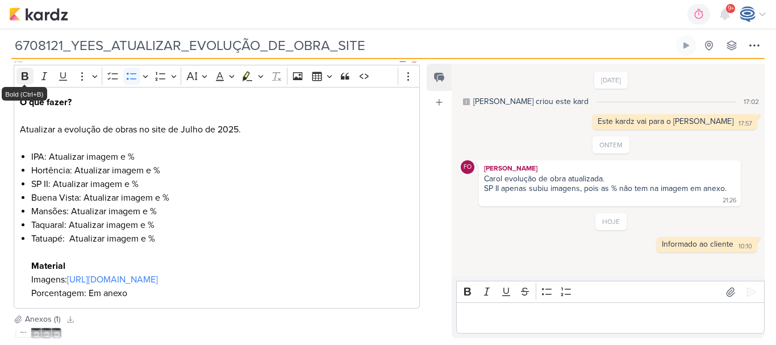
drag, startPoint x: 380, startPoint y: 47, endPoint x: 18, endPoint y: 68, distance: 362.6
click at [18, 68] on div "6708121_YEES_ATUALIZAR_EVOLUÇÃO_DE_OBRA_SITE Criado por mim nenhum grupo dispon…" at bounding box center [388, 184] width 776 height 312
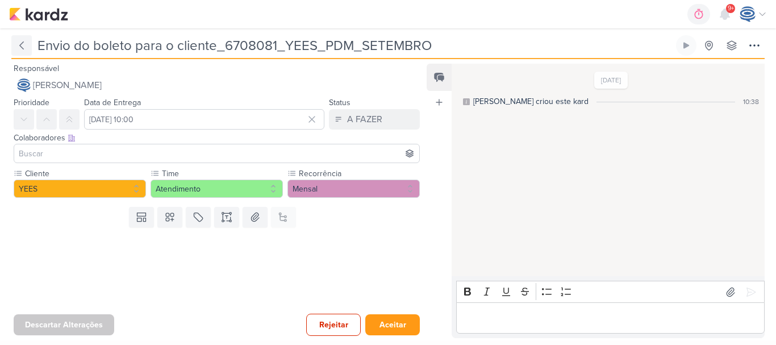
click at [30, 47] on button at bounding box center [21, 45] width 20 height 20
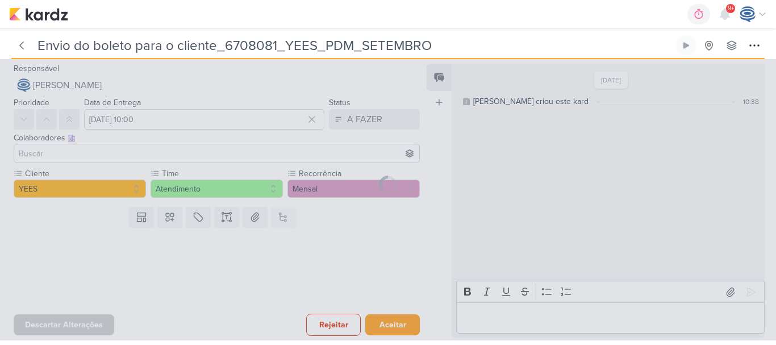
type input "6708081_YEES_PDM_SETEMBRO"
type input "[DATE] 18:00"
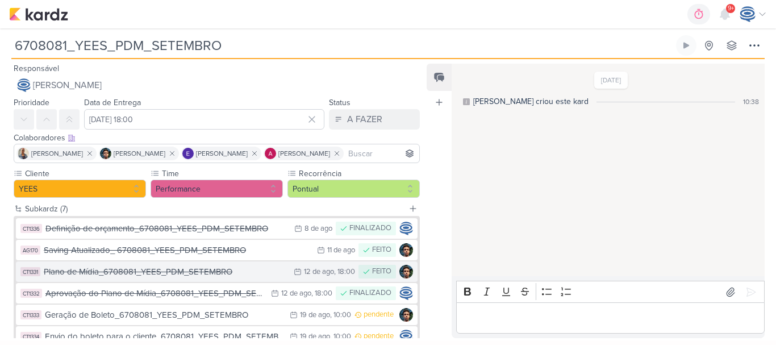
scroll to position [94, 0]
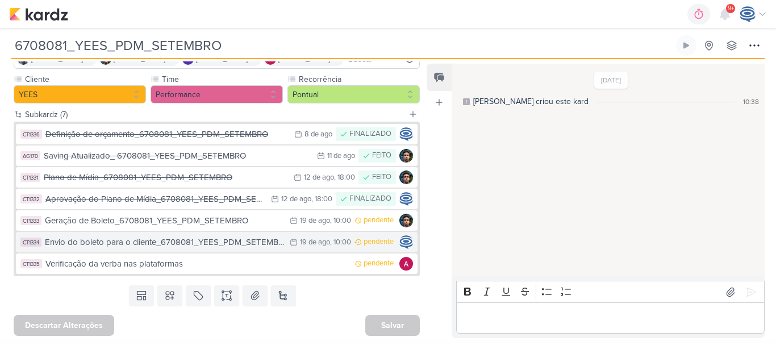
click at [227, 244] on div "Envio do boleto para o cliente_6708081_YEES_PDM_SETEMBRO" at bounding box center [164, 242] width 239 height 13
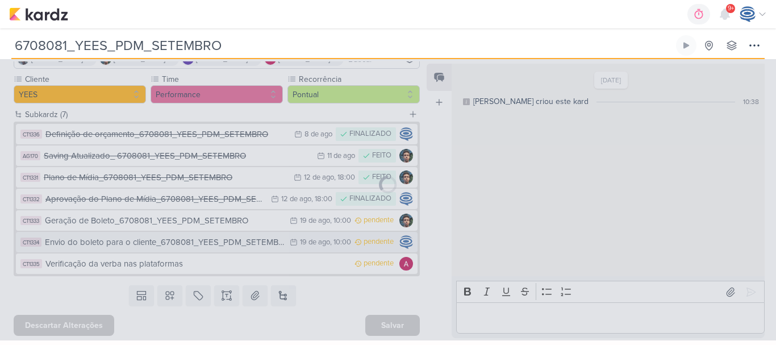
type input "Envio do boleto para o cliente_6708081_YEES_PDM_SETEMBRO"
type input "[DATE] 10:00"
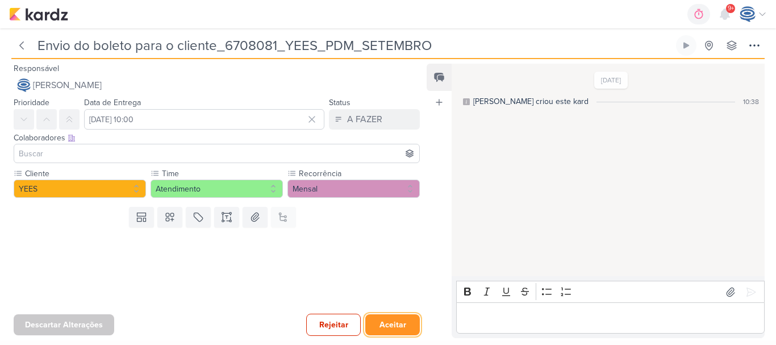
click at [390, 330] on button "Aceitar" at bounding box center [392, 324] width 55 height 21
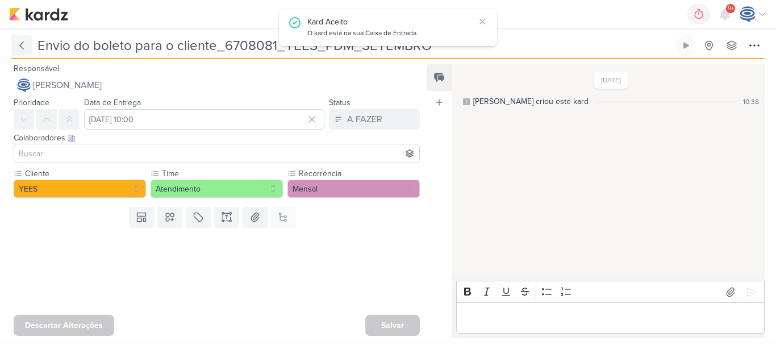
click at [27, 43] on button at bounding box center [21, 45] width 20 height 20
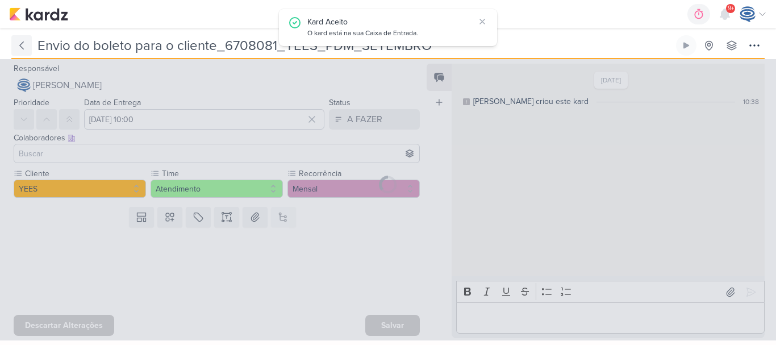
type input "6708081_YEES_PDM_SETEMBRO"
type input "[DATE] 18:00"
